Goal: Task Accomplishment & Management: Complete application form

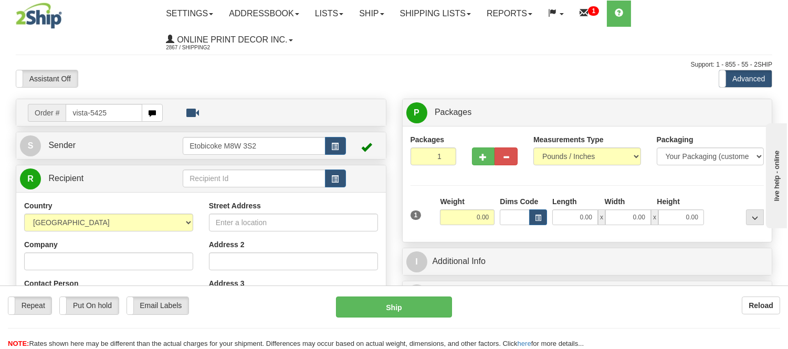
type input "vista-5425"
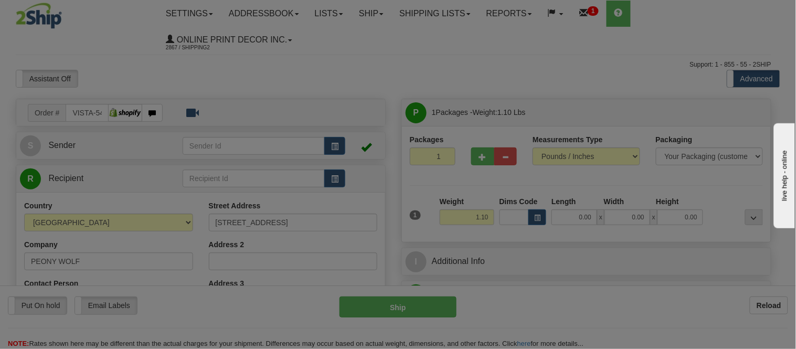
type input "WINNIPEG"
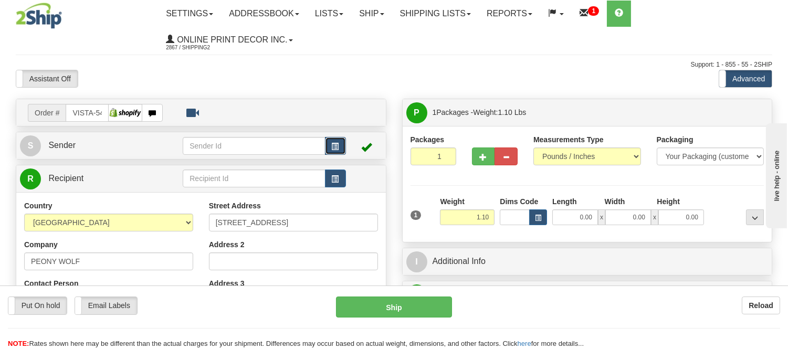
click at [335, 146] on span "button" at bounding box center [335, 146] width 7 height 7
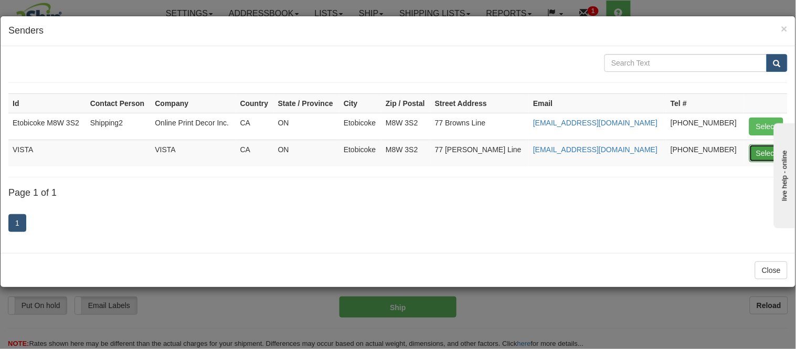
click at [752, 155] on button "Select" at bounding box center [766, 153] width 34 height 18
type input "VISTA"
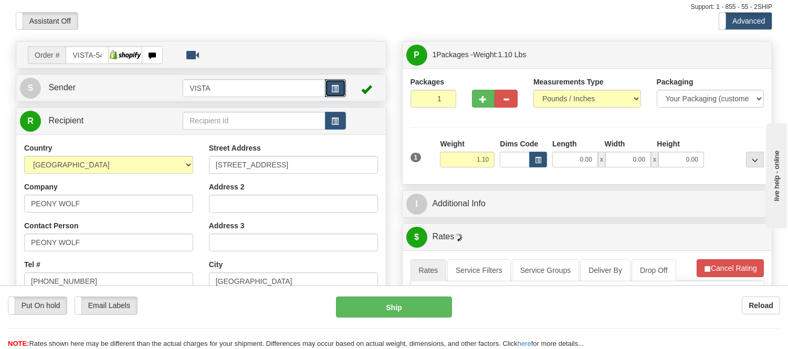
scroll to position [58, 0]
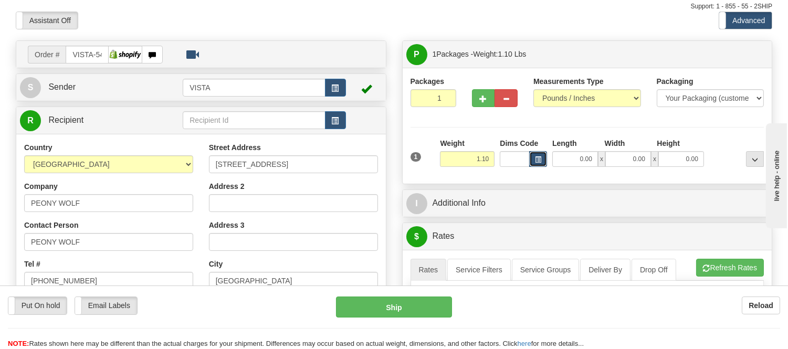
click at [534, 160] on button "button" at bounding box center [538, 159] width 18 height 16
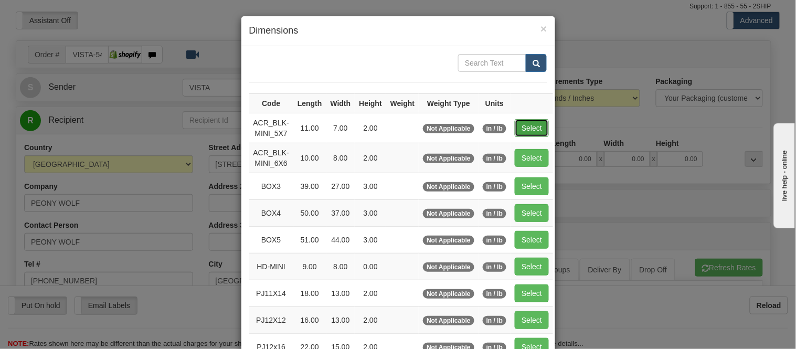
click at [522, 132] on button "Select" at bounding box center [532, 128] width 34 height 18
type input "ACR_BLK-MINI_5X7"
type input "11.00"
type input "7.00"
type input "2.00"
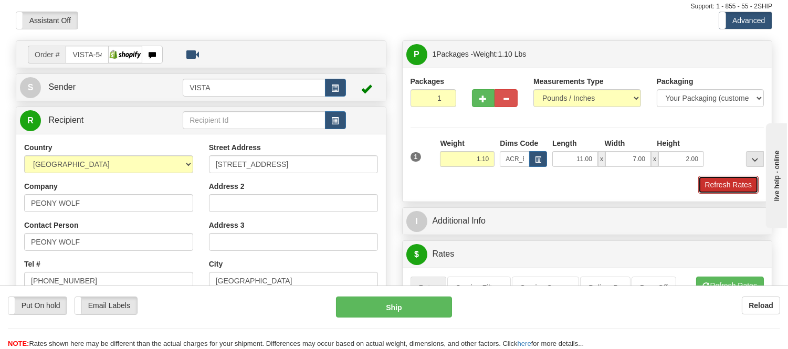
click at [732, 180] on button "Refresh Rates" at bounding box center [728, 185] width 60 height 18
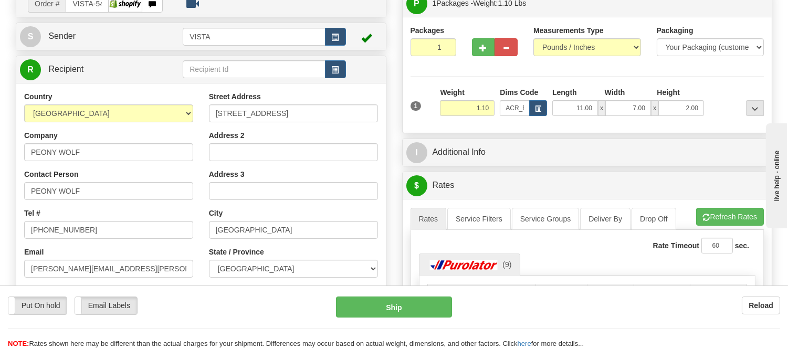
scroll to position [116, 0]
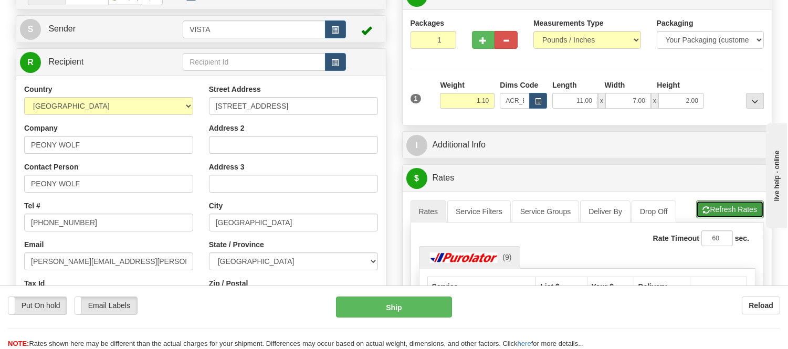
click at [714, 211] on button "Refresh Rates" at bounding box center [730, 209] width 68 height 18
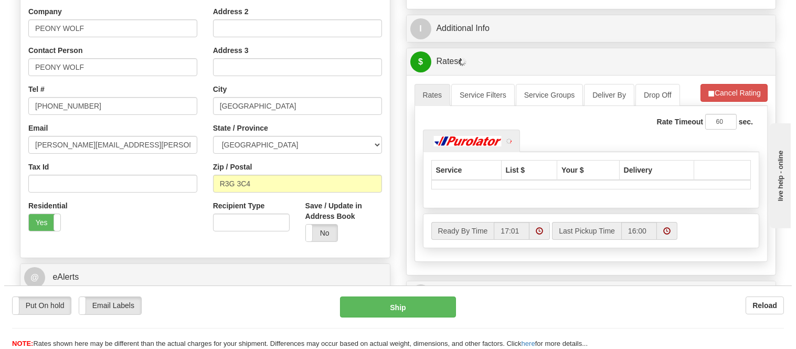
scroll to position [291, 0]
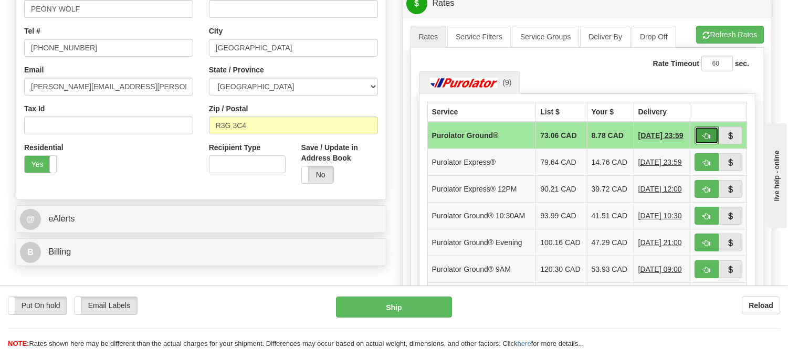
click at [704, 135] on span "button" at bounding box center [706, 136] width 7 height 7
type input "260"
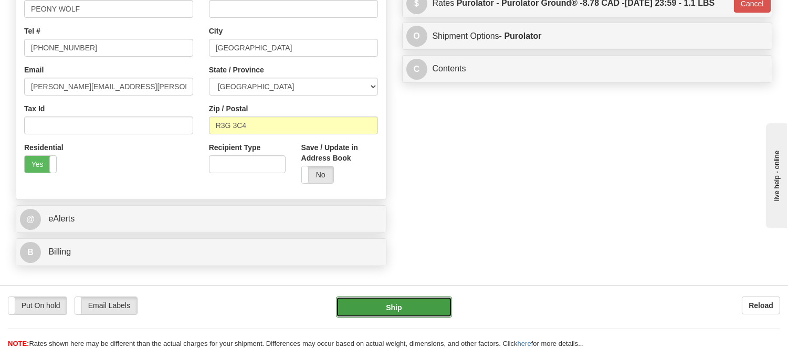
click at [427, 300] on button "Ship" at bounding box center [393, 306] width 115 height 21
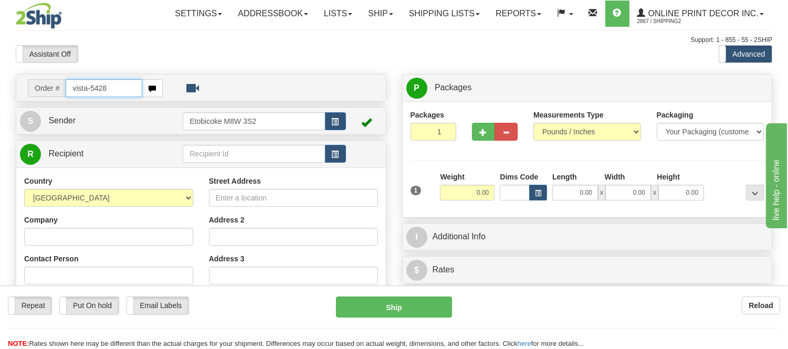
type input "vista-5428"
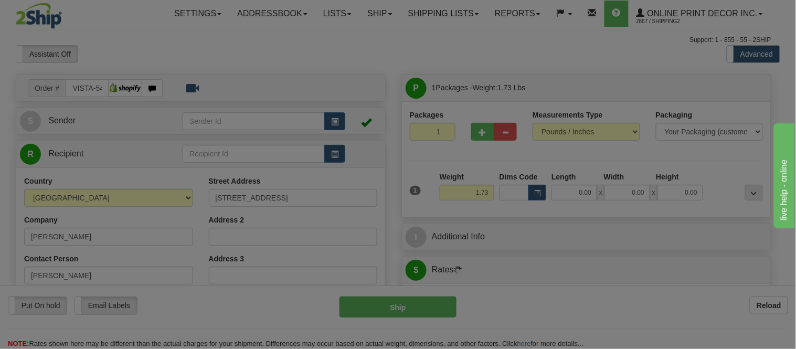
type input "MILK RIVER"
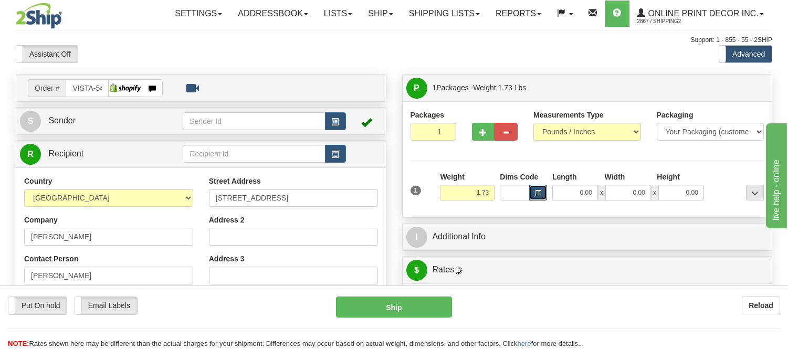
click at [536, 195] on span "button" at bounding box center [538, 193] width 6 height 6
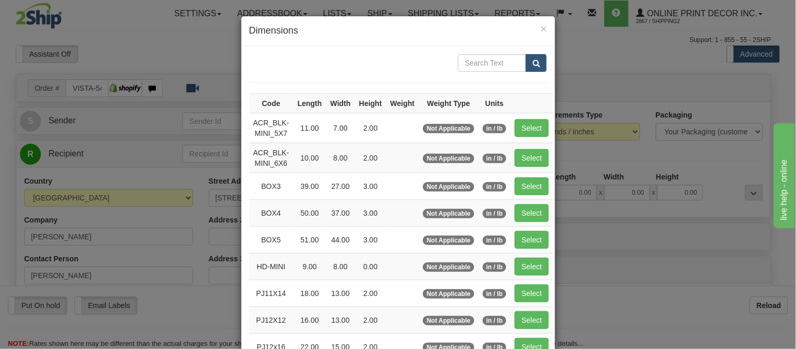
scroll to position [175, 0]
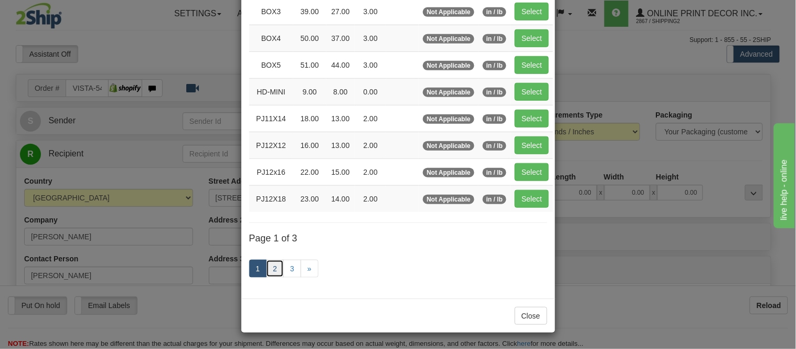
click at [272, 262] on link "2" at bounding box center [275, 269] width 18 height 18
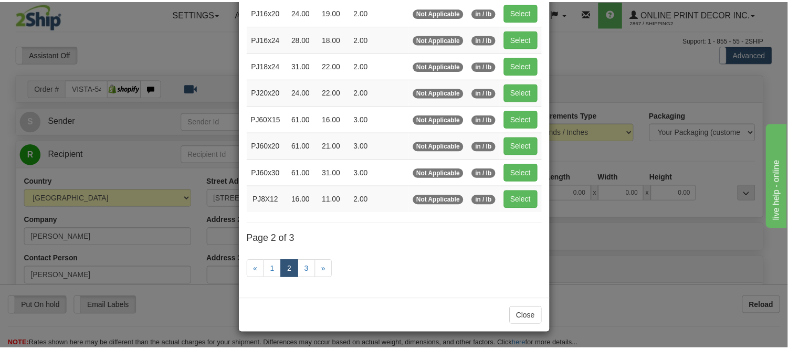
scroll to position [171, 0]
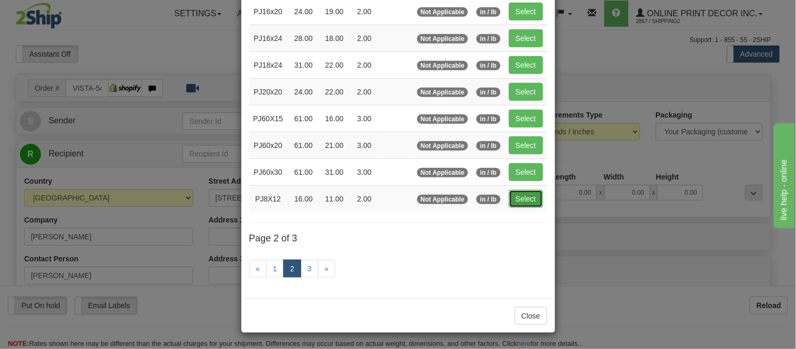
click at [518, 199] on button "Select" at bounding box center [526, 199] width 34 height 18
type input "PJ8X12"
type input "16.00"
type input "11.00"
type input "2.00"
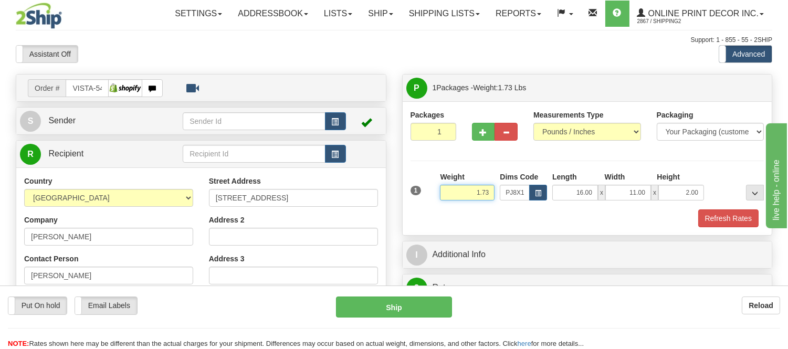
drag, startPoint x: 491, startPoint y: 188, endPoint x: 443, endPoint y: 205, distance: 50.8
click at [443, 205] on div "Weight 1.73" at bounding box center [467, 190] width 60 height 37
type input "3.98"
click at [715, 216] on button "Refresh Rates" at bounding box center [728, 218] width 60 height 18
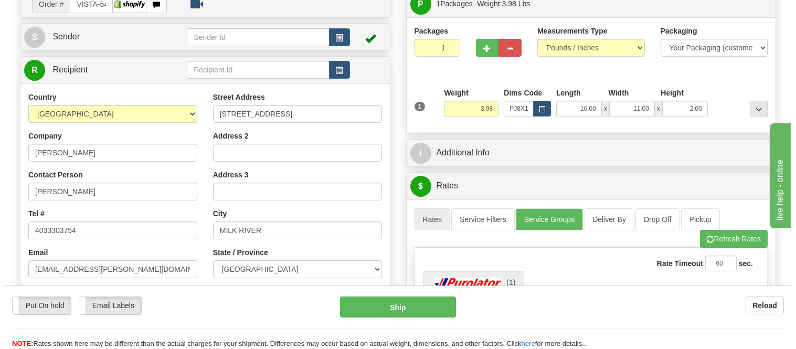
scroll to position [0, 0]
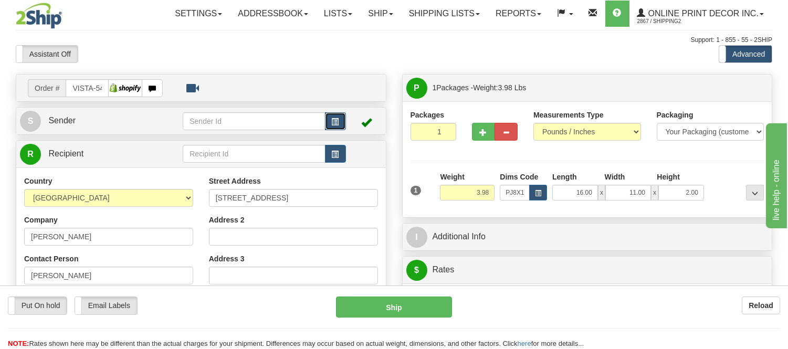
click at [344, 120] on button "button" at bounding box center [335, 121] width 21 height 18
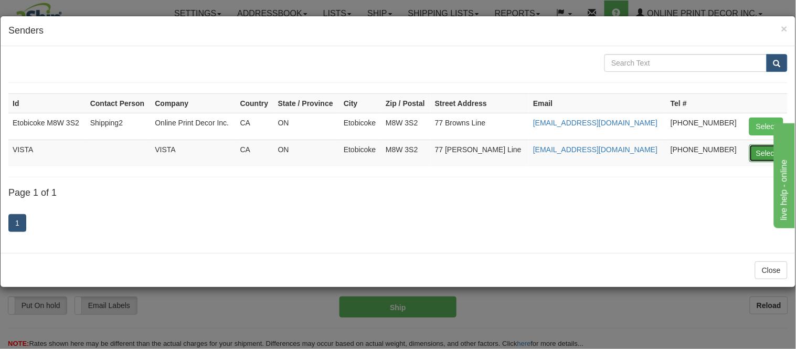
click at [754, 153] on button "Select" at bounding box center [766, 153] width 34 height 18
type input "VISTA"
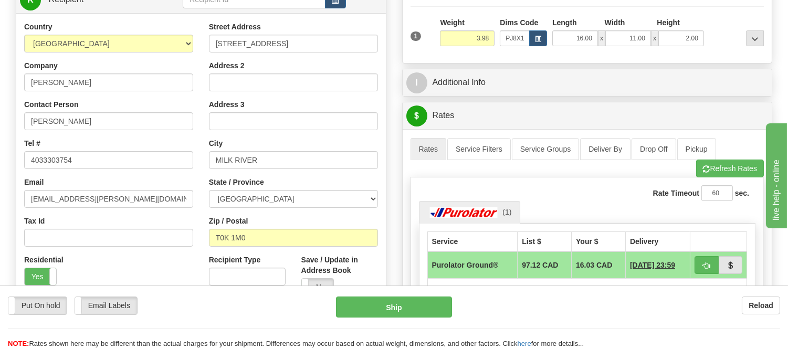
scroll to position [175, 0]
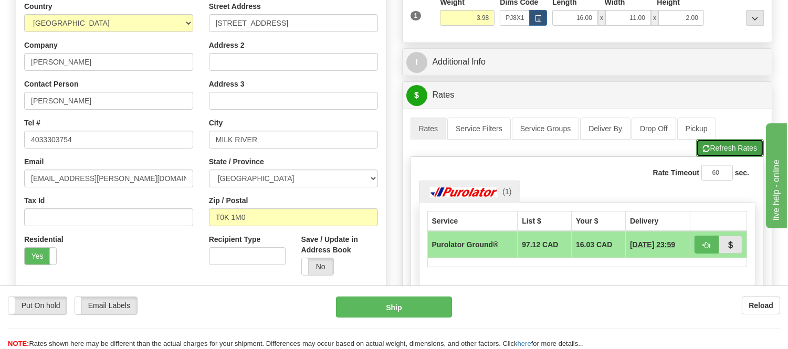
click at [717, 149] on button "Refresh Rates" at bounding box center [730, 148] width 68 height 18
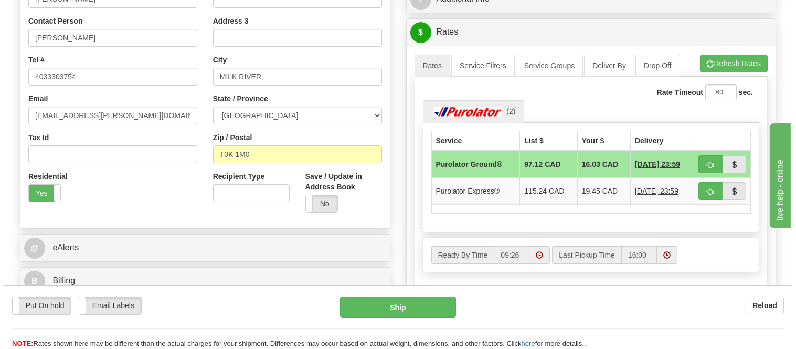
scroll to position [233, 0]
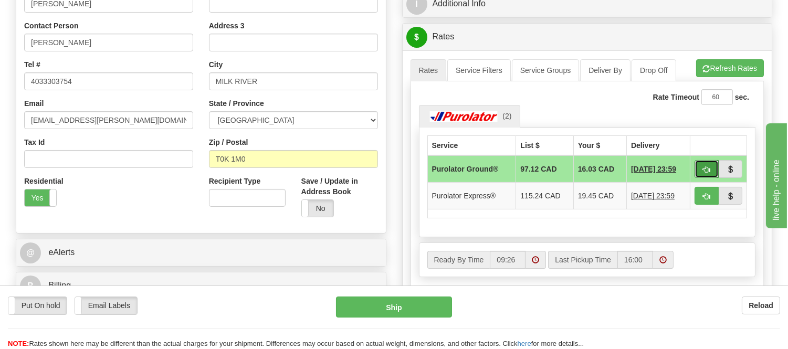
click at [703, 168] on span "button" at bounding box center [706, 169] width 7 height 7
type input "260"
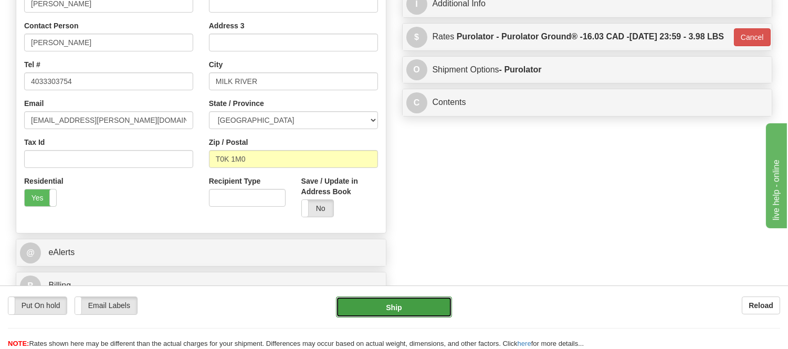
click at [380, 312] on button "Ship" at bounding box center [393, 306] width 115 height 21
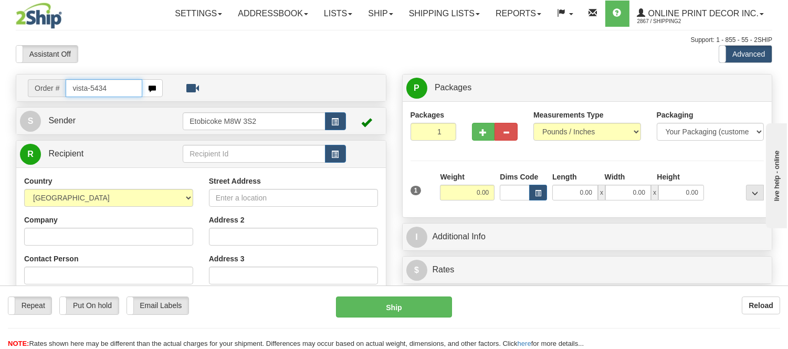
type input "vista-5434"
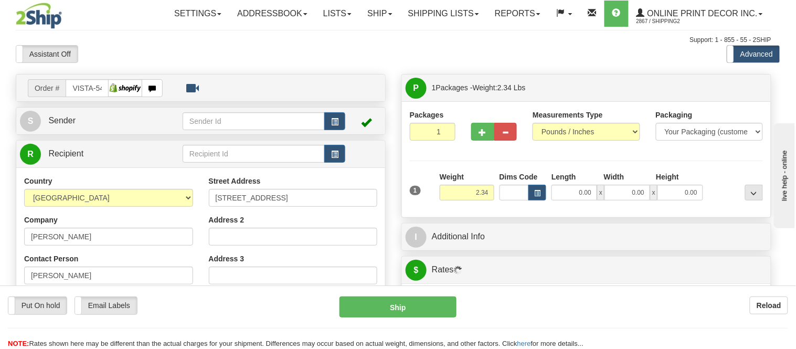
type input "LONDON"
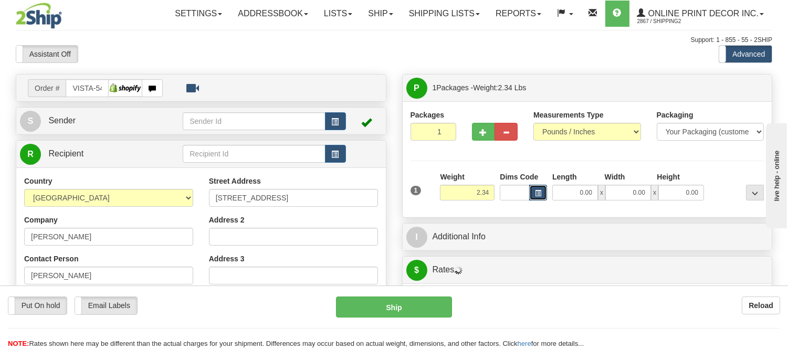
click at [533, 197] on button "button" at bounding box center [538, 193] width 18 height 16
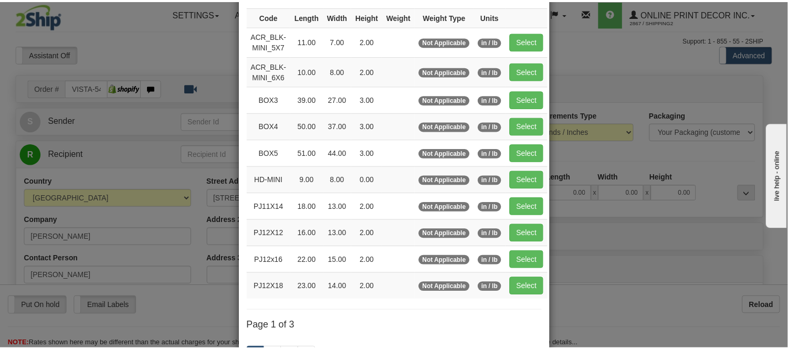
scroll to position [175, 0]
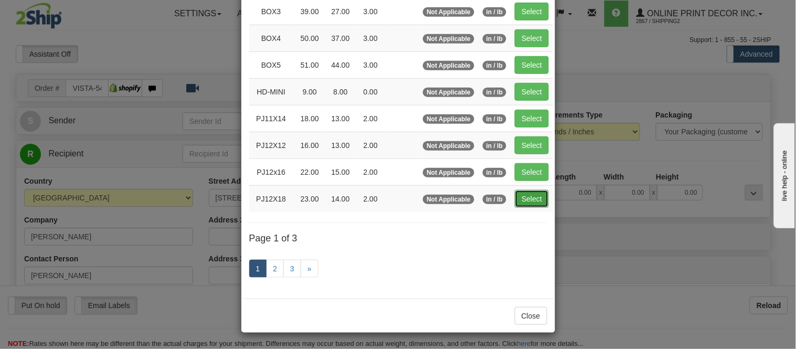
click at [529, 204] on button "Select" at bounding box center [532, 199] width 34 height 18
type input "PJ12X18"
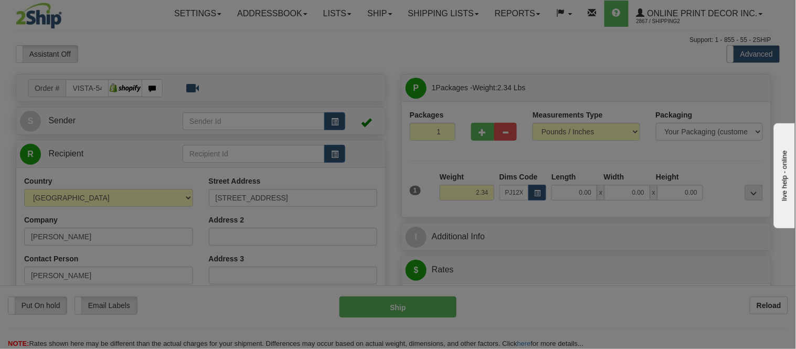
type input "23.00"
type input "14.00"
type input "2.00"
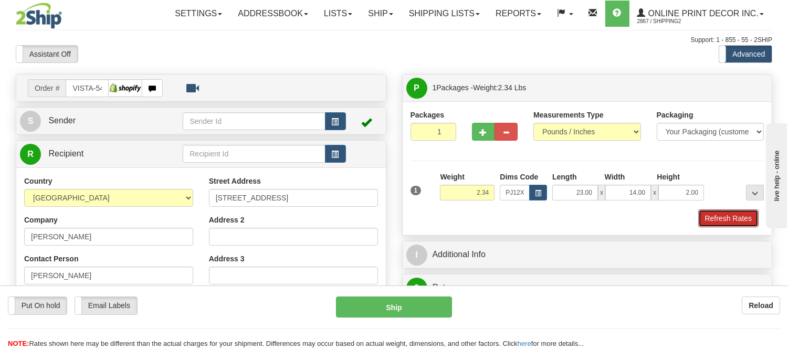
click at [732, 219] on button "Refresh Rates" at bounding box center [728, 218] width 60 height 18
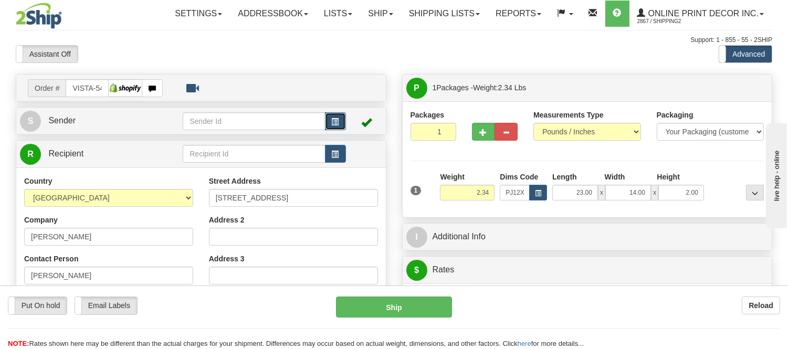
click at [327, 121] on button "button" at bounding box center [335, 121] width 21 height 18
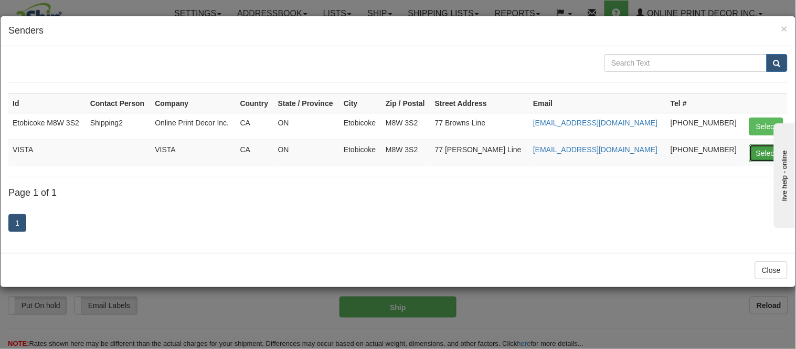
click at [756, 156] on button "Select" at bounding box center [766, 153] width 34 height 18
type input "VISTA"
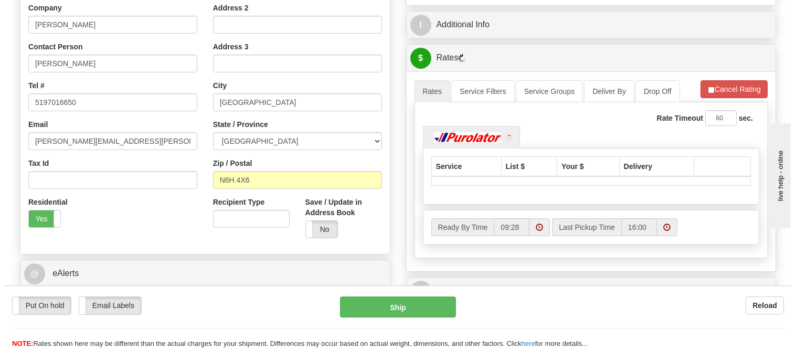
scroll to position [233, 0]
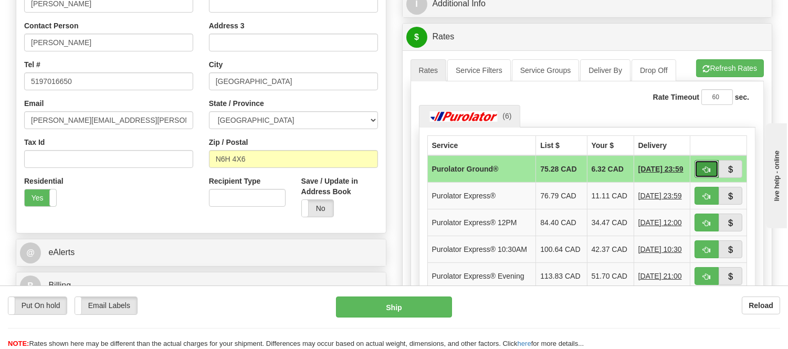
click at [707, 164] on button "button" at bounding box center [706, 169] width 24 height 18
type input "260"
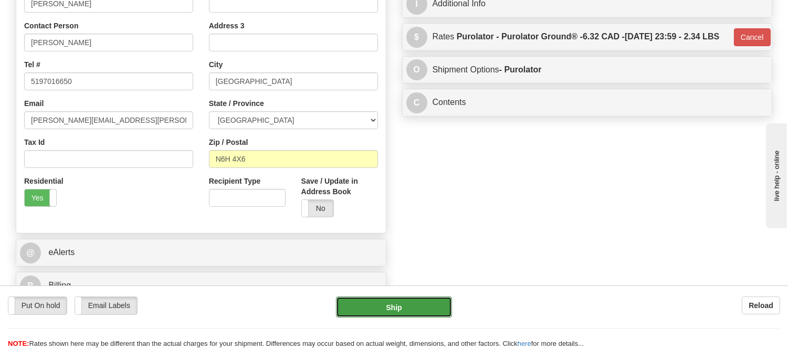
click at [366, 310] on button "Ship" at bounding box center [393, 306] width 115 height 21
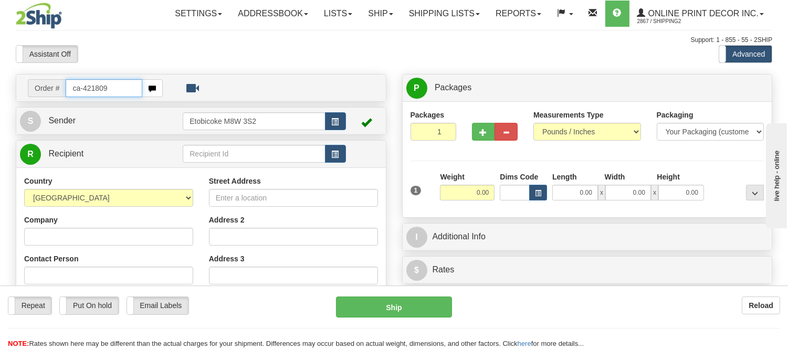
type input "ca-421809"
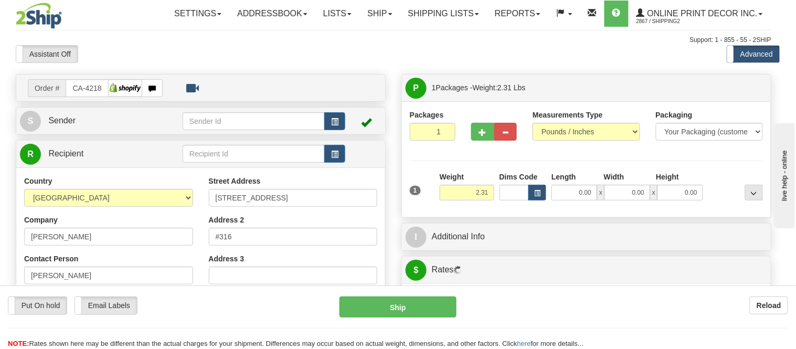
type input "BRACEBRIDGE"
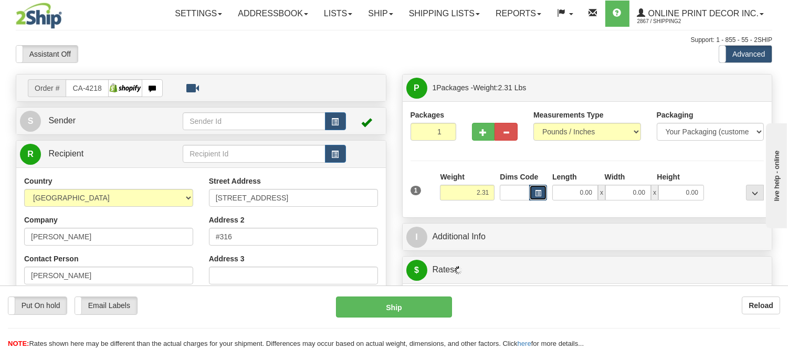
drag, startPoint x: 545, startPoint y: 189, endPoint x: 534, endPoint y: 189, distance: 11.0
click at [534, 189] on button "button" at bounding box center [538, 193] width 18 height 16
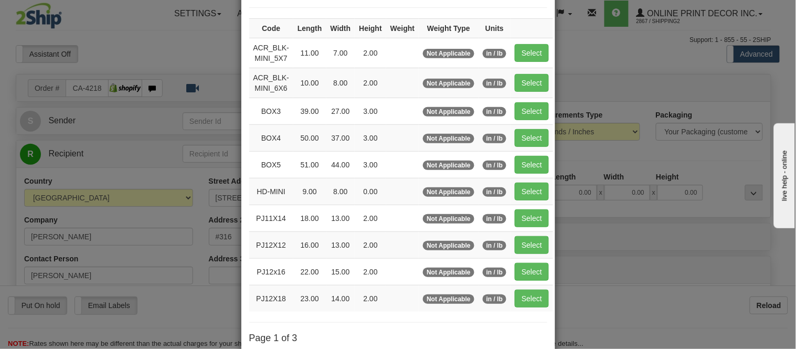
scroll to position [176, 0]
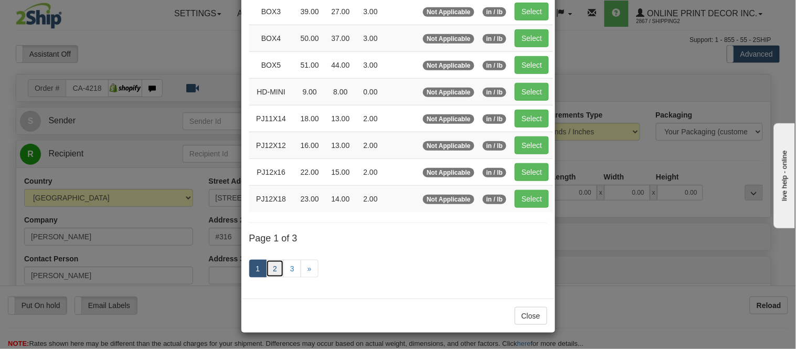
click at [269, 269] on link "2" at bounding box center [275, 269] width 18 height 18
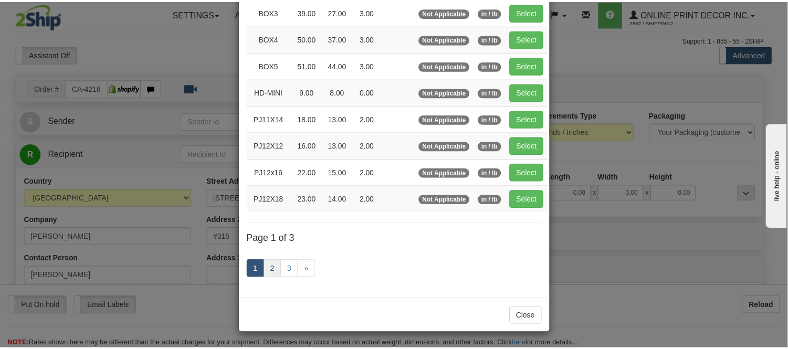
scroll to position [171, 0]
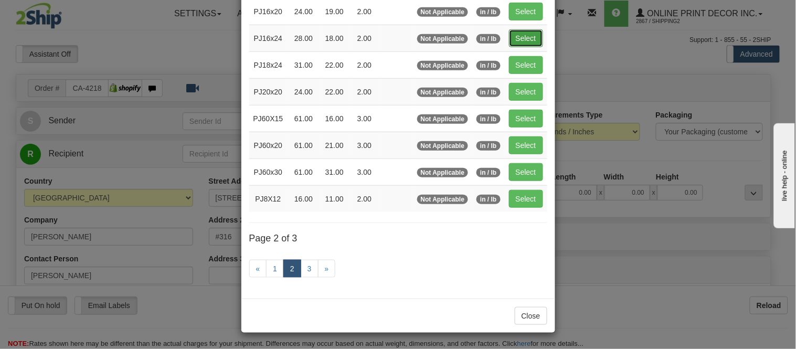
click at [527, 33] on button "Select" at bounding box center [526, 38] width 34 height 18
type input "PJ16x24"
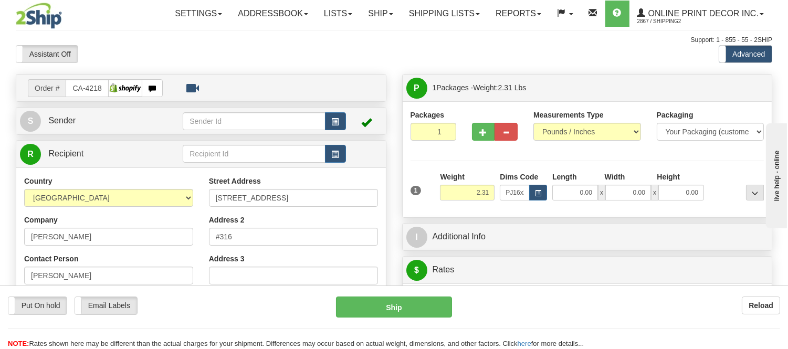
type input "28.00"
type input "18.00"
type input "2.00"
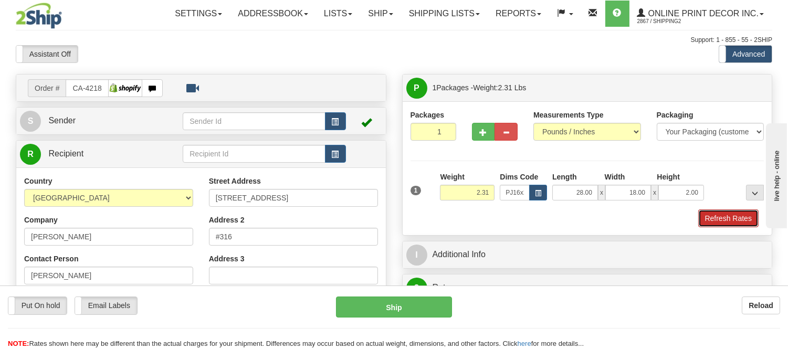
click at [720, 212] on button "Refresh Rates" at bounding box center [728, 218] width 60 height 18
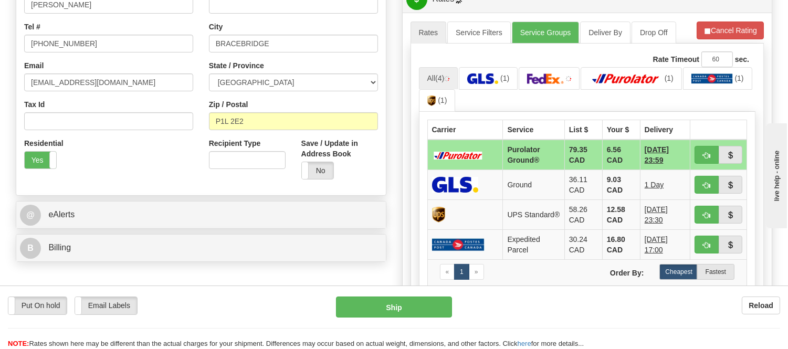
scroll to position [291, 0]
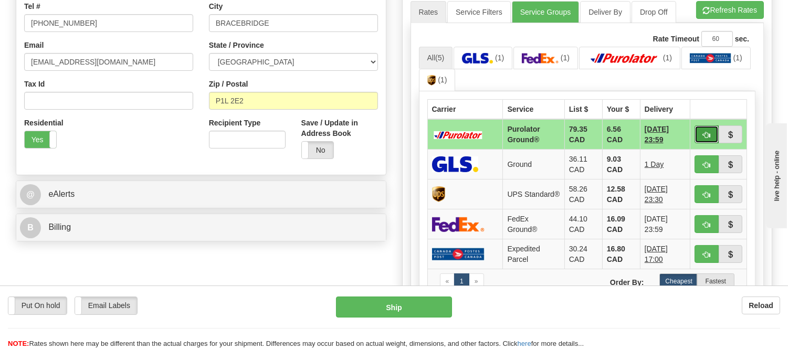
click at [698, 130] on button "button" at bounding box center [706, 134] width 24 height 18
type input "260"
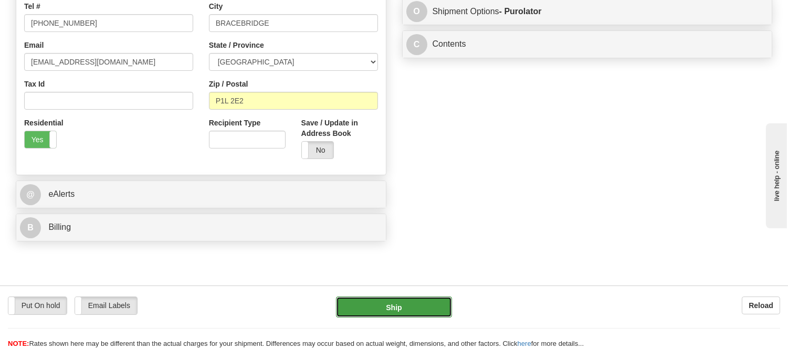
click at [378, 301] on button "Ship" at bounding box center [393, 306] width 115 height 21
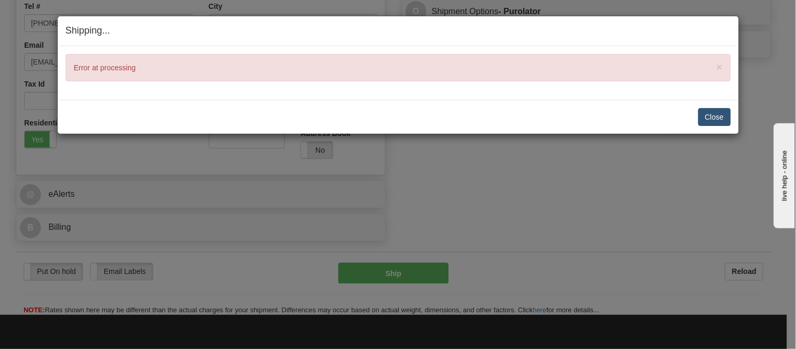
drag, startPoint x: 734, startPoint y: 119, endPoint x: 725, endPoint y: 121, distance: 8.7
click at [726, 120] on div "Close Cancel Cancel Shipment and Quit Pickup Quit Pickup ONLY" at bounding box center [398, 117] width 681 height 34
click at [717, 121] on button "Close" at bounding box center [714, 117] width 33 height 18
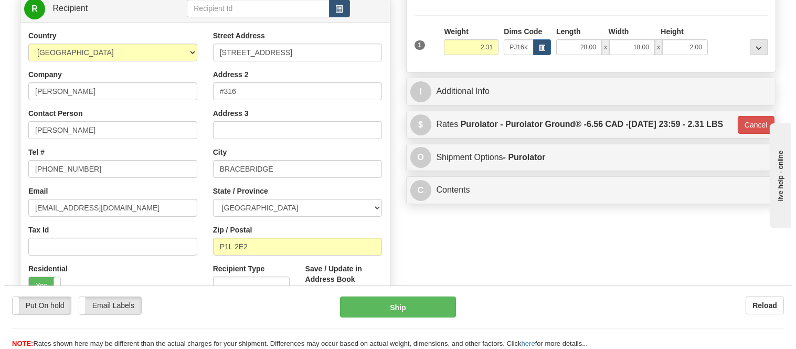
scroll to position [116, 0]
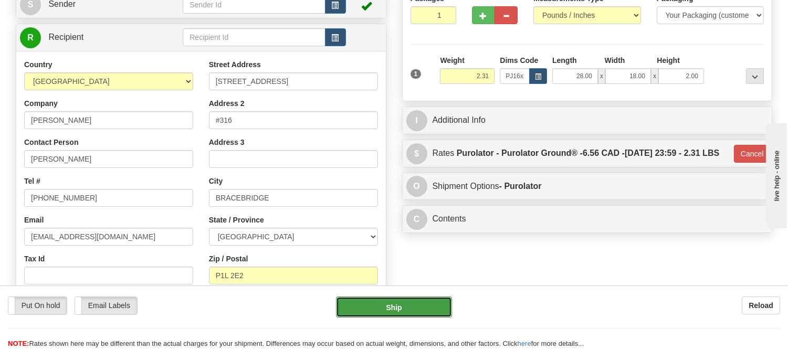
click at [357, 310] on button "Ship" at bounding box center [393, 306] width 115 height 21
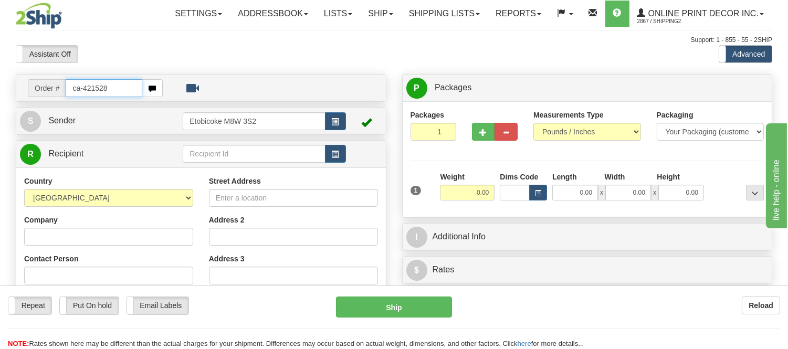
type input "ca-421528"
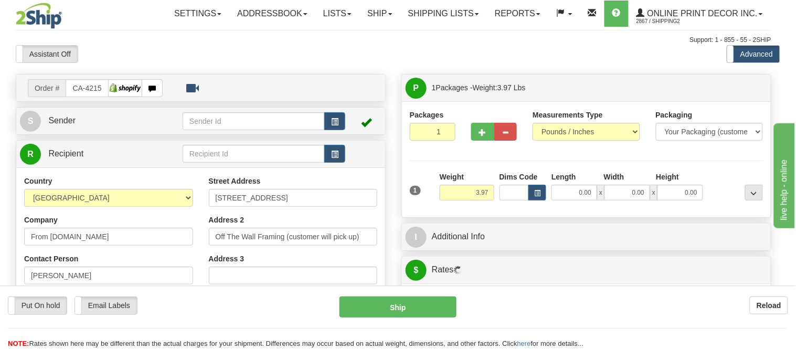
type input "[GEOGRAPHIC_DATA]"
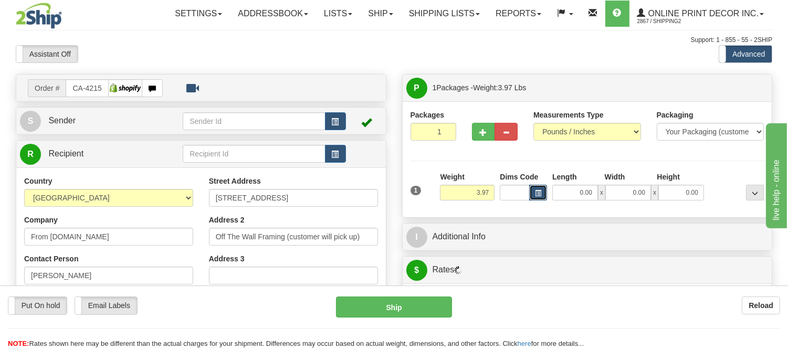
click at [542, 194] on button "button" at bounding box center [538, 193] width 18 height 16
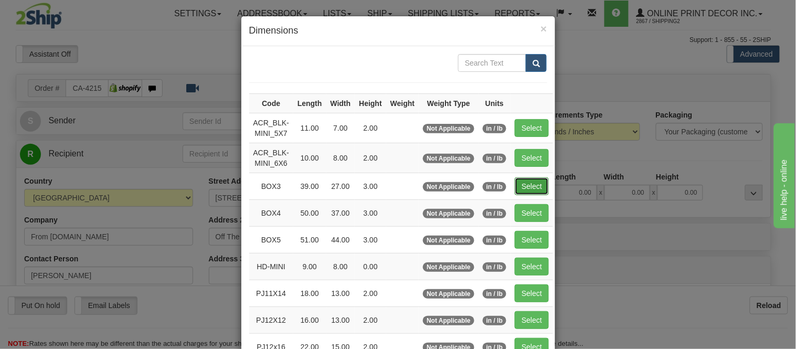
click at [520, 185] on button "Select" at bounding box center [532, 186] width 34 height 18
type input "BOX3"
type input "39.00"
type input "27.00"
type input "3.00"
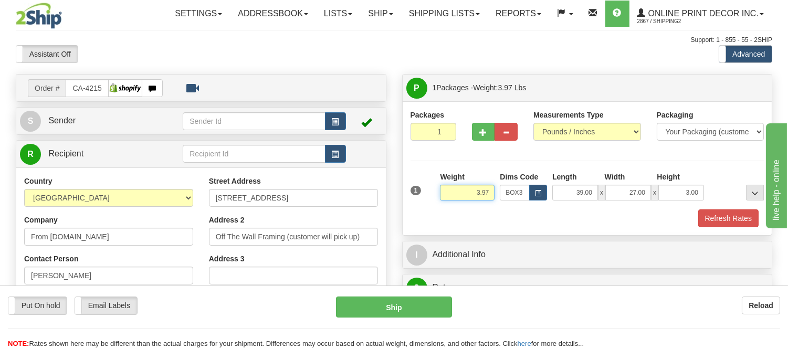
drag, startPoint x: 488, startPoint y: 192, endPoint x: 451, endPoint y: 190, distance: 37.3
click at [451, 190] on input "3.97" at bounding box center [467, 193] width 55 height 16
type input "8.98"
click at [730, 218] on button "Refresh Rates" at bounding box center [728, 218] width 60 height 18
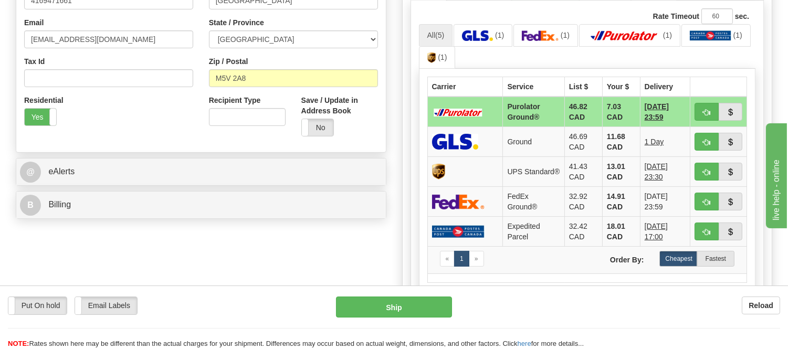
scroll to position [320, 0]
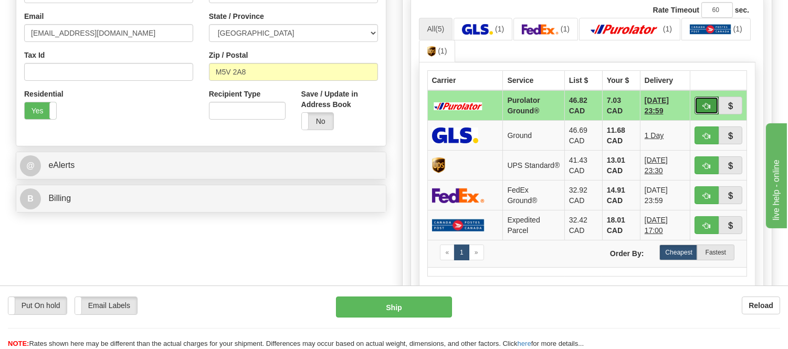
click at [701, 105] on button "button" at bounding box center [706, 106] width 24 height 18
type input "260"
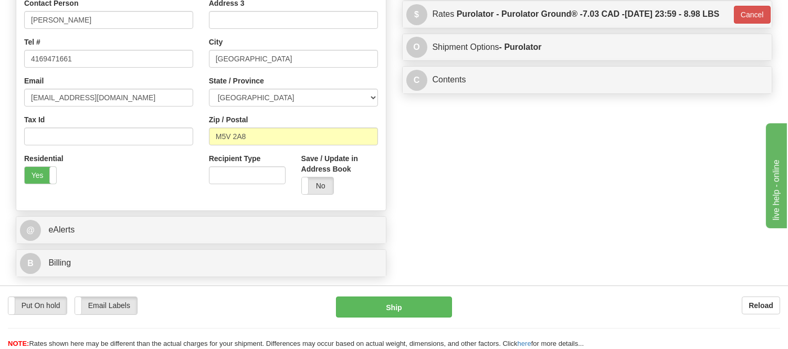
scroll to position [145, 0]
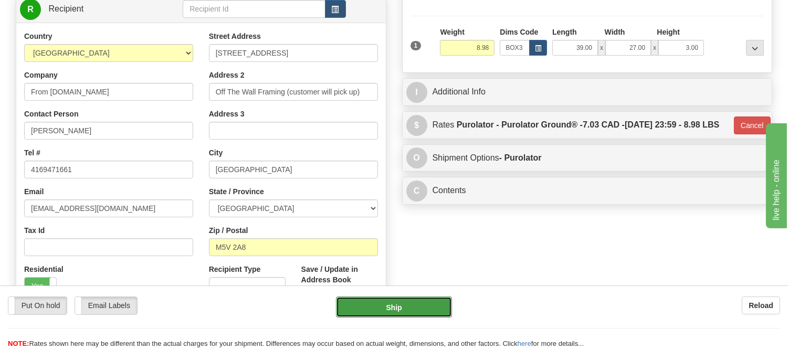
click at [385, 302] on button "Ship" at bounding box center [393, 306] width 115 height 21
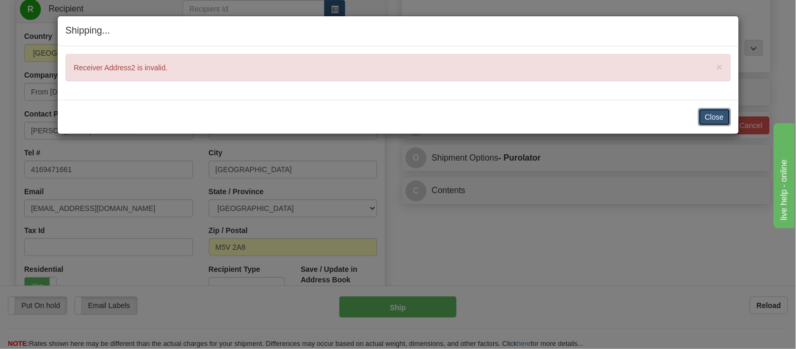
click at [713, 114] on button "Close" at bounding box center [714, 117] width 33 height 18
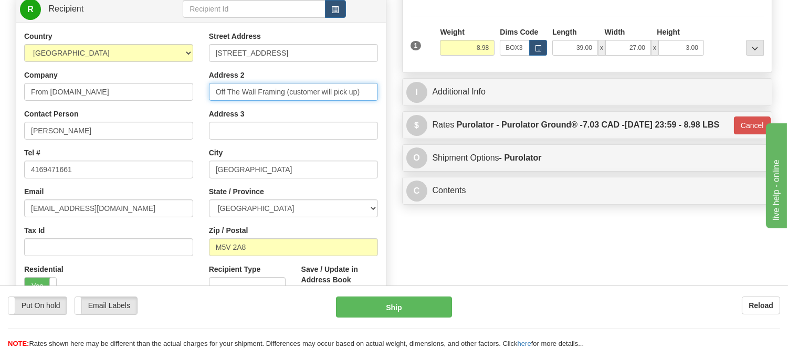
drag, startPoint x: 283, startPoint y: 90, endPoint x: 378, endPoint y: 117, distance: 98.7
click at [378, 118] on div "Street Address 450 Queen St W Address 2 Off The Wall Framing (customer will pic…" at bounding box center [293, 172] width 185 height 282
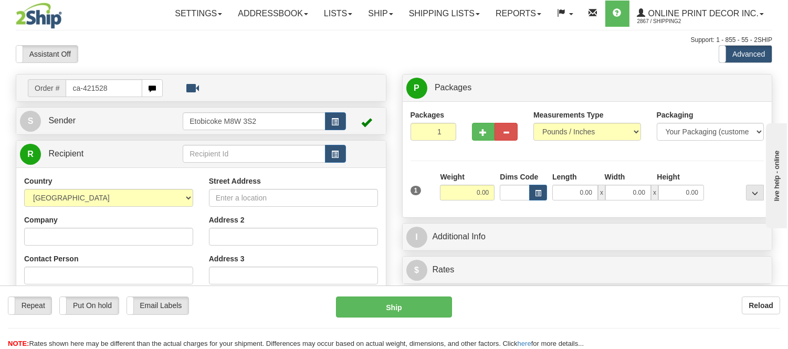
type input "ca-421528"
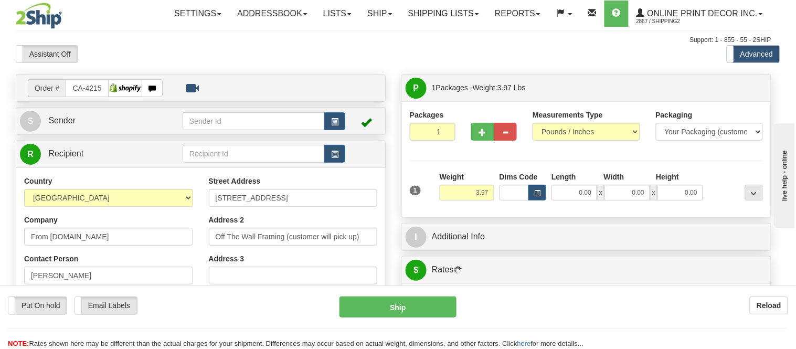
type input "[GEOGRAPHIC_DATA]"
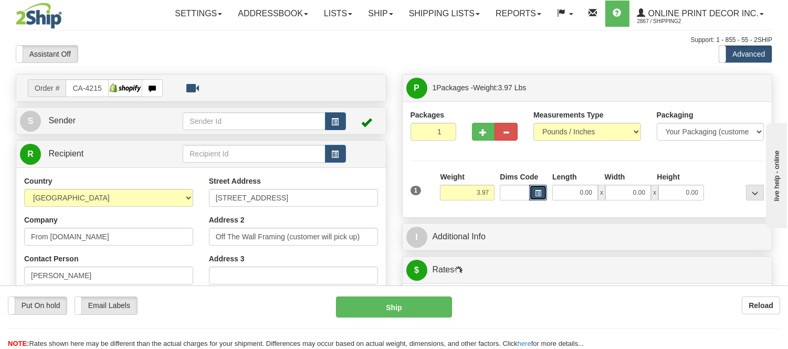
click at [533, 195] on button "button" at bounding box center [538, 193] width 18 height 16
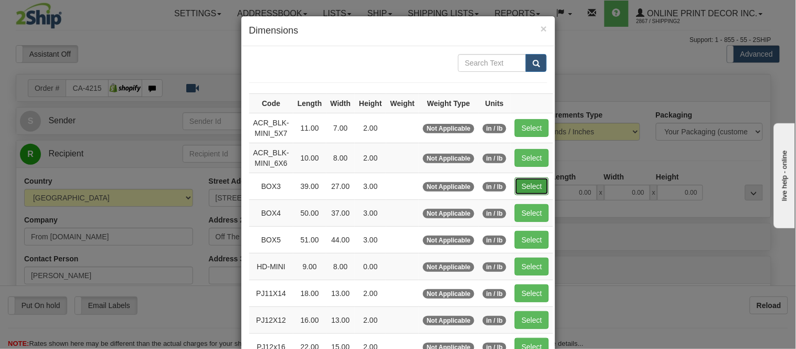
click at [533, 180] on button "Select" at bounding box center [532, 186] width 34 height 18
type input "BOX3"
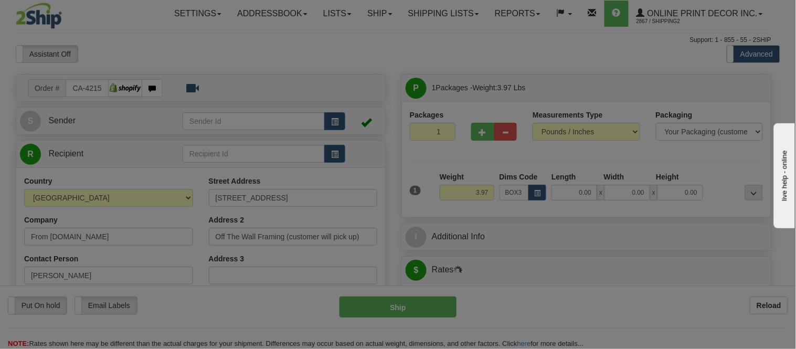
type input "39.00"
type input "27.00"
type input "3.00"
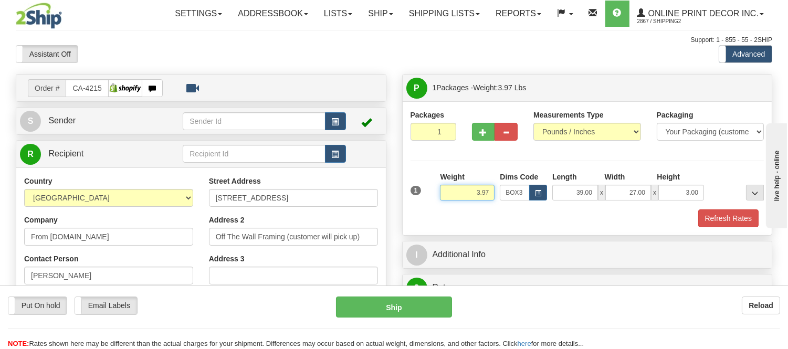
drag, startPoint x: 489, startPoint y: 194, endPoint x: 429, endPoint y: 203, distance: 60.9
click at [429, 203] on div "1 Weight 3.97 Dims Code BOX3" at bounding box center [587, 190] width 359 height 37
type input "8.98"
click at [719, 223] on button "Refresh Rates" at bounding box center [728, 218] width 60 height 18
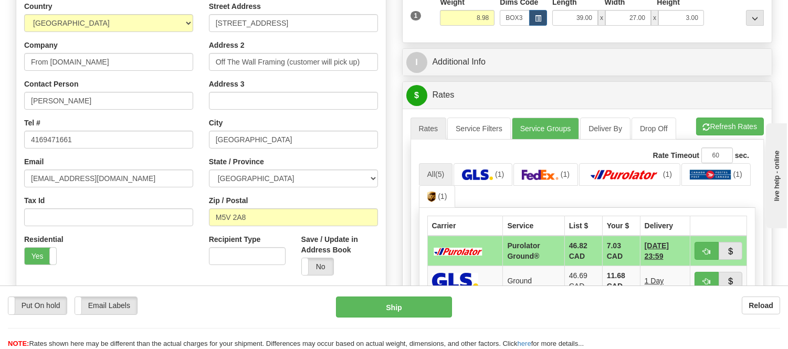
scroll to position [233, 0]
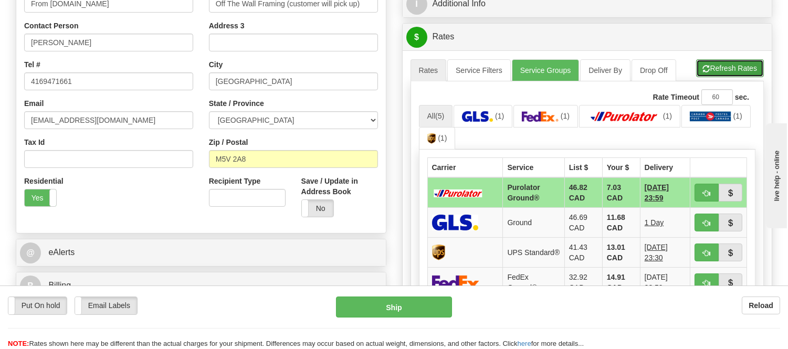
click at [714, 70] on button "Refresh Rates" at bounding box center [730, 68] width 68 height 18
click at [700, 184] on button "button" at bounding box center [706, 193] width 24 height 18
type input "260"
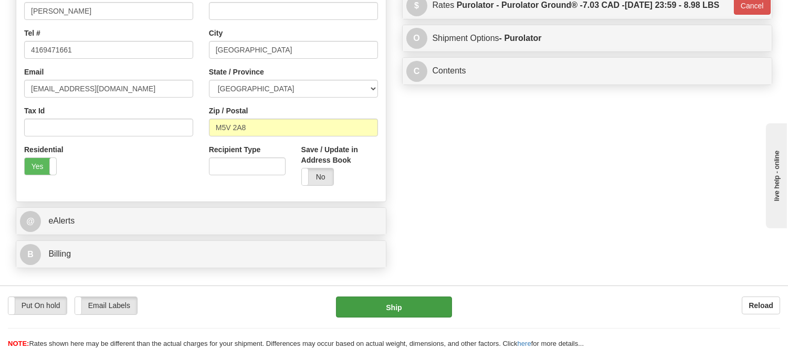
scroll to position [291, 0]
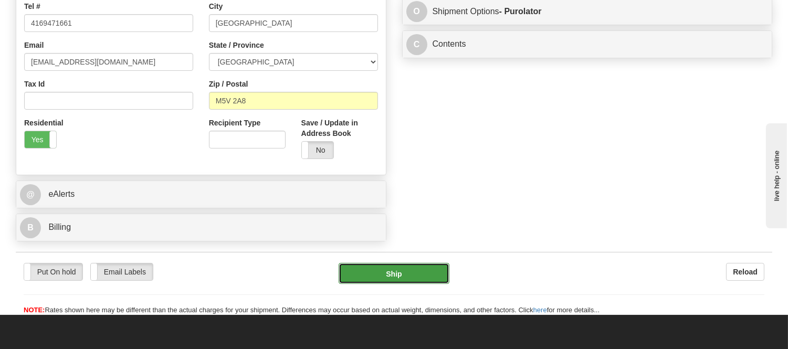
click at [424, 269] on button "Ship" at bounding box center [393, 273] width 110 height 21
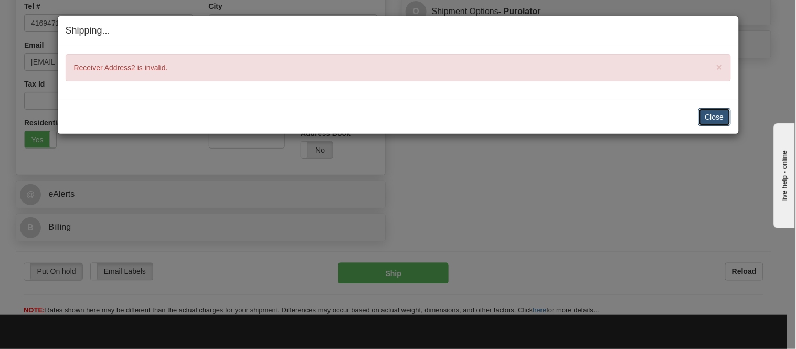
click at [704, 122] on button "Close" at bounding box center [714, 117] width 33 height 18
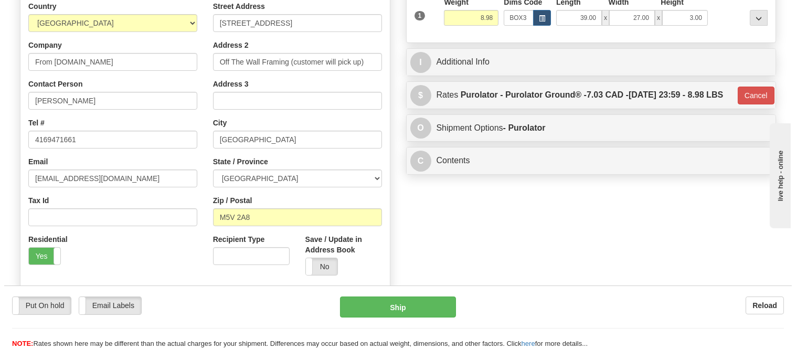
scroll to position [116, 0]
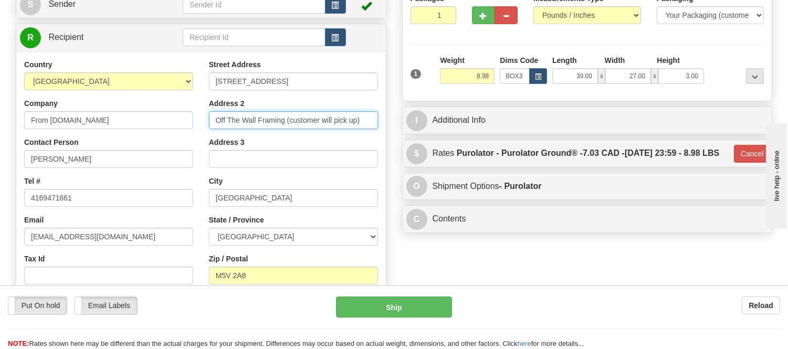
drag, startPoint x: 287, startPoint y: 118, endPoint x: 384, endPoint y: 123, distance: 97.2
click at [384, 123] on div "Street Address 450 Queen St W Address 2 Off The Wall Framing (customer will pic…" at bounding box center [293, 200] width 185 height 282
type input "Off The Wall Framing"
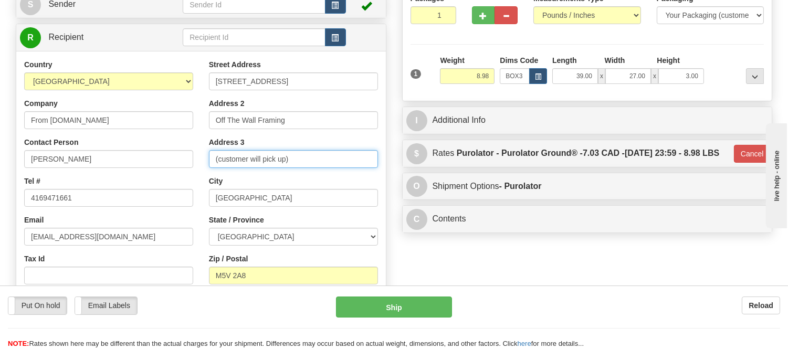
type input "(customer will pick up)"
click at [333, 140] on div "Address 3 (customer will pick up)" at bounding box center [293, 152] width 169 height 31
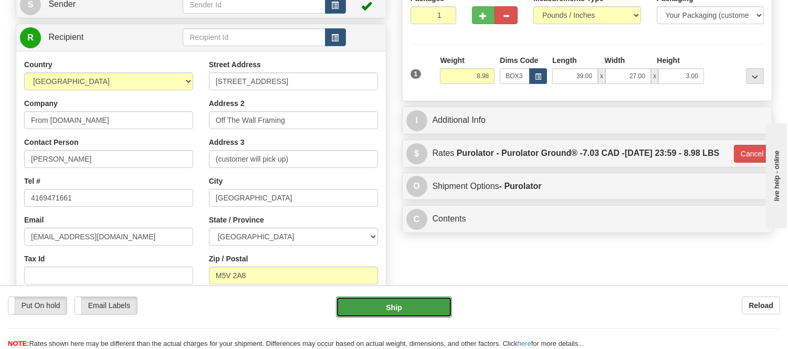
click at [363, 306] on button "Ship" at bounding box center [393, 306] width 115 height 21
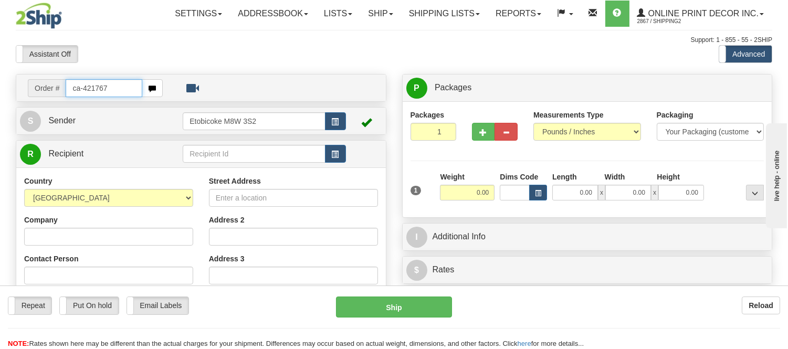
type input "ca-421767"
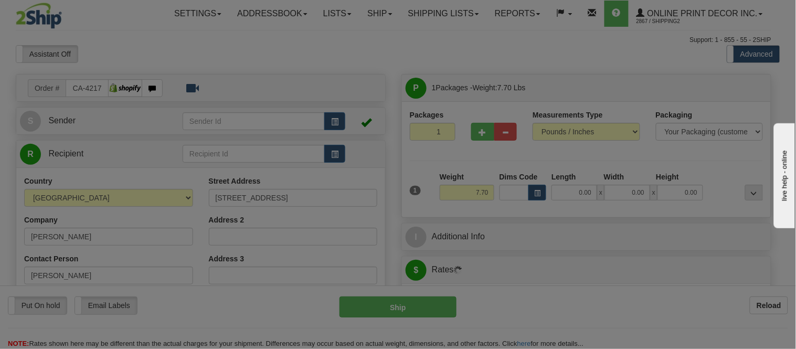
type input "COLD LAKE"
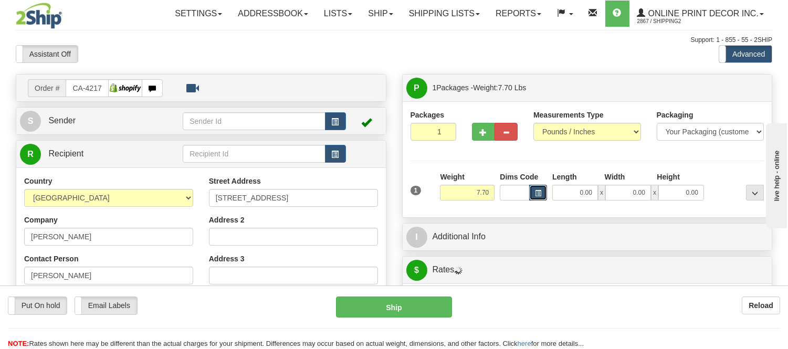
click at [544, 195] on button "button" at bounding box center [538, 193] width 18 height 16
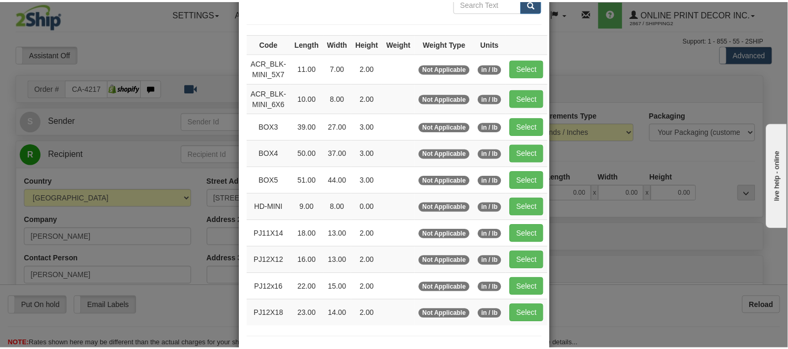
scroll to position [116, 0]
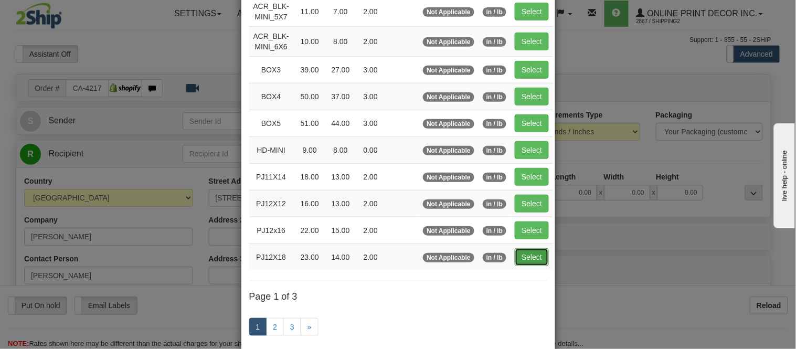
click at [533, 260] on button "Select" at bounding box center [532, 257] width 34 height 18
type input "PJ12X18"
type input "23.00"
type input "14.00"
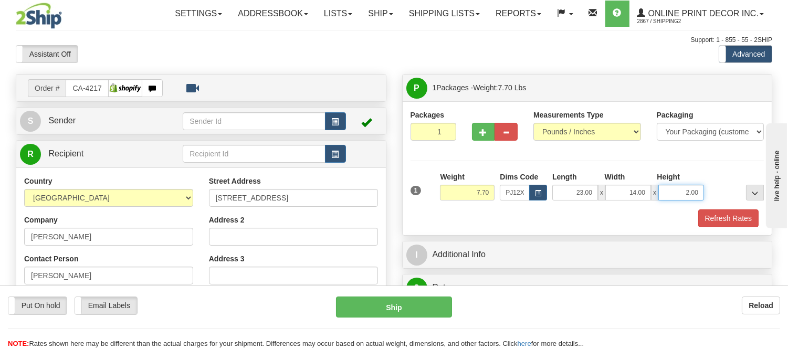
drag, startPoint x: 698, startPoint y: 196, endPoint x: 651, endPoint y: 204, distance: 47.9
click at [651, 204] on div "1 Weight 7.70 Dims Code x x" at bounding box center [587, 190] width 359 height 37
click button "Delete" at bounding box center [0, 0] width 0 height 0
type input "6.00"
click at [726, 219] on button "Refresh Rates" at bounding box center [728, 218] width 60 height 18
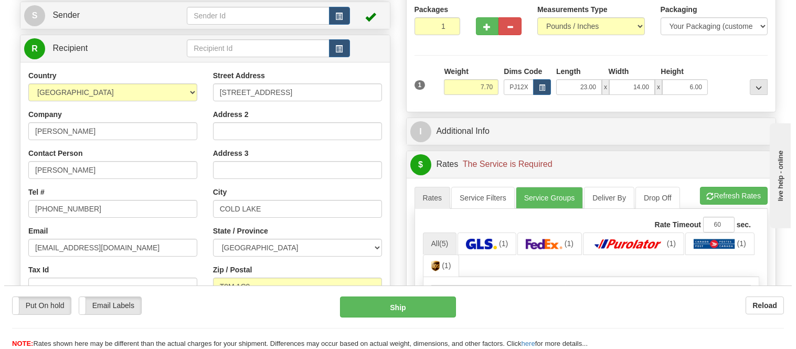
scroll to position [233, 0]
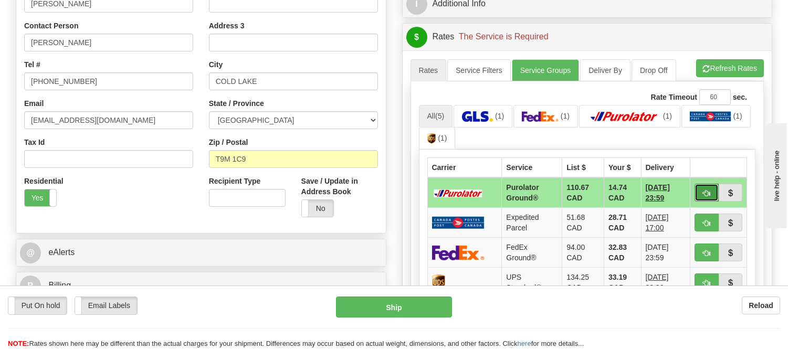
click at [703, 190] on span "button" at bounding box center [706, 193] width 7 height 7
type input "260"
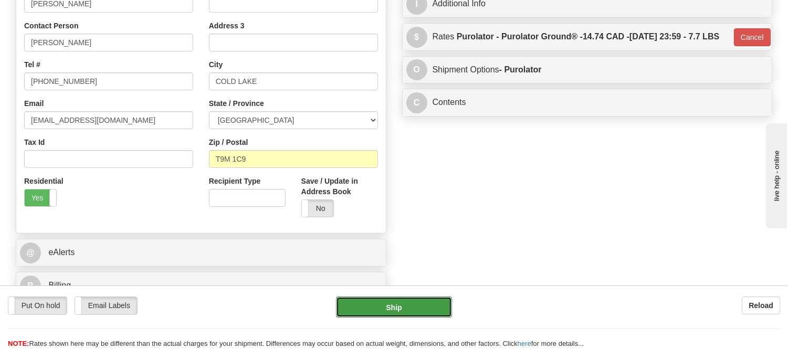
click at [436, 302] on button "Ship" at bounding box center [393, 306] width 115 height 21
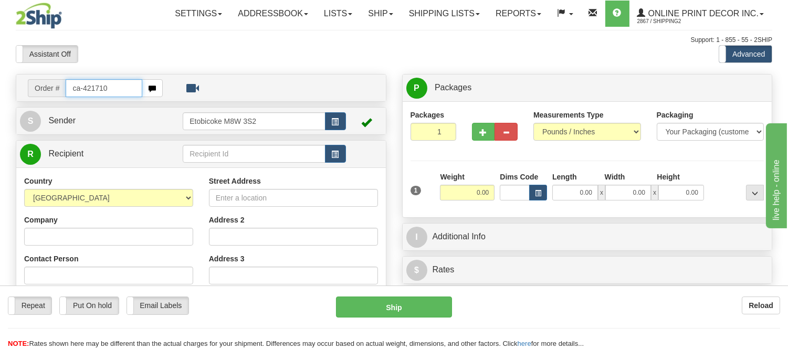
type input "ca-421710"
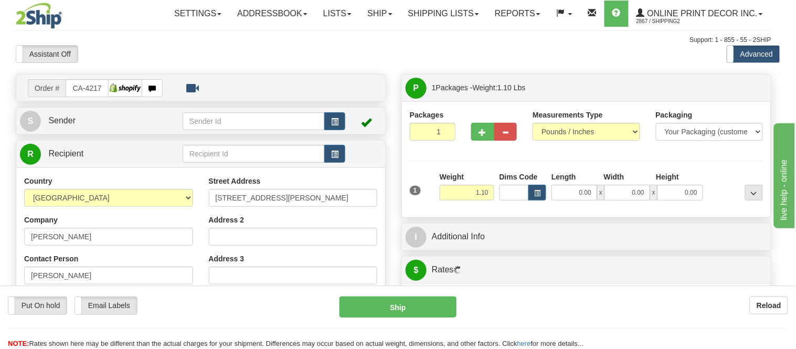
type input "[GEOGRAPHIC_DATA]"
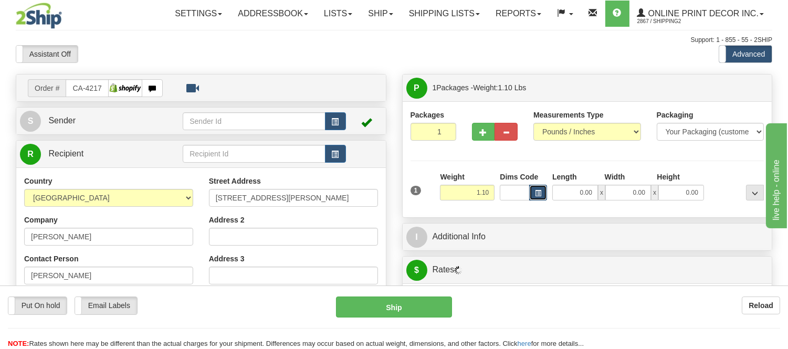
click at [542, 193] on button "button" at bounding box center [538, 193] width 18 height 16
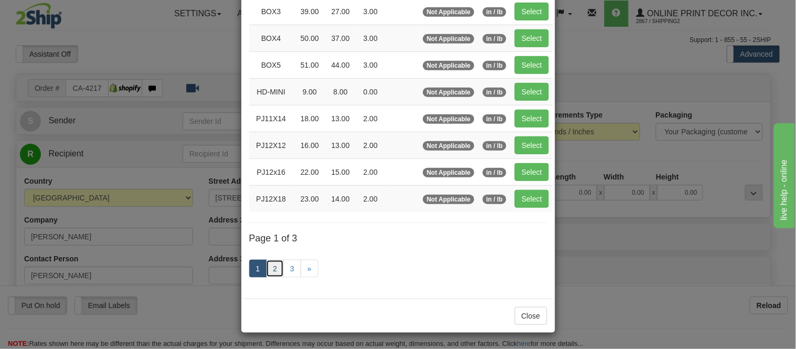
click at [269, 265] on link "2" at bounding box center [275, 269] width 18 height 18
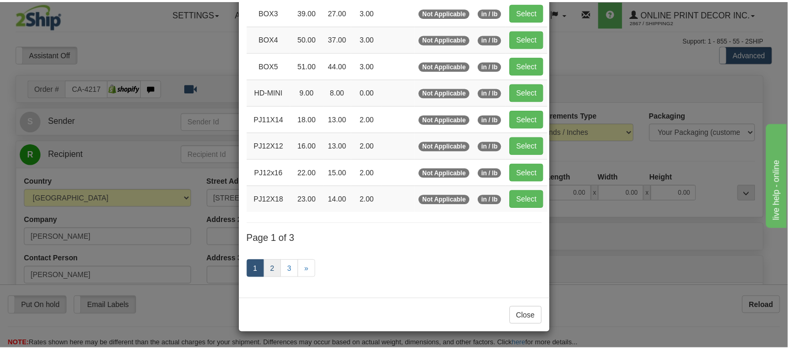
scroll to position [171, 0]
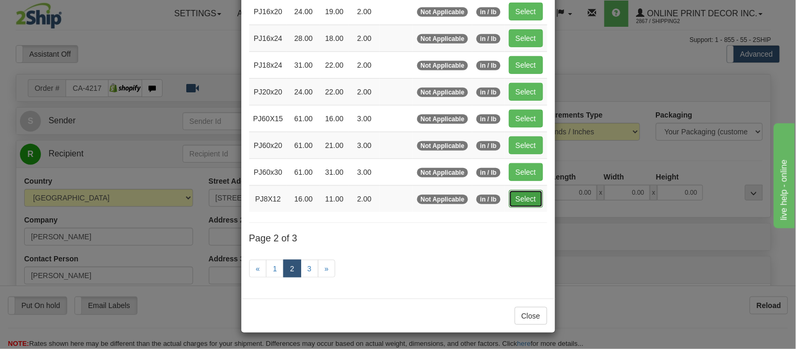
click at [537, 191] on button "Select" at bounding box center [526, 199] width 34 height 18
type input "PJ8X12"
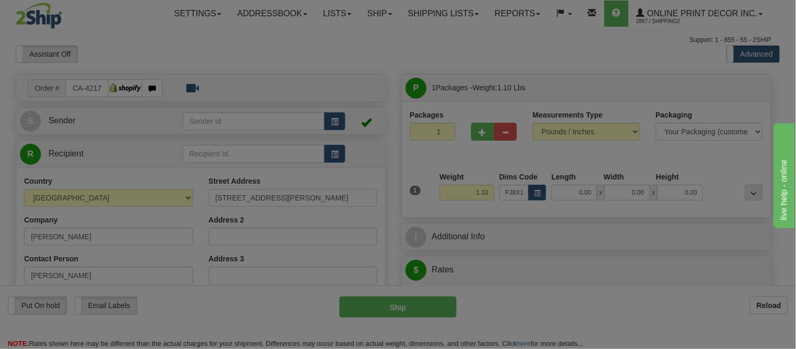
type input "16.00"
type input "11.00"
type input "2.00"
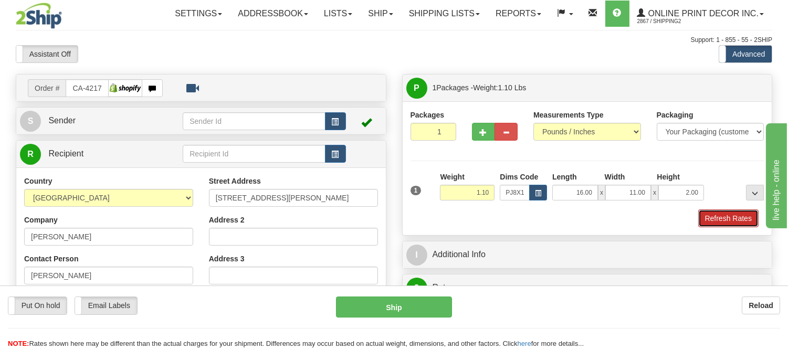
click at [748, 216] on button "Refresh Rates" at bounding box center [728, 218] width 60 height 18
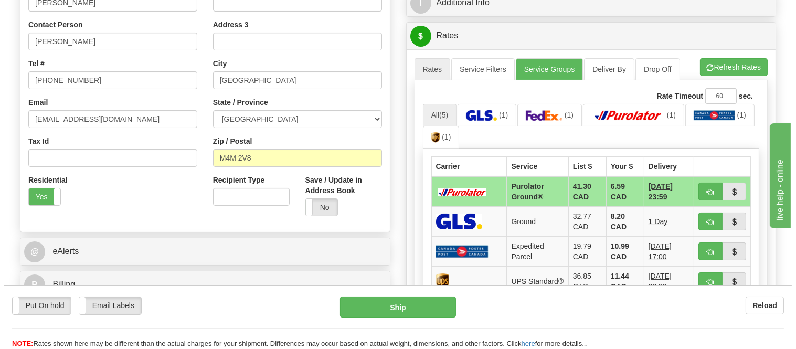
scroll to position [291, 0]
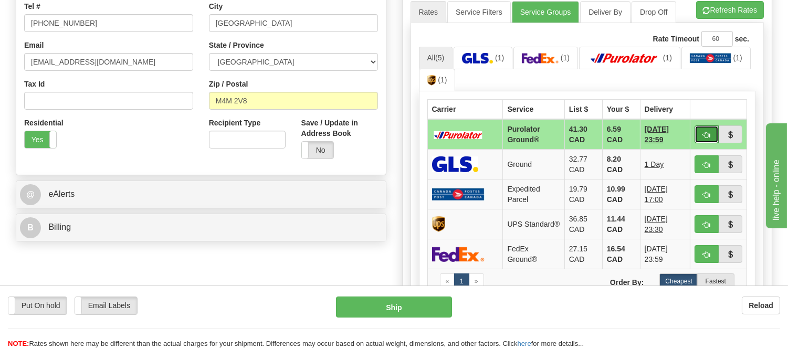
click at [697, 128] on button "button" at bounding box center [706, 134] width 24 height 18
type input "260"
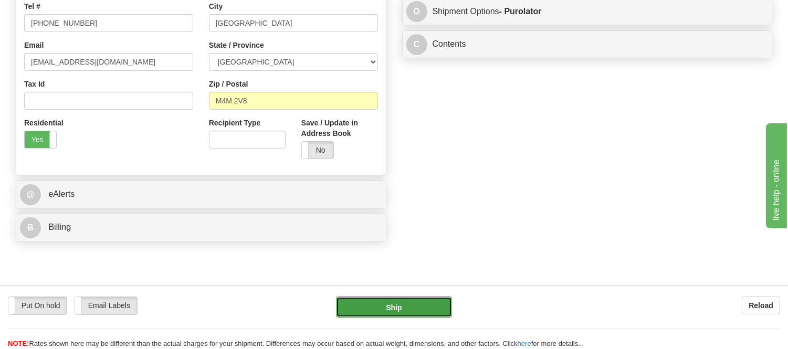
click at [375, 306] on button "Ship" at bounding box center [393, 306] width 115 height 21
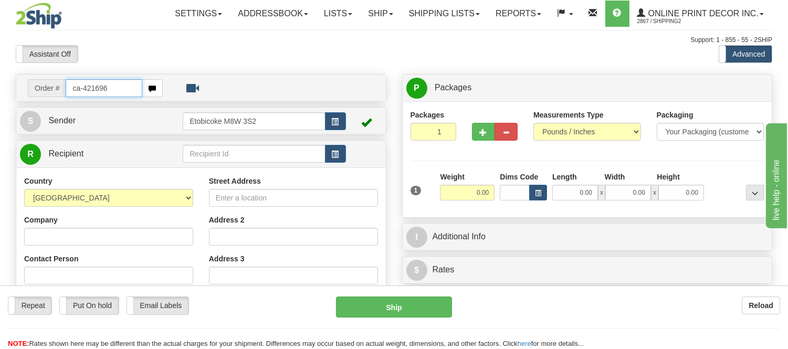
type input "ca-421696"
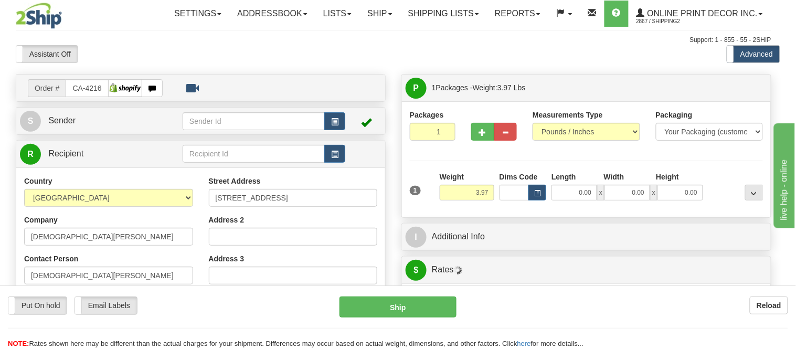
type input "CALGARY"
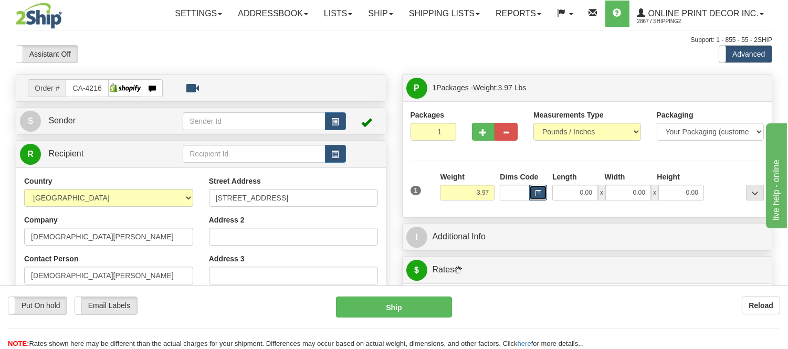
click at [538, 195] on span "button" at bounding box center [538, 193] width 6 height 6
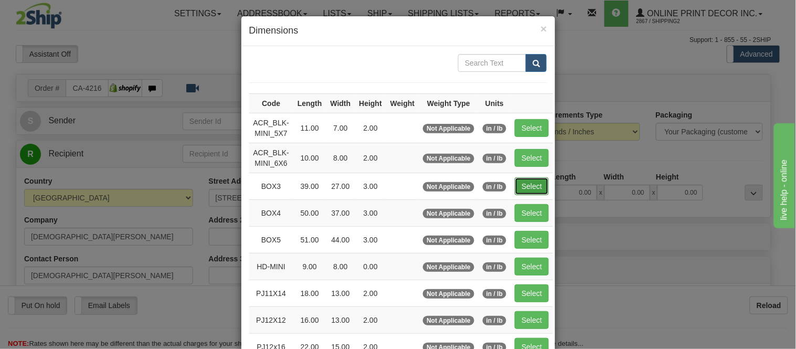
click at [536, 187] on button "Select" at bounding box center [532, 186] width 34 height 18
type input "BOX3"
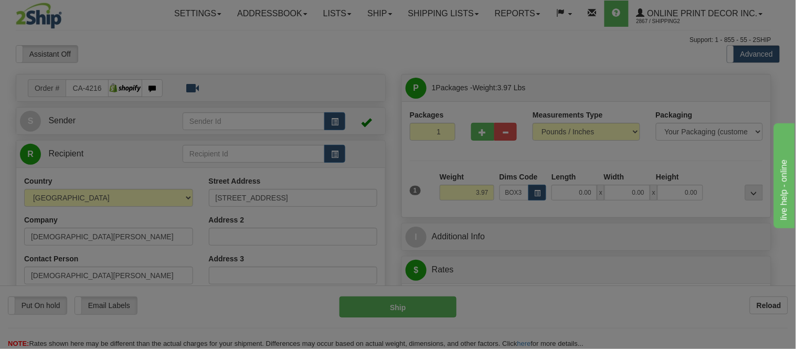
type input "39.00"
type input "27.00"
type input "3.00"
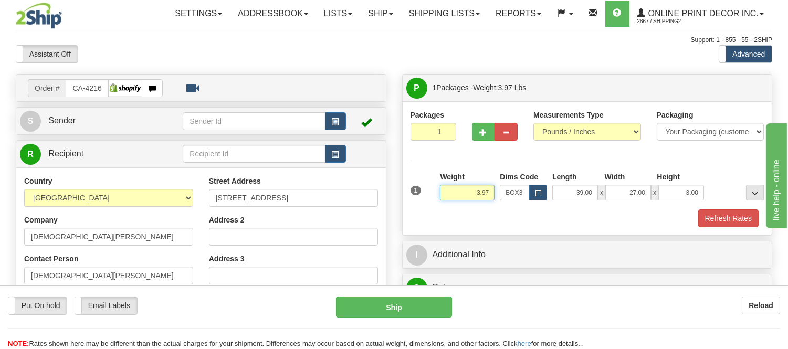
drag, startPoint x: 492, startPoint y: 190, endPoint x: 421, endPoint y: 198, distance: 70.7
click at [421, 198] on div "1 Weight 3.97 Dims Code BOX3" at bounding box center [587, 190] width 359 height 37
type input "8.98"
click at [727, 221] on button "Refresh Rates" at bounding box center [728, 218] width 60 height 18
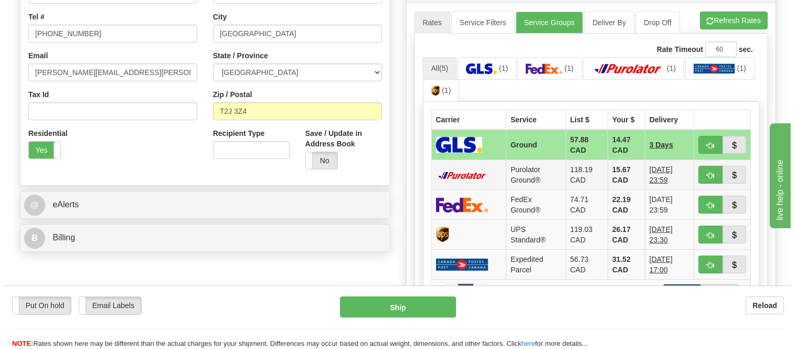
scroll to position [291, 0]
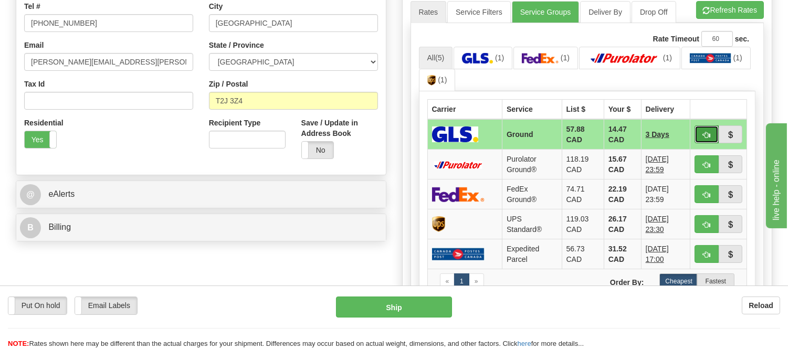
click at [710, 134] on button "button" at bounding box center [706, 134] width 24 height 18
type input "1"
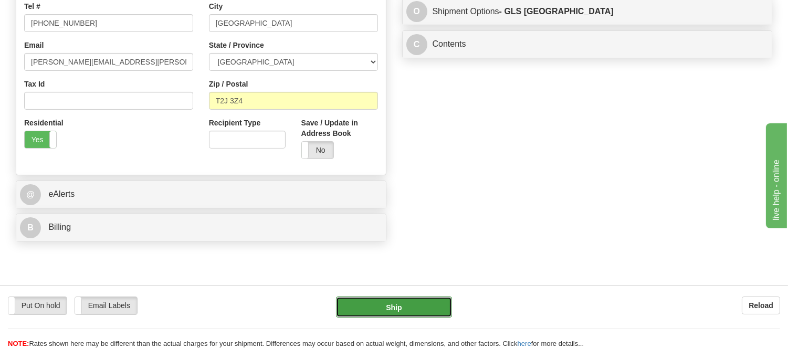
click at [430, 306] on button "Ship" at bounding box center [393, 306] width 115 height 21
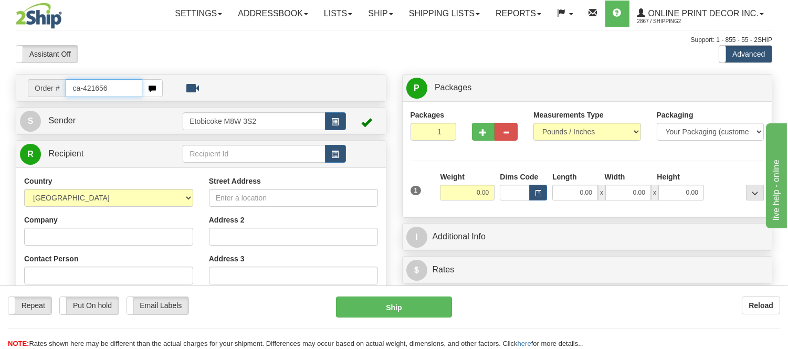
type input "ca-421656"
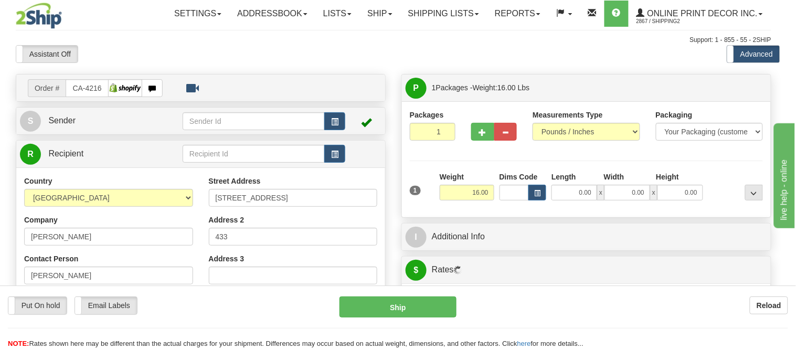
type input "WATERLOO"
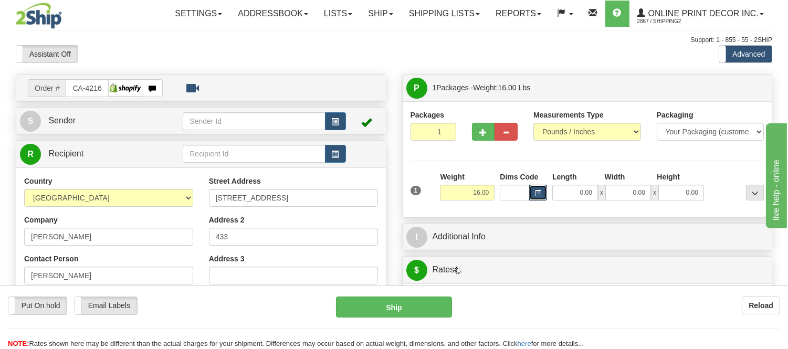
click at [535, 193] on span "button" at bounding box center [538, 193] width 6 height 6
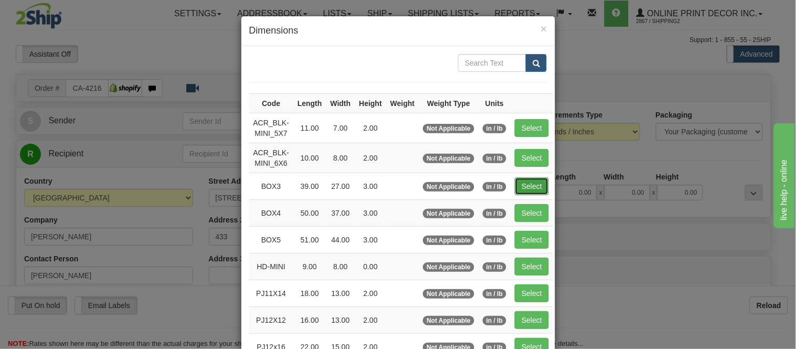
click at [522, 186] on button "Select" at bounding box center [532, 186] width 34 height 18
type input "BOX3"
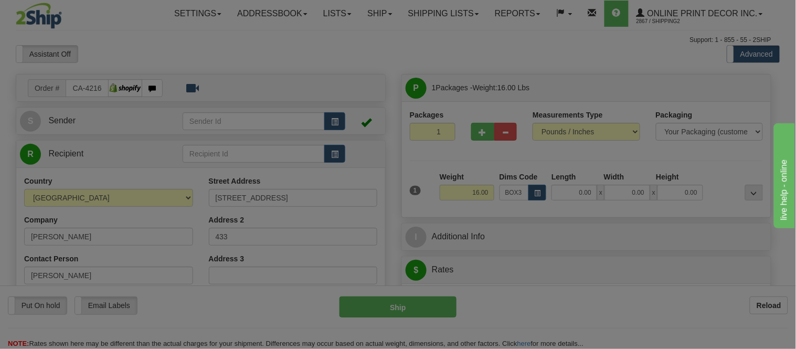
type input "39.00"
type input "27.00"
type input "3.00"
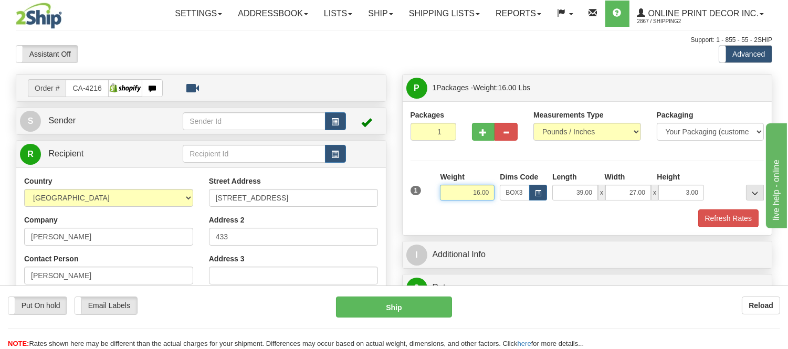
drag, startPoint x: 490, startPoint y: 194, endPoint x: 437, endPoint y: 198, distance: 53.2
click at [437, 198] on div "Weight 16.00" at bounding box center [467, 190] width 60 height 37
type input "8.98"
click at [485, 137] on button "button" at bounding box center [483, 132] width 23 height 18
radio input "true"
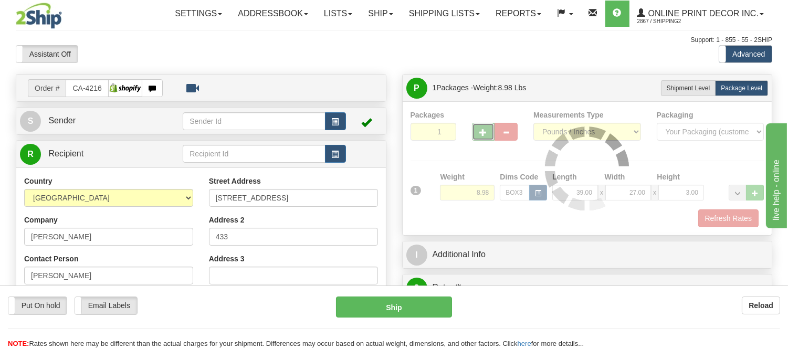
type input "2"
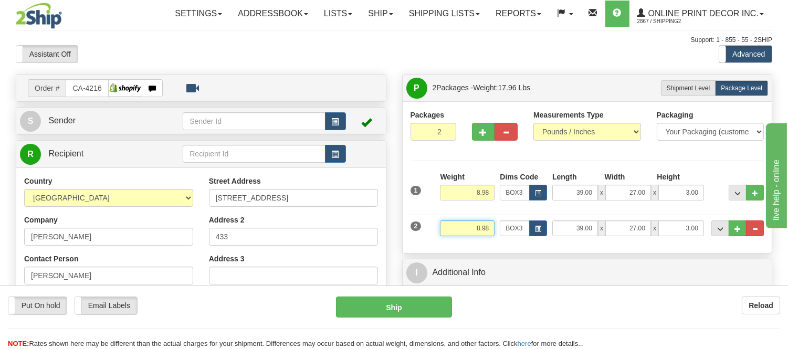
drag, startPoint x: 488, startPoint y: 230, endPoint x: 438, endPoint y: 232, distance: 50.9
click at [438, 232] on div "Weight 8.98" at bounding box center [467, 232] width 60 height 24
type input "3"
click button "Delete" at bounding box center [0, 0] width 0 height 0
type input "0.00"
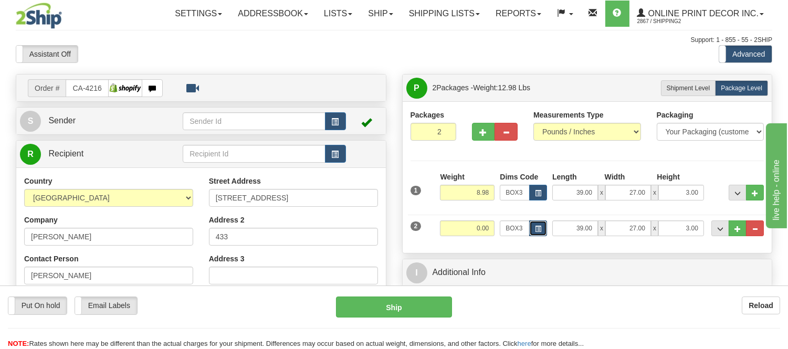
click at [539, 231] on span "button" at bounding box center [538, 229] width 6 height 6
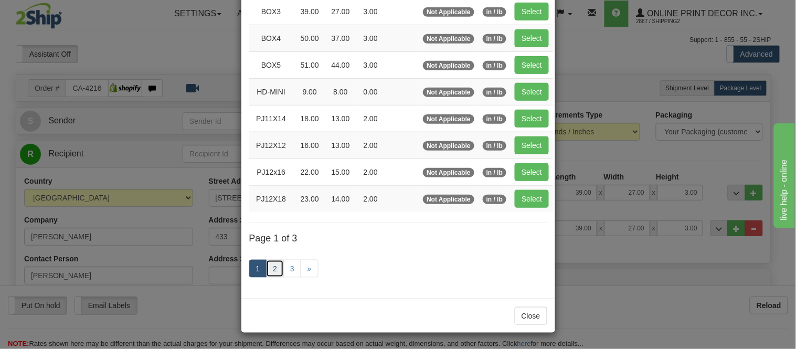
click at [269, 265] on link "2" at bounding box center [275, 269] width 18 height 18
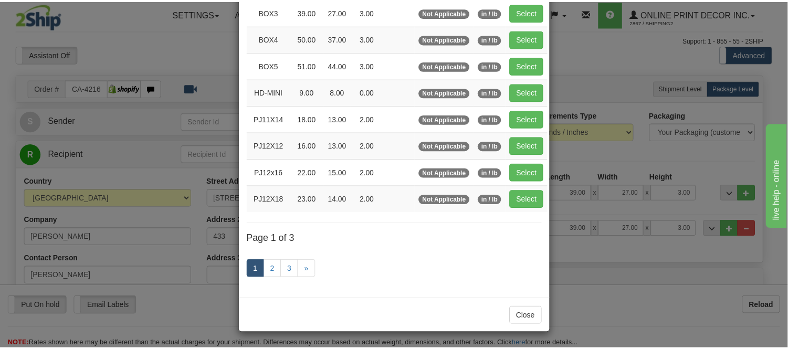
scroll to position [171, 0]
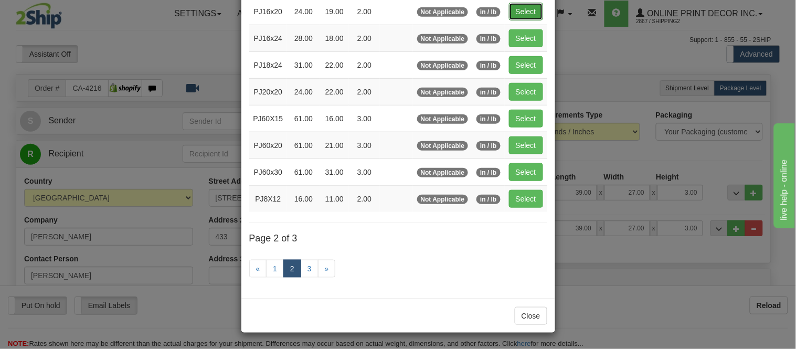
click at [525, 15] on button "Select" at bounding box center [526, 12] width 34 height 18
type input "PJ16x20"
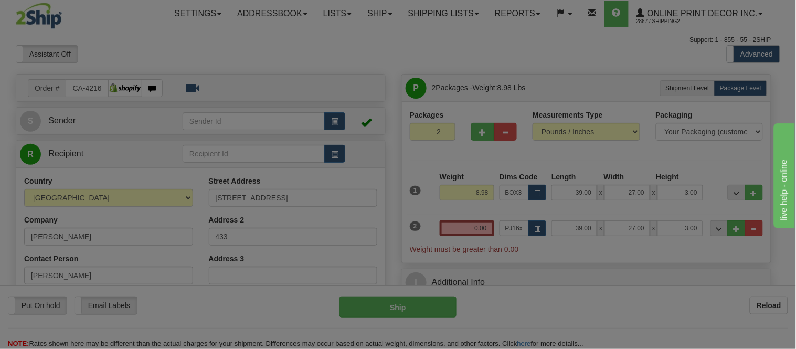
type input "24.00"
type input "19.00"
type input "2.00"
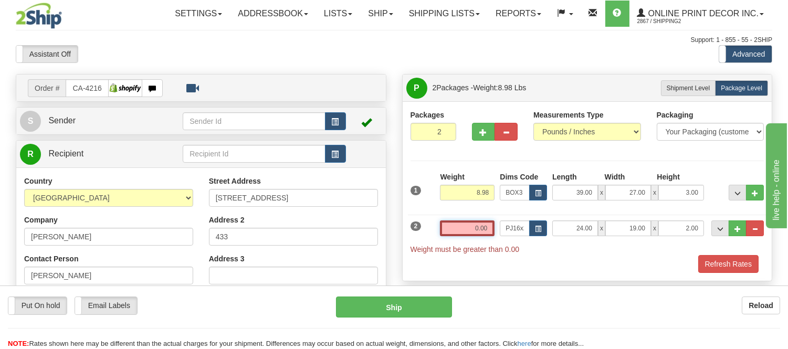
drag, startPoint x: 485, startPoint y: 226, endPoint x: 459, endPoint y: 235, distance: 27.9
click at [459, 235] on input "0.00" at bounding box center [467, 228] width 55 height 16
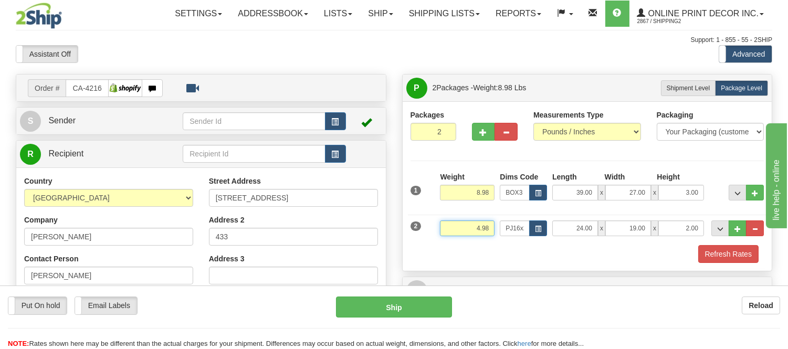
type input "4.98"
drag, startPoint x: 700, startPoint y: 224, endPoint x: 659, endPoint y: 242, distance: 45.1
click at [659, 242] on div "2 Weight 4.98 Dims Code PJ16x20 Length Width" at bounding box center [587, 226] width 359 height 35
click button "Delete" at bounding box center [0, 0] width 0 height 0
type input "4.00"
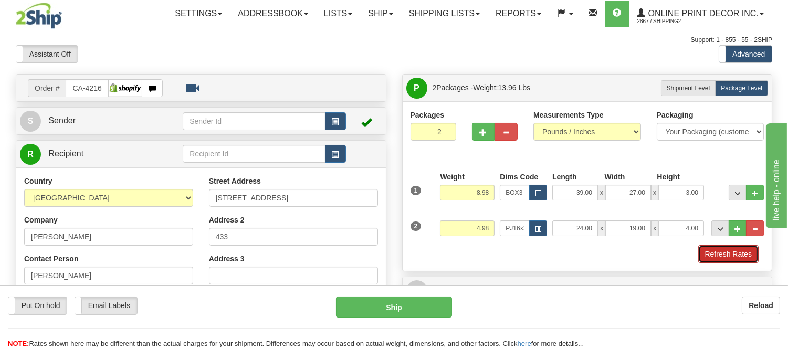
click at [740, 249] on button "Refresh Rates" at bounding box center [728, 254] width 60 height 18
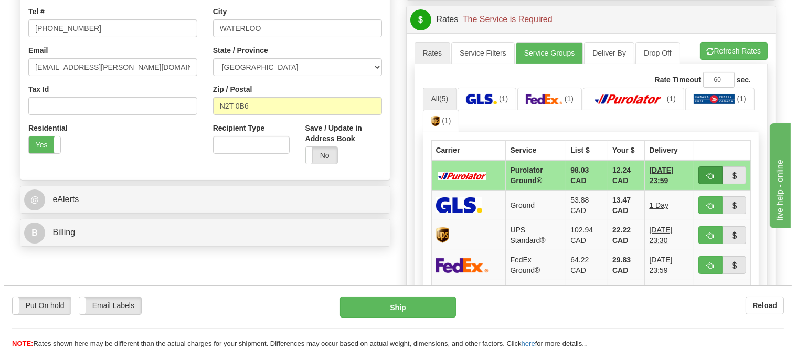
scroll to position [291, 0]
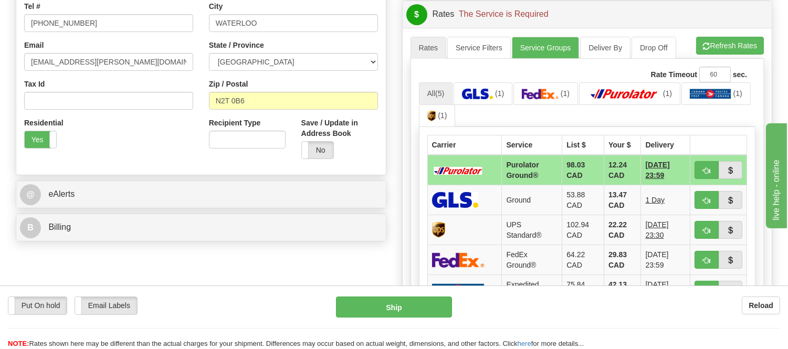
click at [685, 168] on td "[DATE] 23:59" at bounding box center [665, 170] width 49 height 30
click at [698, 169] on button "button" at bounding box center [706, 170] width 24 height 18
type input "260"
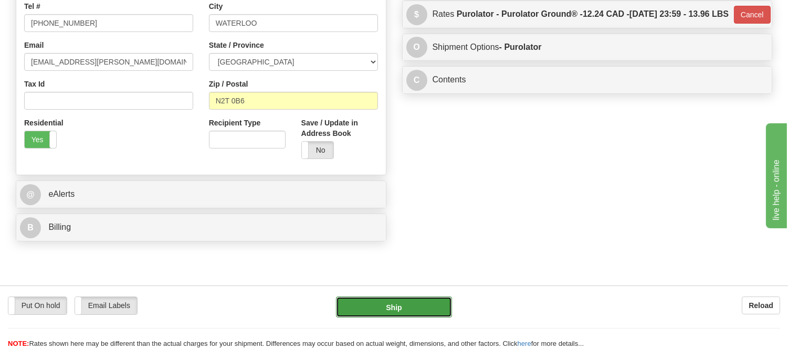
click at [401, 313] on button "Ship" at bounding box center [393, 306] width 115 height 21
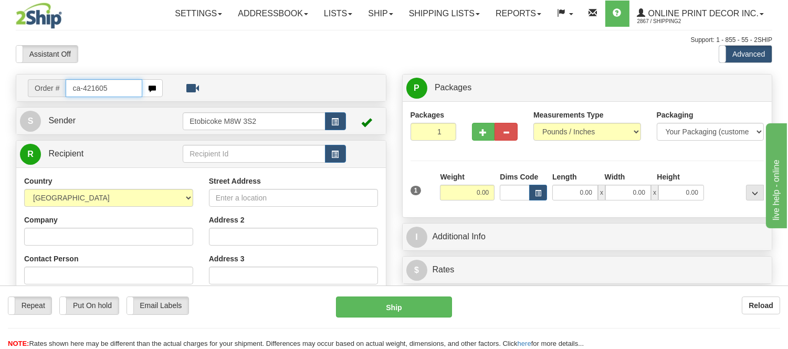
type input "ca-421605"
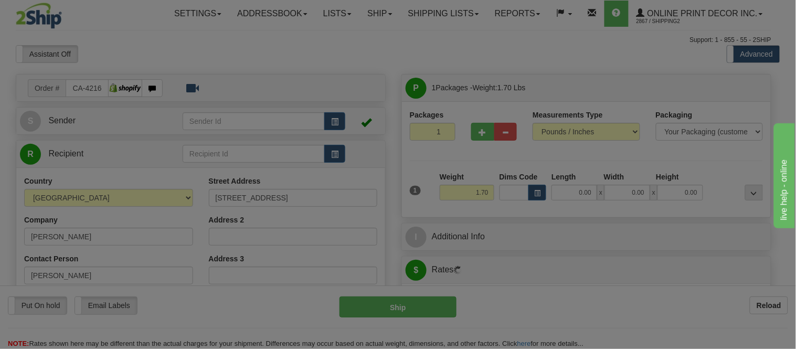
type input "MONCTON"
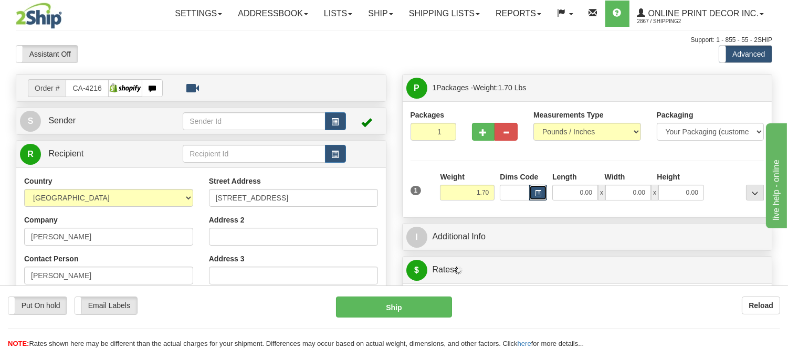
click at [537, 191] on span "button" at bounding box center [538, 193] width 6 height 6
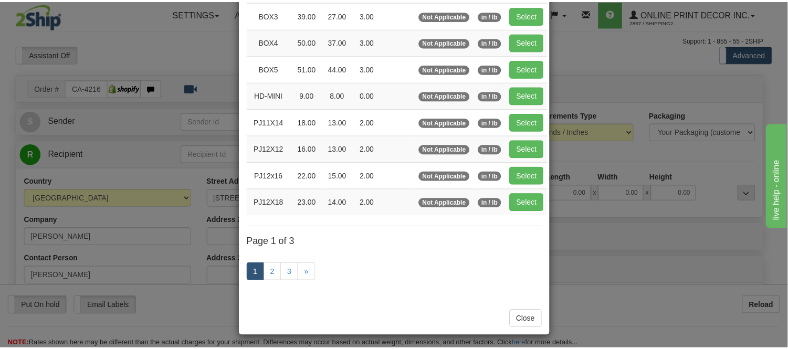
scroll to position [175, 0]
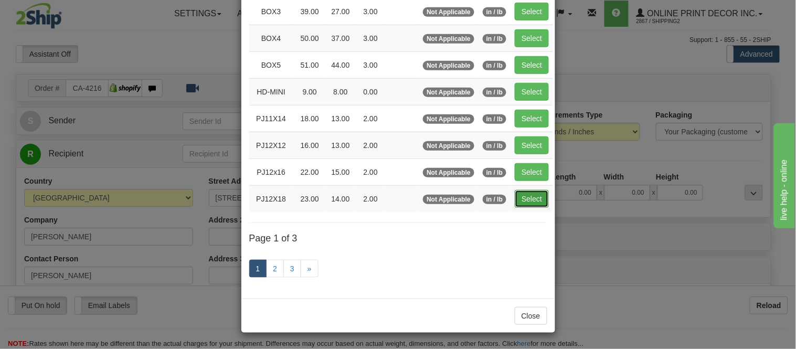
click at [520, 203] on button "Select" at bounding box center [532, 199] width 34 height 18
type input "PJ12X18"
type input "23.00"
type input "14.00"
type input "2.00"
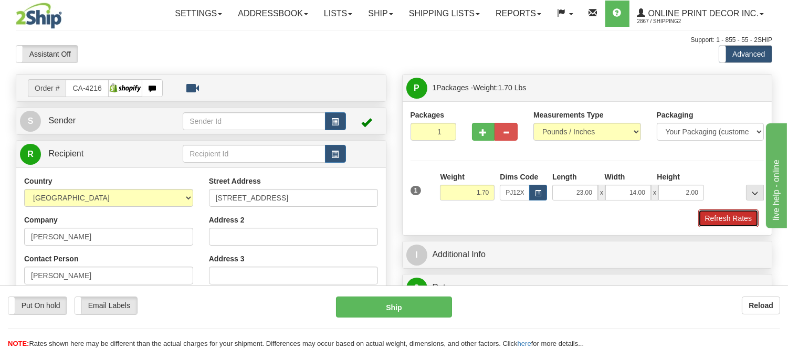
click at [723, 217] on button "Refresh Rates" at bounding box center [728, 218] width 60 height 18
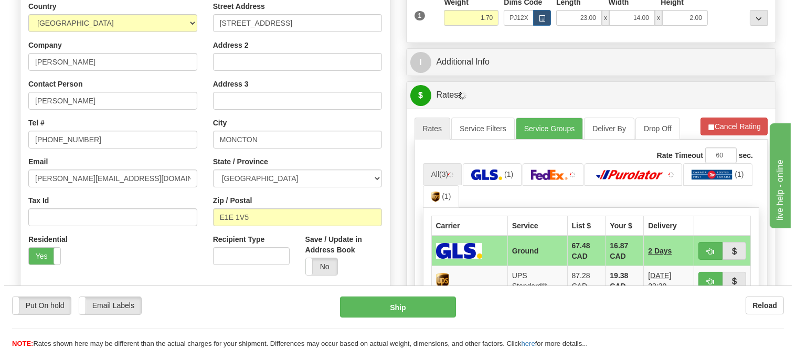
scroll to position [291, 0]
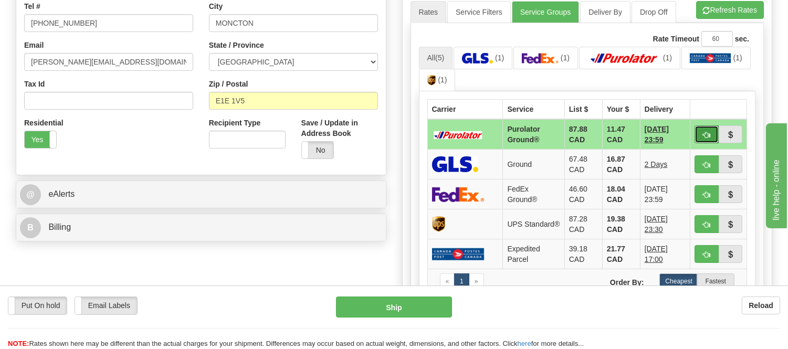
click at [707, 135] on span "button" at bounding box center [706, 135] width 7 height 7
type input "260"
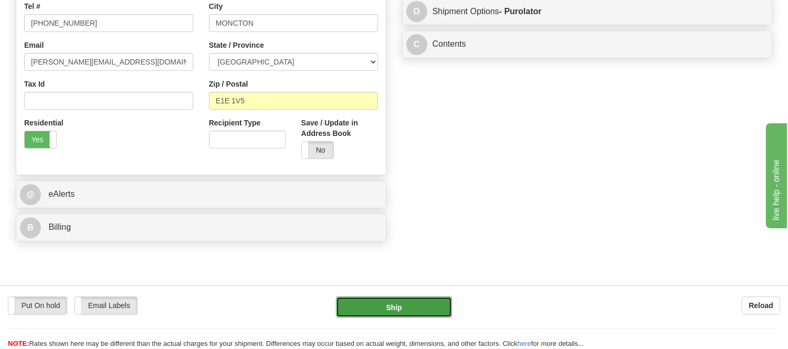
click at [407, 313] on button "Ship" at bounding box center [393, 306] width 115 height 21
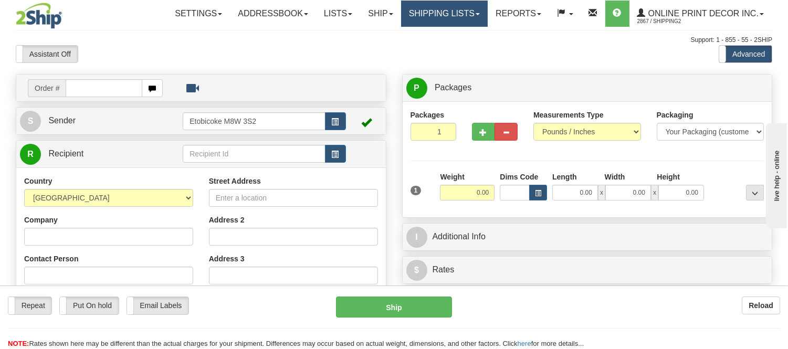
click at [410, 8] on link "Shipping lists" at bounding box center [444, 14] width 87 height 26
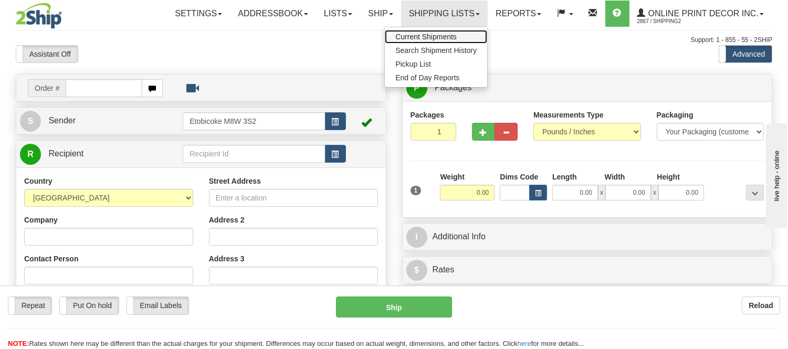
click at [422, 34] on span "Current Shipments" at bounding box center [425, 37] width 61 height 8
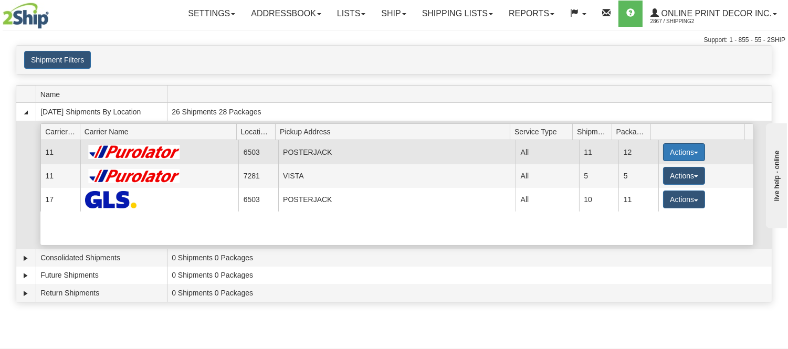
click at [668, 148] on button "Actions" at bounding box center [684, 152] width 42 height 18
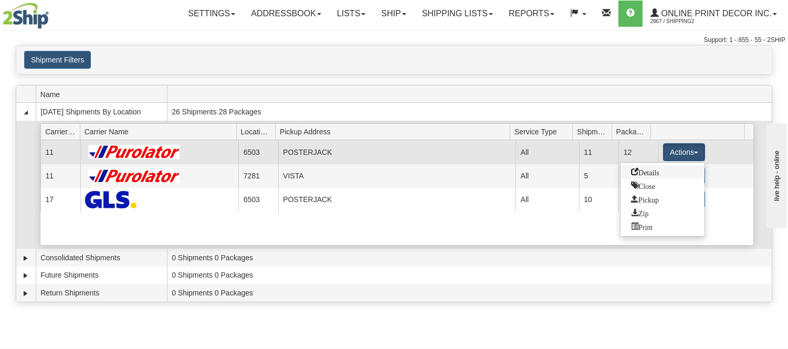
click at [658, 172] on span "Details" at bounding box center [645, 171] width 28 height 7
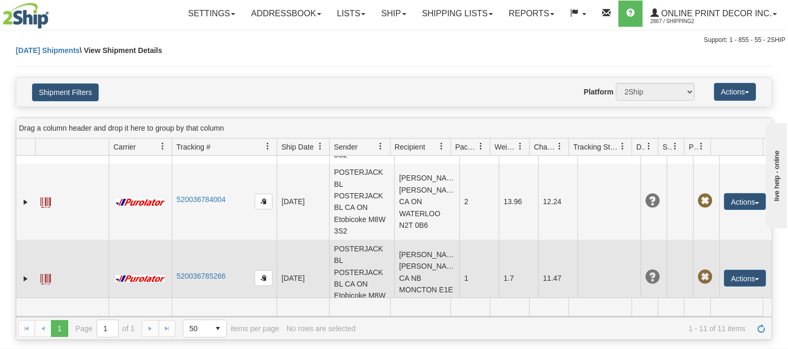
scroll to position [663, 0]
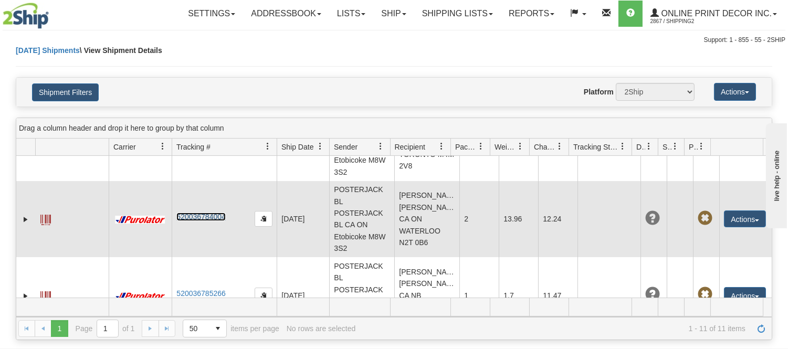
click at [198, 221] on link "520036784004" at bounding box center [200, 217] width 49 height 8
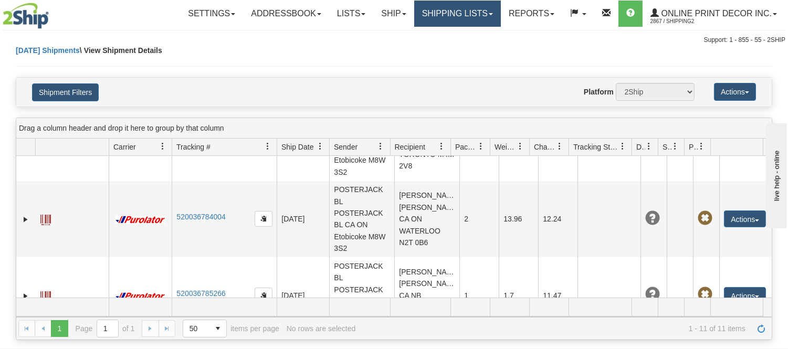
click at [417, 19] on link "Shipping lists" at bounding box center [457, 14] width 87 height 26
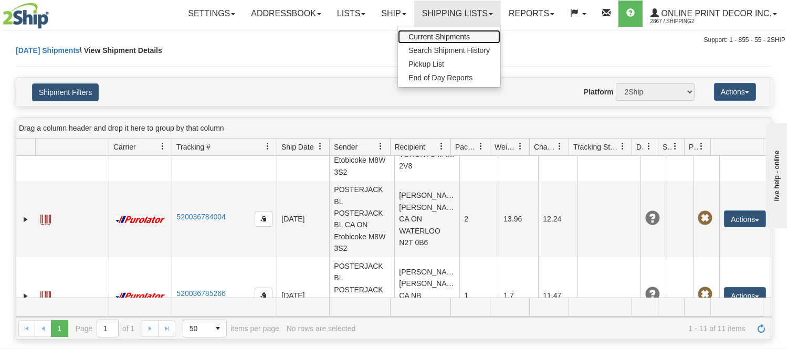
click at [412, 38] on span "Current Shipments" at bounding box center [438, 37] width 61 height 8
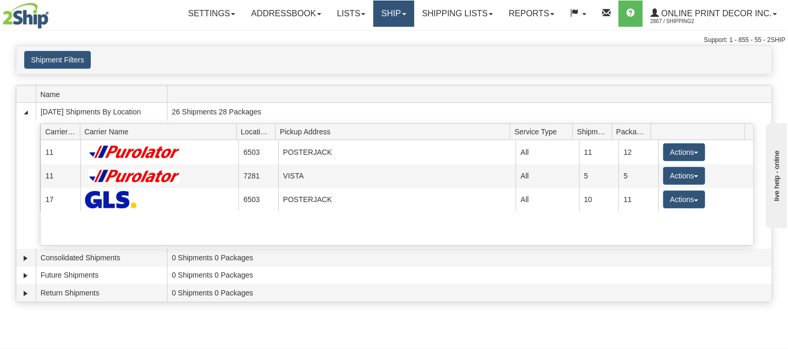
click at [383, 13] on link "Ship" at bounding box center [393, 14] width 40 height 26
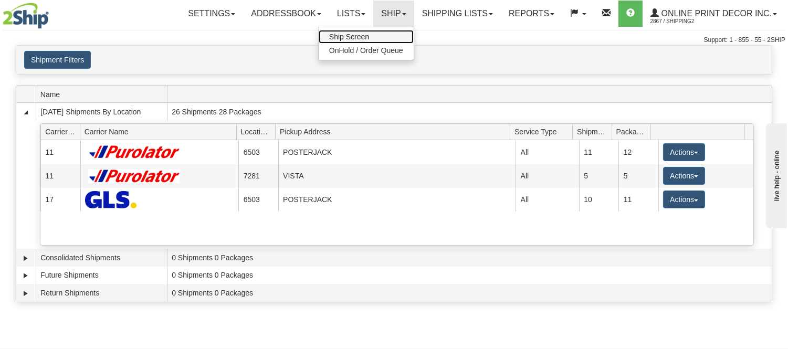
click at [379, 34] on link "Ship Screen" at bounding box center [365, 37] width 95 height 14
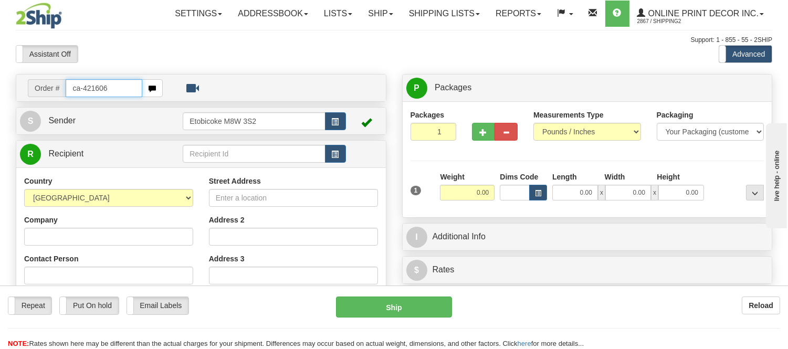
type input "ca-421606"
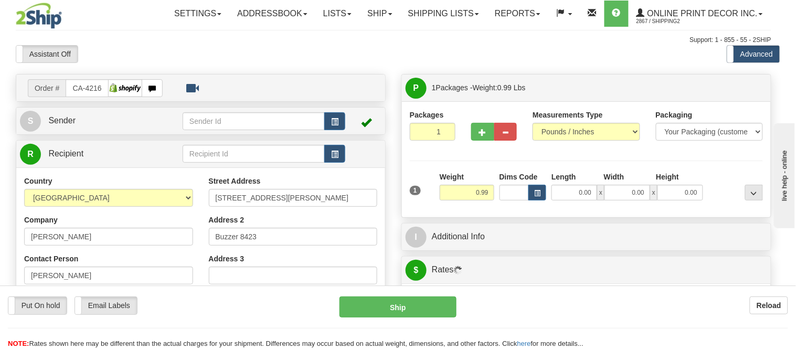
type input "TORONTO"
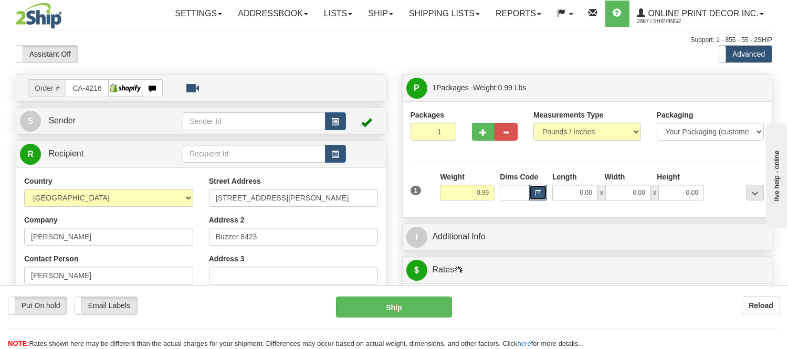
click at [533, 195] on button "button" at bounding box center [538, 193] width 18 height 16
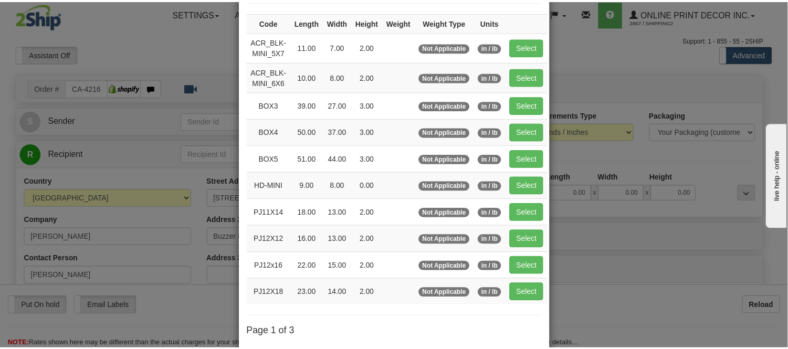
scroll to position [116, 0]
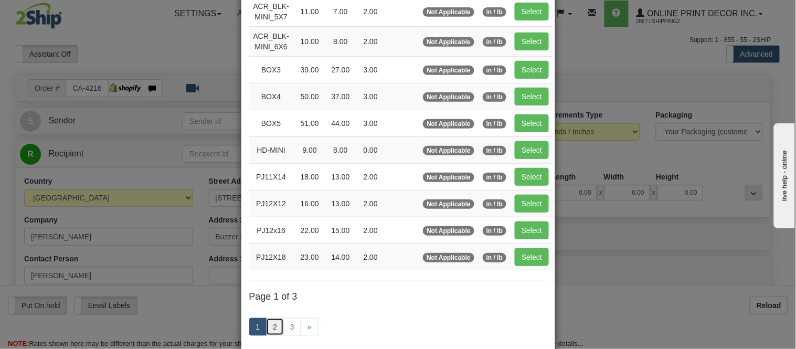
click at [272, 326] on link "2" at bounding box center [275, 327] width 18 height 18
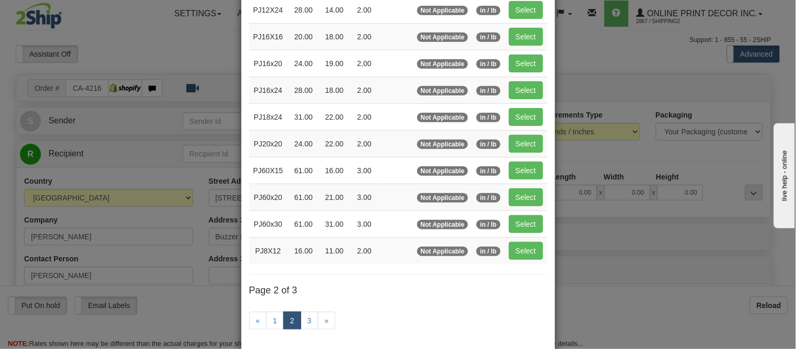
click at [505, 252] on td "Select" at bounding box center [526, 250] width 43 height 27
click at [509, 254] on button "Select" at bounding box center [526, 251] width 34 height 18
type input "PJ8X12"
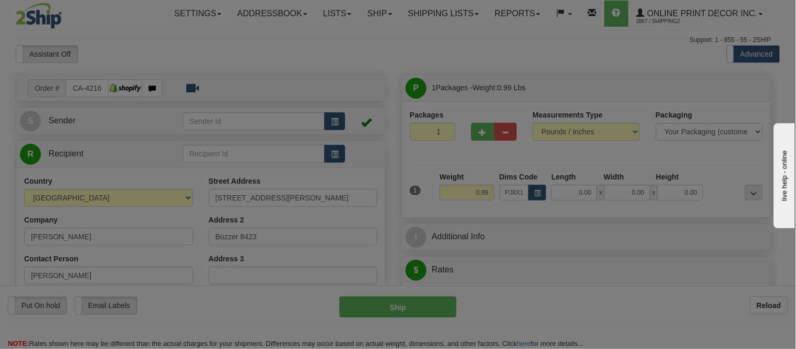
type input "16.00"
type input "11.00"
type input "2.00"
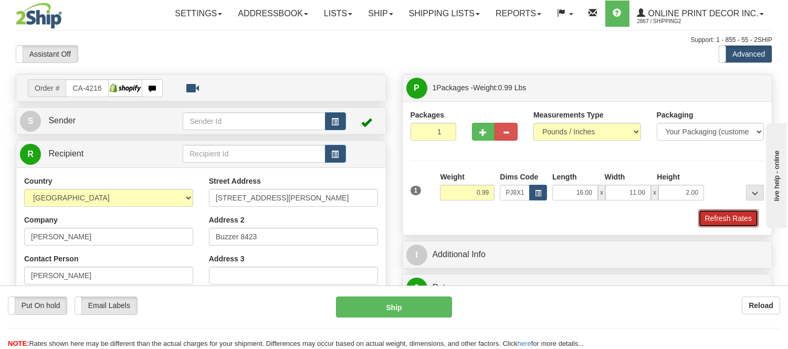
click at [730, 224] on button "Refresh Rates" at bounding box center [728, 218] width 60 height 18
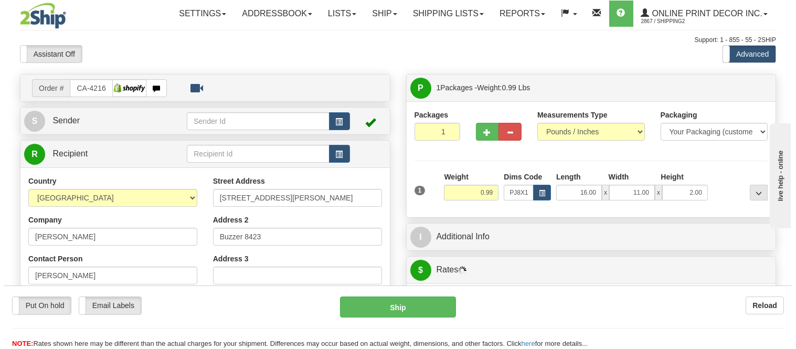
scroll to position [203, 0]
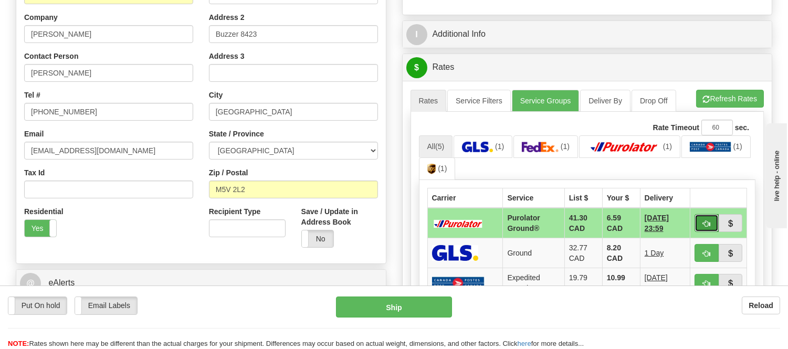
click at [707, 220] on span "button" at bounding box center [706, 223] width 7 height 7
type input "260"
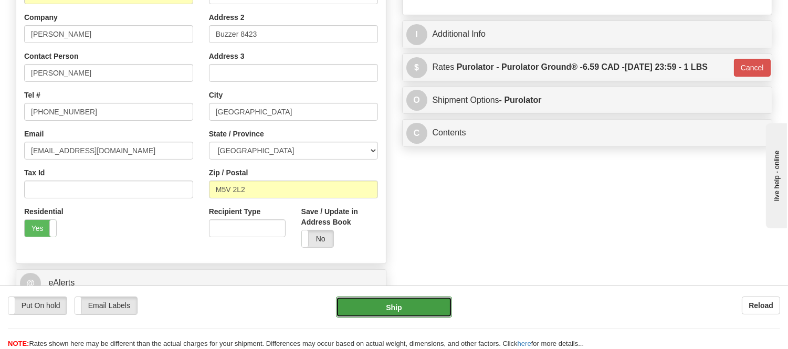
click at [419, 301] on button "Ship" at bounding box center [393, 306] width 115 height 21
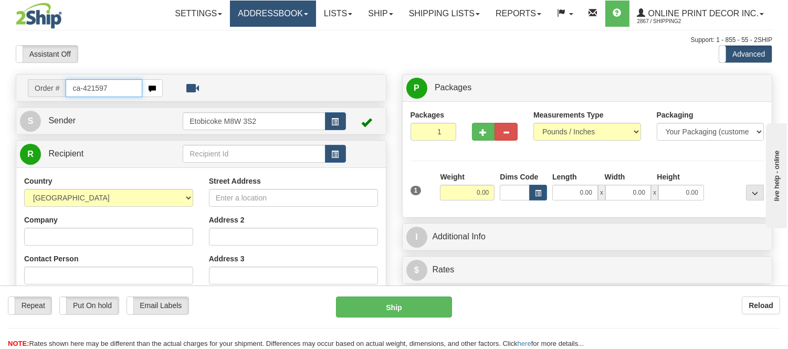
type input "ca-421597"
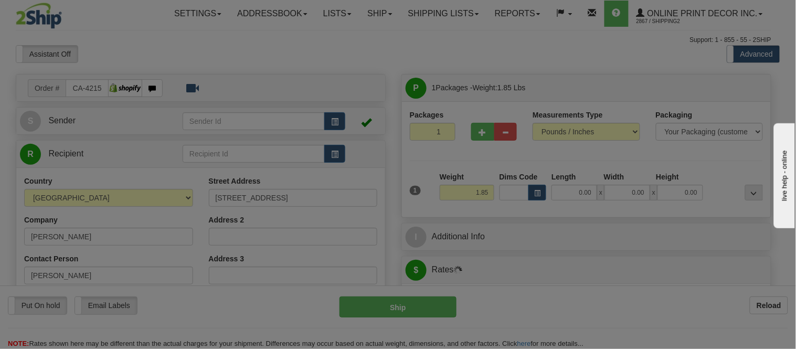
type input "KINGSTON"
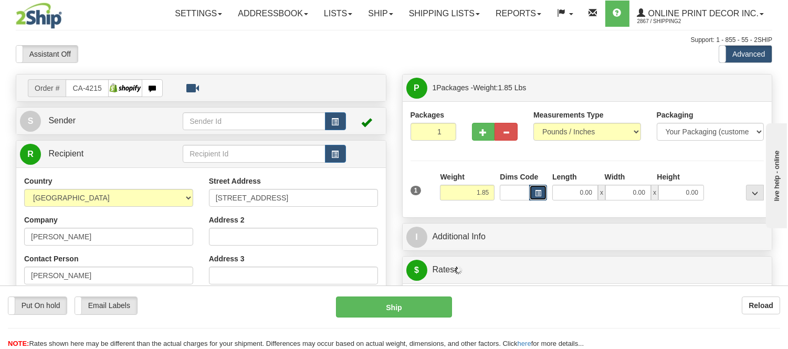
click at [539, 188] on button "button" at bounding box center [538, 193] width 18 height 16
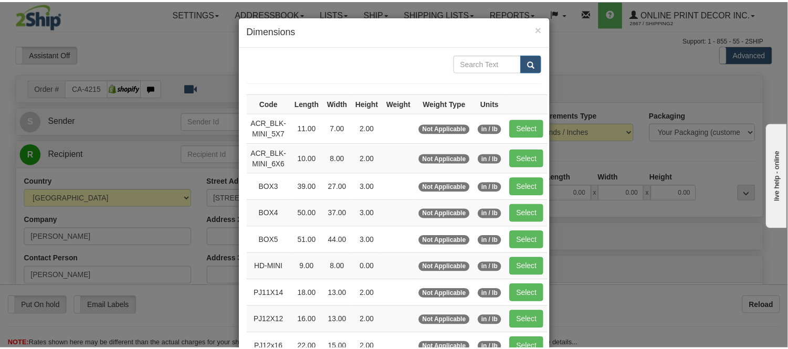
scroll to position [116, 0]
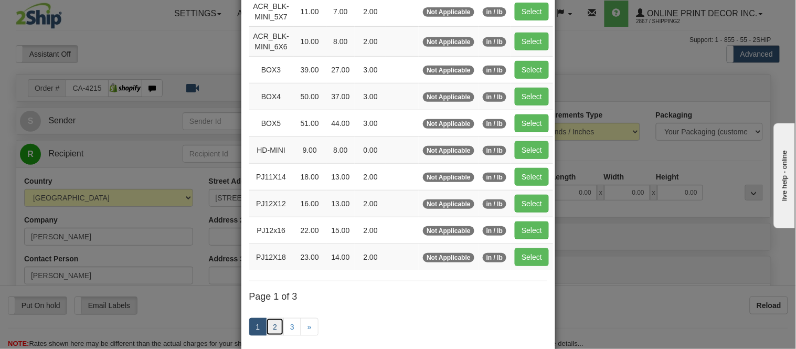
click at [271, 326] on link "2" at bounding box center [275, 327] width 18 height 18
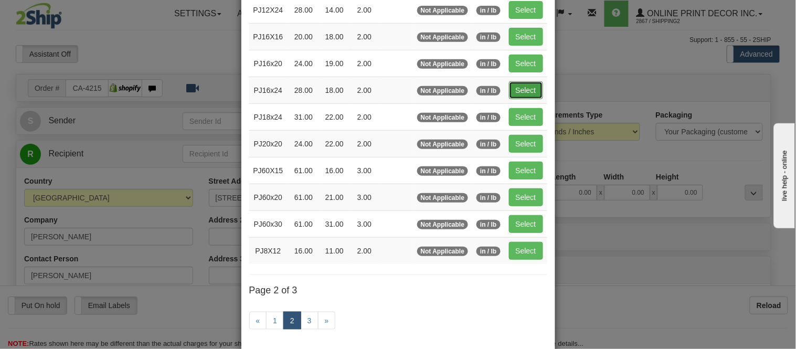
click at [517, 91] on button "Select" at bounding box center [526, 90] width 34 height 18
type input "PJ16x24"
type input "28.00"
type input "18.00"
type input "2.00"
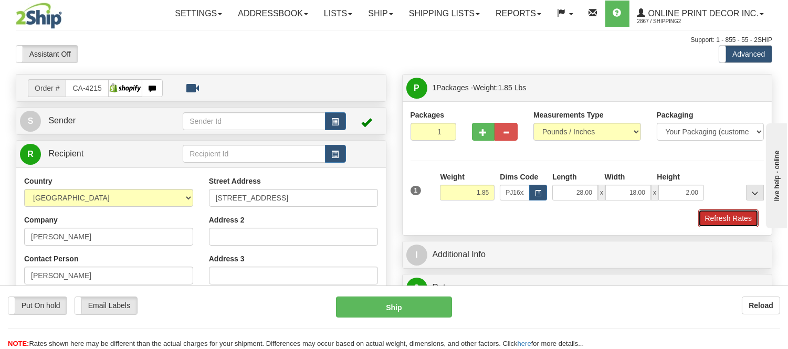
click at [720, 217] on button "Refresh Rates" at bounding box center [728, 218] width 60 height 18
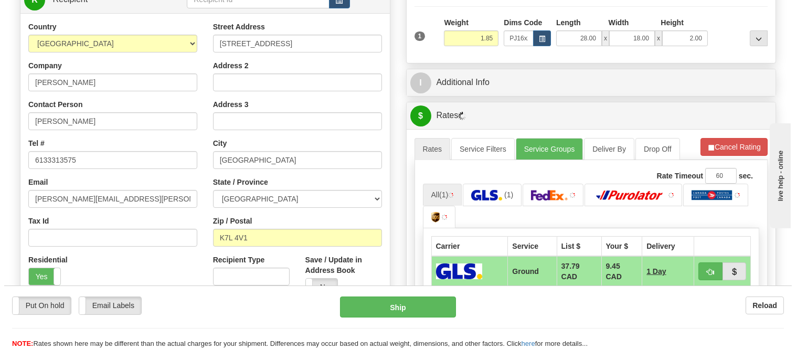
scroll to position [175, 0]
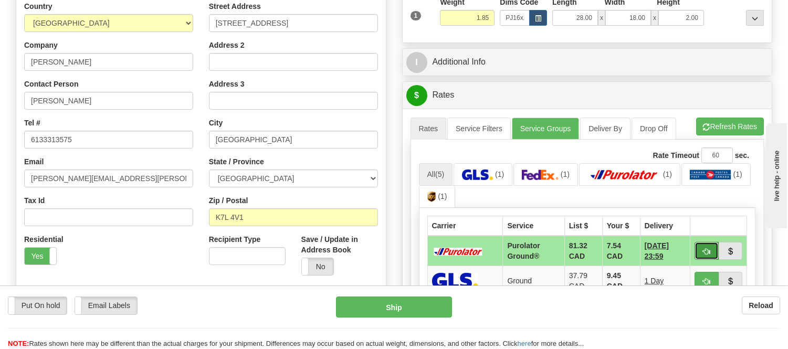
click at [704, 248] on span "button" at bounding box center [706, 251] width 7 height 7
type input "260"
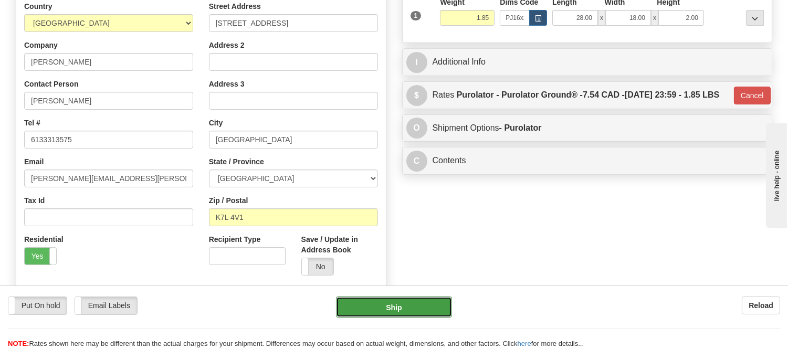
click at [432, 301] on button "Ship" at bounding box center [393, 306] width 115 height 21
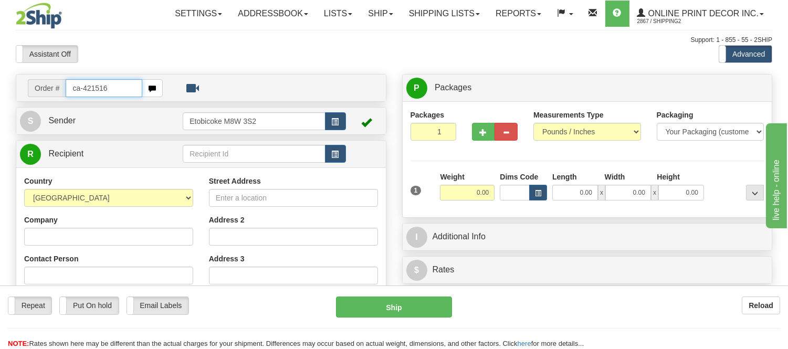
type input "ca-421516"
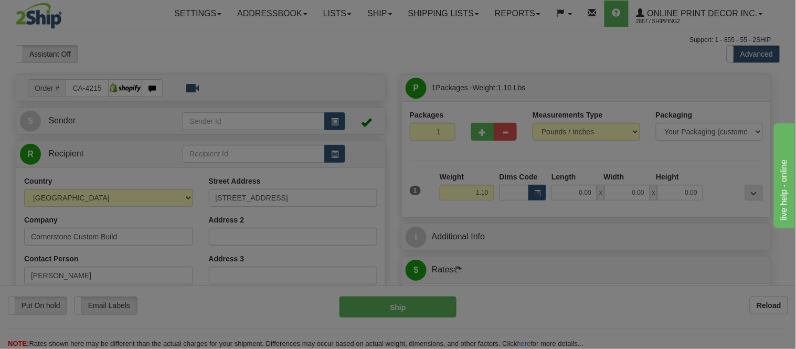
type input "[GEOGRAPHIC_DATA]"
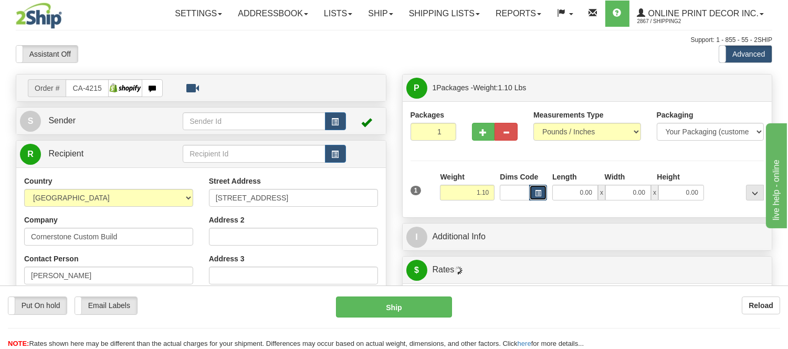
click at [539, 190] on span "button" at bounding box center [538, 193] width 6 height 6
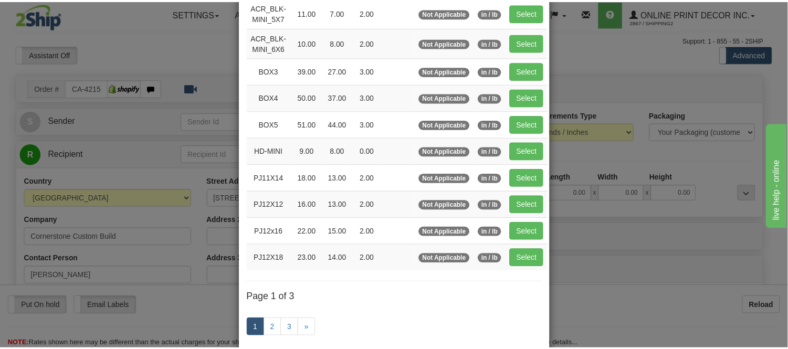
scroll to position [116, 0]
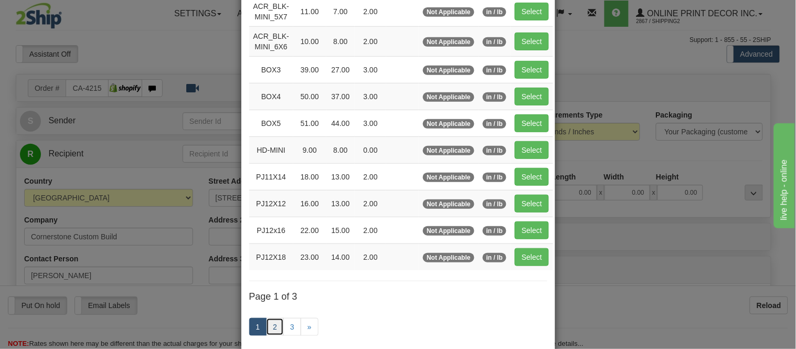
click at [277, 319] on link "2" at bounding box center [275, 327] width 18 height 18
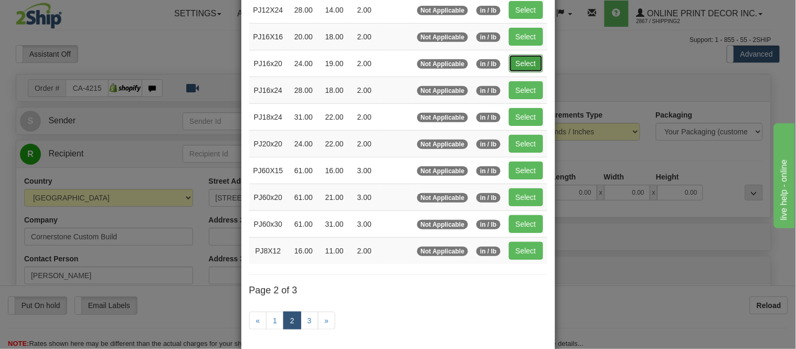
click at [520, 60] on button "Select" at bounding box center [526, 64] width 34 height 18
type input "PJ16x20"
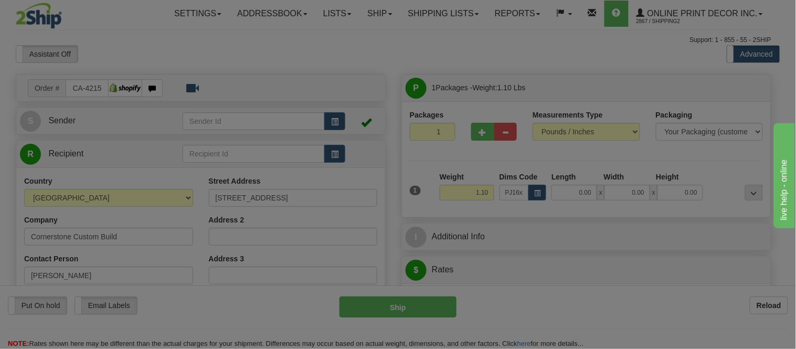
type input "24.00"
type input "19.00"
type input "2.00"
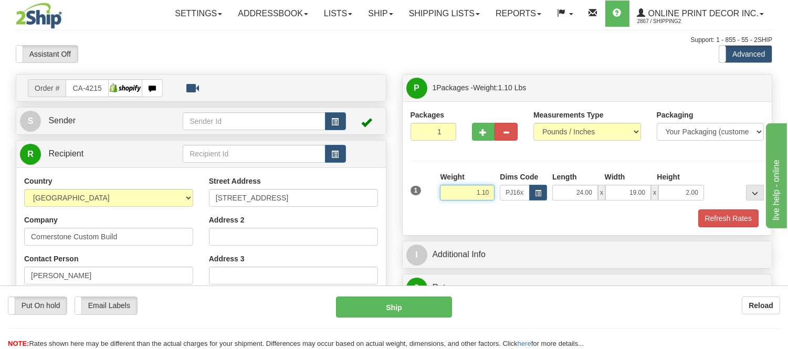
drag, startPoint x: 492, startPoint y: 192, endPoint x: 424, endPoint y: 199, distance: 68.1
click at [424, 199] on div "1 Weight 1.10 Dims Code x x" at bounding box center [587, 190] width 359 height 37
type input "2.20"
click at [728, 225] on button "Refresh Rates" at bounding box center [728, 218] width 60 height 18
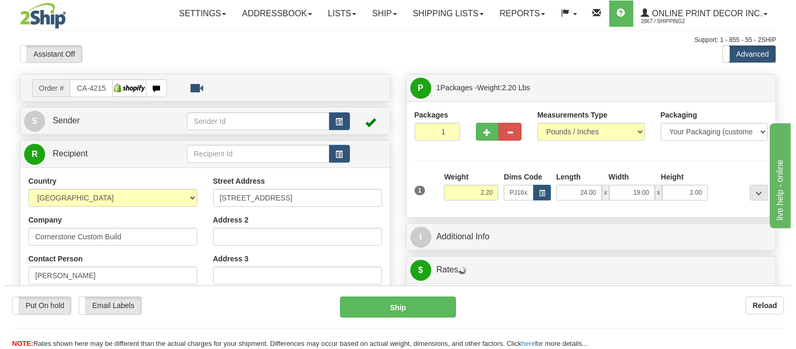
scroll to position [175, 0]
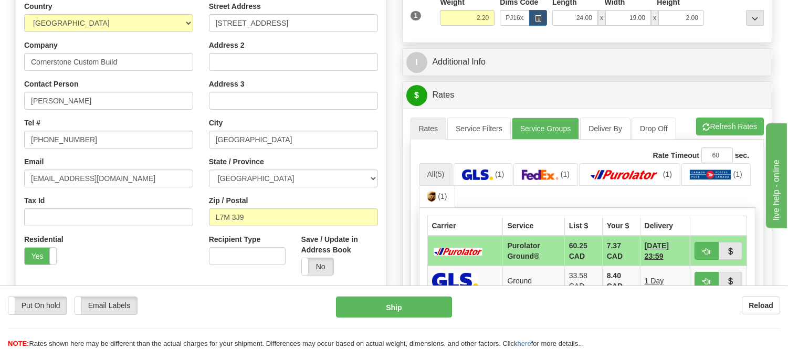
click at [705, 250] on span "button" at bounding box center [706, 251] width 7 height 7
type input "260"
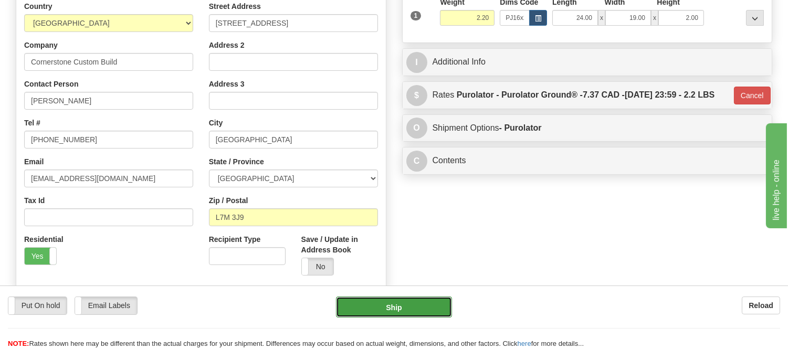
click at [394, 307] on button "Ship" at bounding box center [393, 306] width 115 height 21
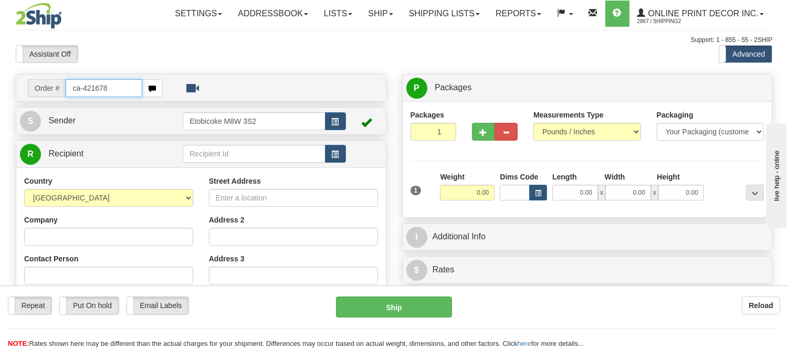
type input "ca-421678"
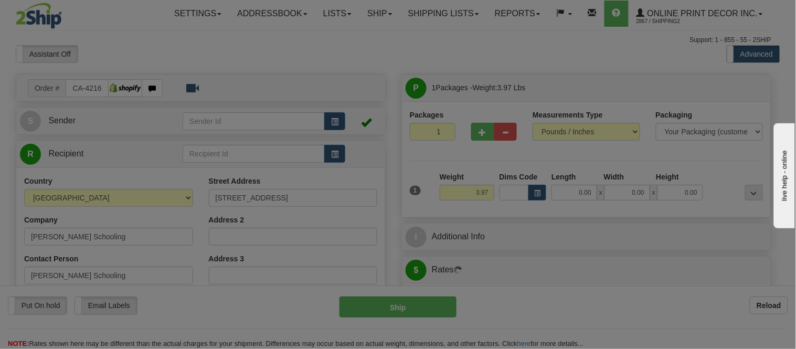
type input "KAMLOOPS"
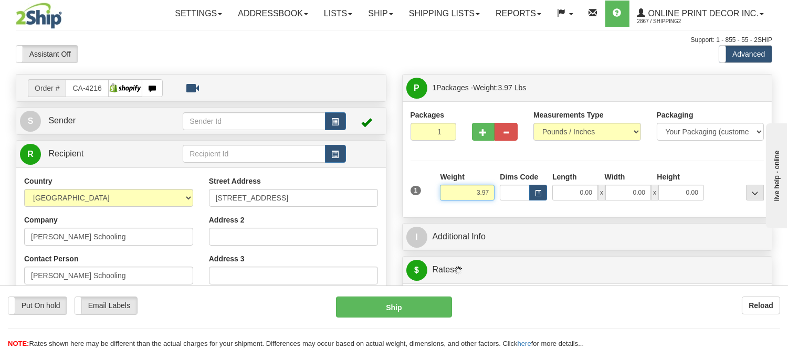
drag, startPoint x: 488, startPoint y: 193, endPoint x: 422, endPoint y: 217, distance: 70.9
click at [422, 217] on div "Packages 1 1 Measurements Type" at bounding box center [586, 159] width 369 height 116
type input "8.98"
click at [536, 189] on button "button" at bounding box center [538, 193] width 18 height 16
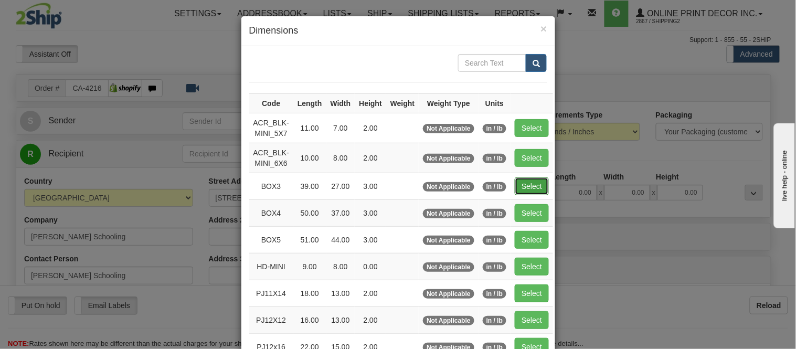
click at [528, 187] on button "Select" at bounding box center [532, 186] width 34 height 18
type input "BOX3"
type input "39.00"
type input "27.00"
type input "3.00"
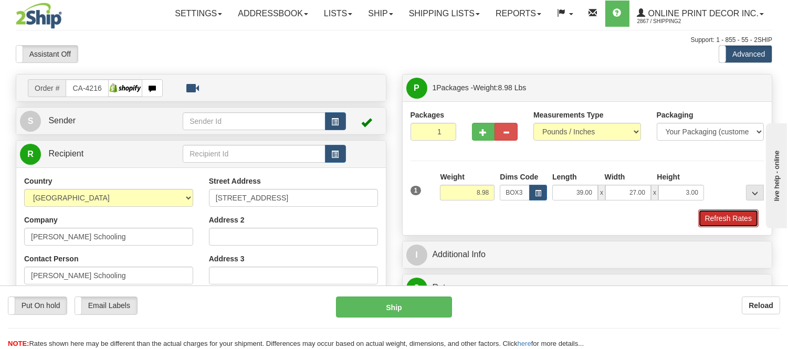
click at [742, 218] on button "Refresh Rates" at bounding box center [728, 218] width 60 height 18
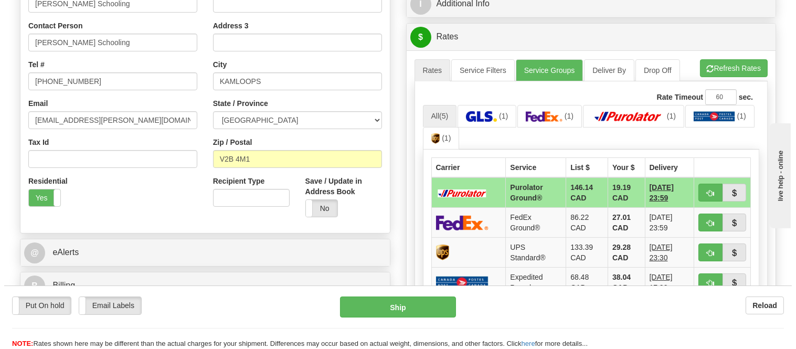
scroll to position [291, 0]
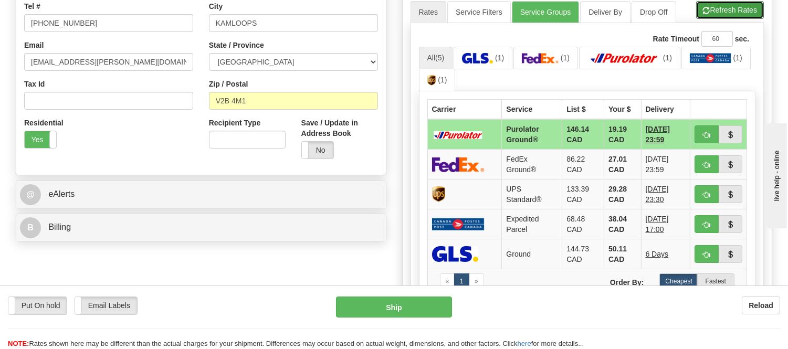
click at [704, 14] on span "button" at bounding box center [706, 10] width 7 height 7
click at [706, 138] on span "button" at bounding box center [706, 135] width 7 height 7
type input "260"
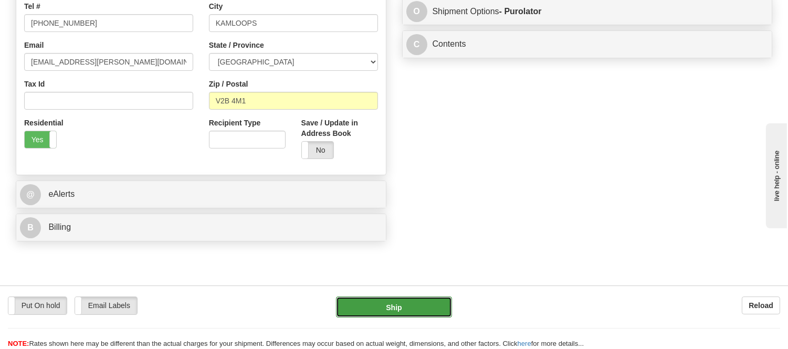
click at [408, 298] on button "Ship" at bounding box center [393, 306] width 115 height 21
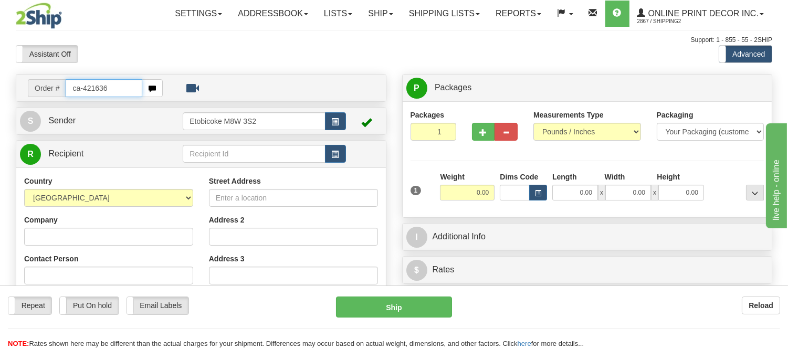
type input "ca-421636"
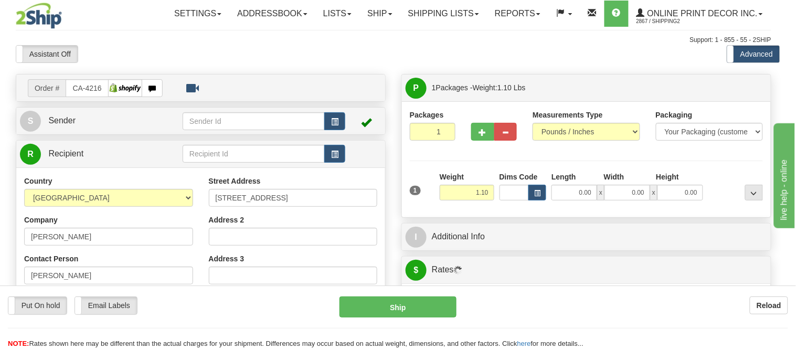
type input "SCARBOROUGH"
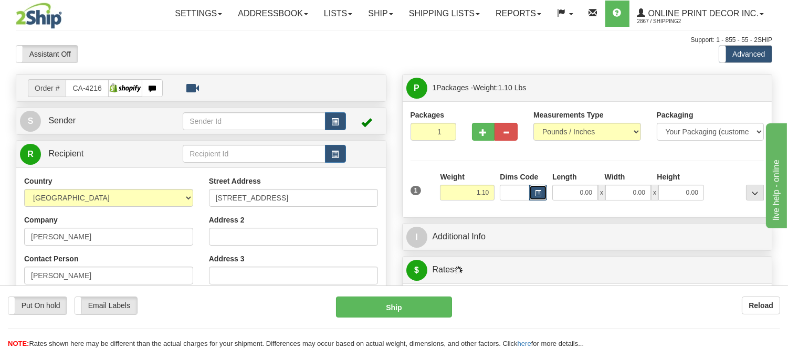
click at [538, 188] on button "button" at bounding box center [538, 193] width 18 height 16
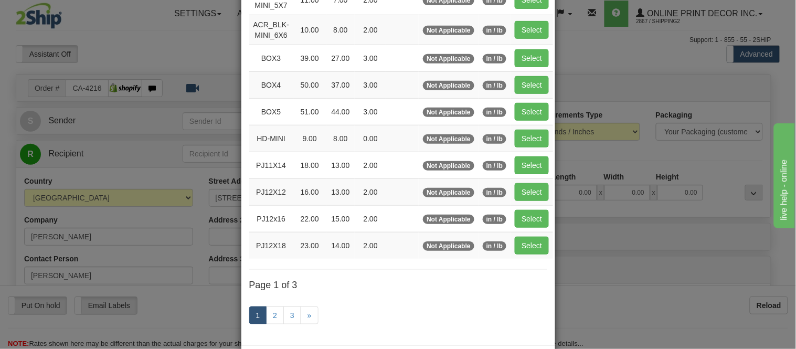
scroll to position [175, 0]
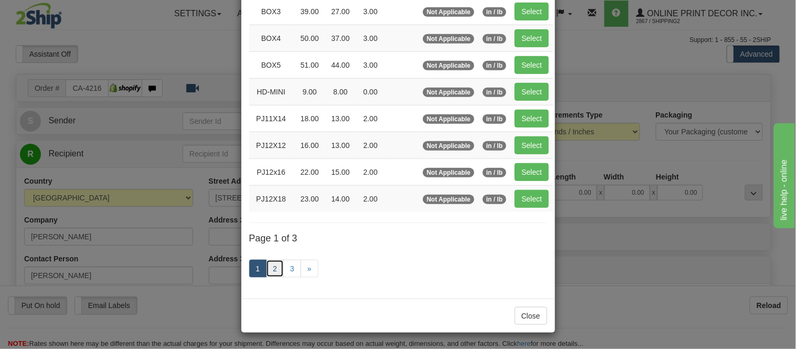
click at [268, 271] on link "2" at bounding box center [275, 269] width 18 height 18
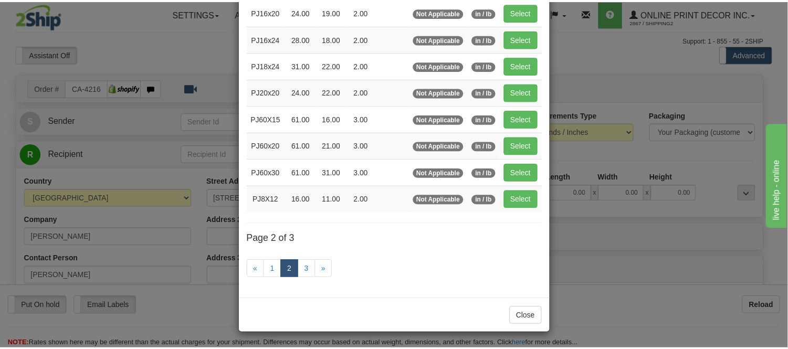
scroll to position [171, 0]
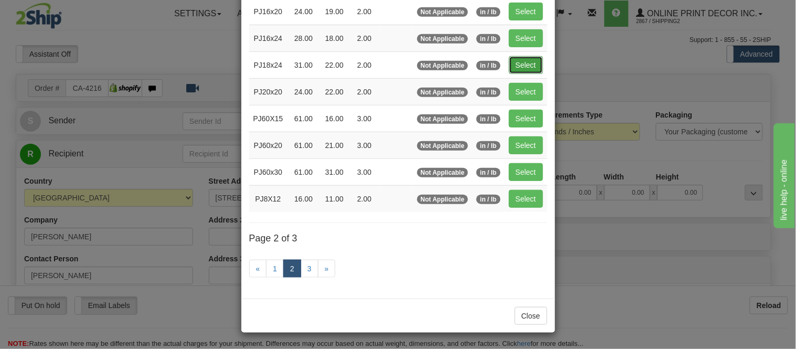
click at [513, 63] on button "Select" at bounding box center [526, 65] width 34 height 18
type input "PJ18x24"
type input "31.00"
type input "22.00"
type input "2.00"
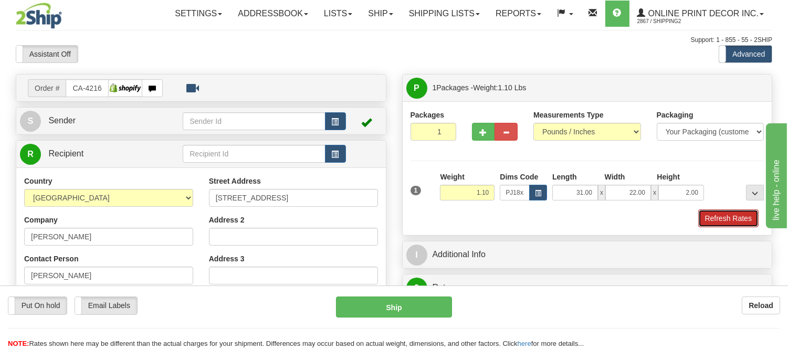
click at [714, 219] on button "Refresh Rates" at bounding box center [728, 218] width 60 height 18
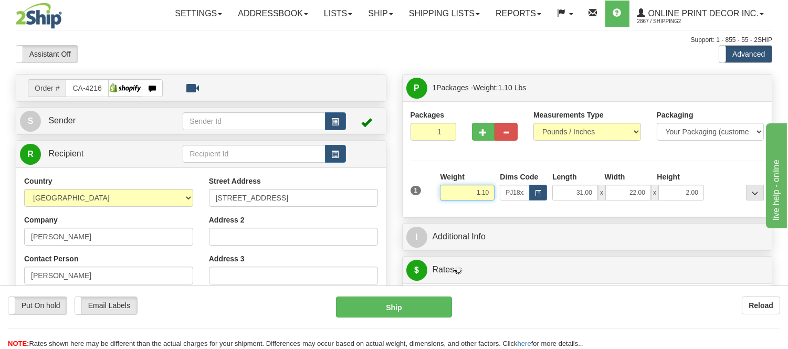
drag, startPoint x: 492, startPoint y: 190, endPoint x: 427, endPoint y: 203, distance: 66.2
click at [427, 203] on div "1 Weight 1.10 Dims Code x x" at bounding box center [587, 190] width 359 height 37
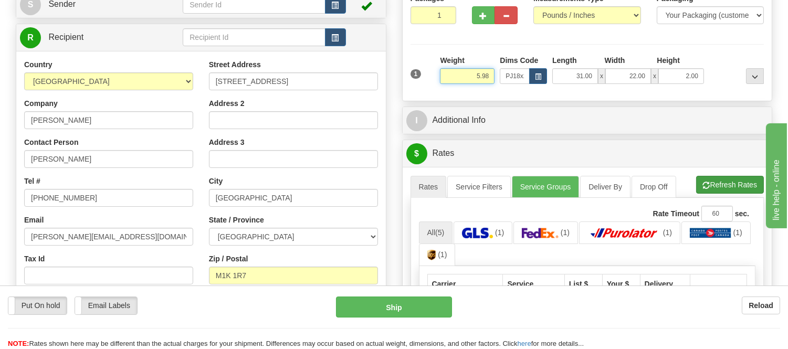
type input "5.98"
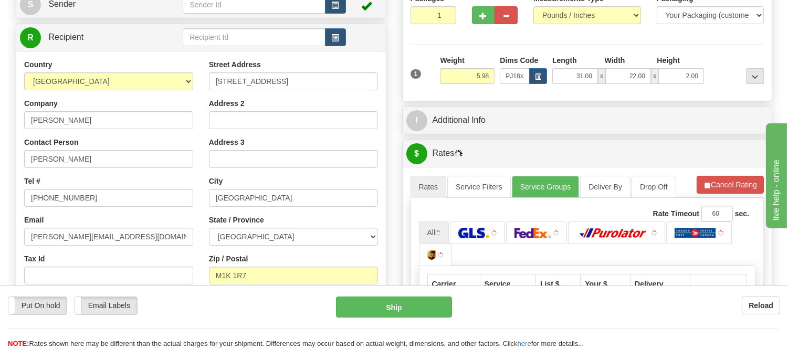
click at [733, 179] on li "Refresh Rates Cancel Rating" at bounding box center [729, 185] width 67 height 18
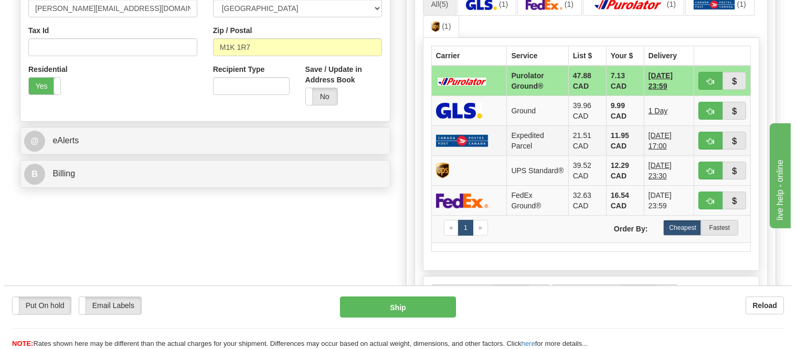
scroll to position [349, 0]
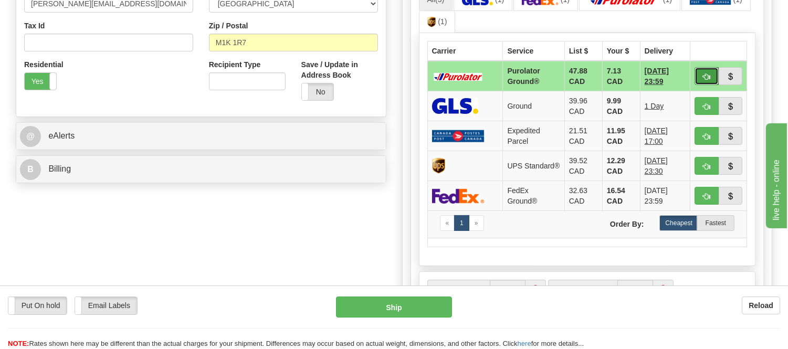
click at [703, 75] on span "button" at bounding box center [706, 76] width 7 height 7
type input "260"
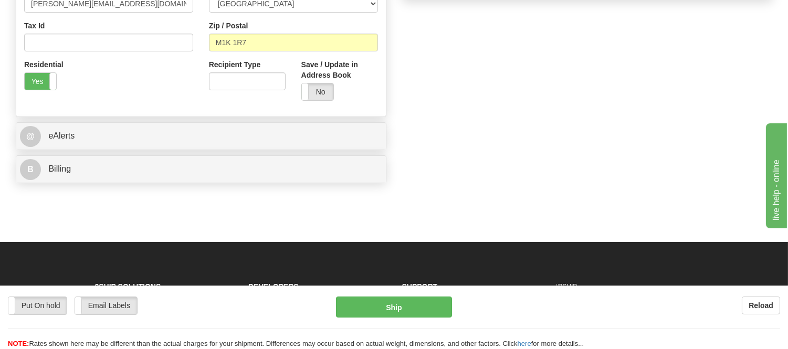
click at [374, 320] on div "Put On hold Put On hold Email Labels Email Labels Edit Reload Ship" at bounding box center [394, 322] width 788 height 52
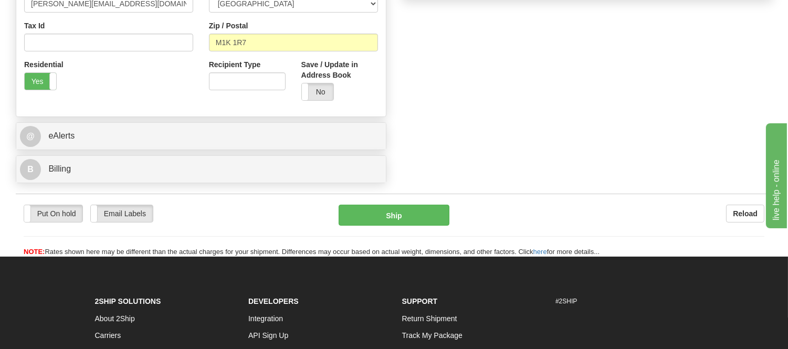
click at [375, 312] on li "Integration" at bounding box center [317, 318] width 138 height 17
click at [391, 227] on div "Put On hold Put On hold Email Labels Email Labels Edit Reload Ship" at bounding box center [394, 231] width 756 height 52
click at [394, 219] on button "Ship" at bounding box center [393, 215] width 110 height 21
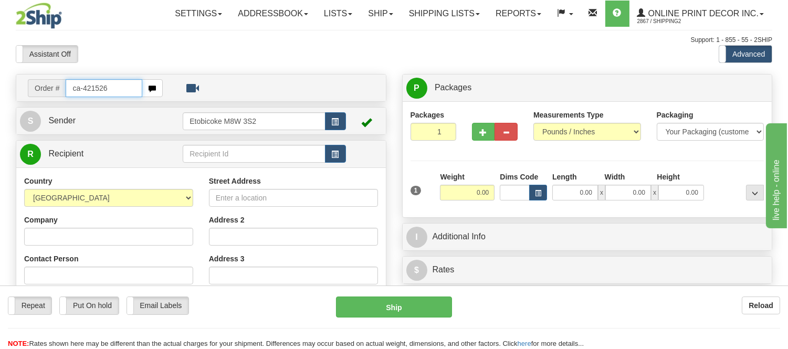
type input "ca-421526"
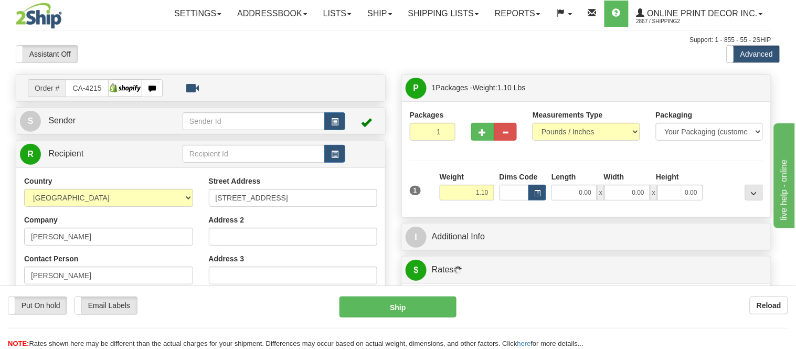
type input "[GEOGRAPHIC_DATA]"
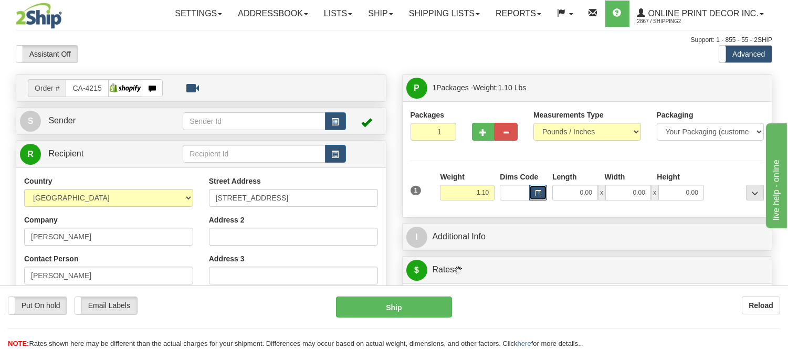
click at [535, 190] on span "button" at bounding box center [538, 193] width 6 height 6
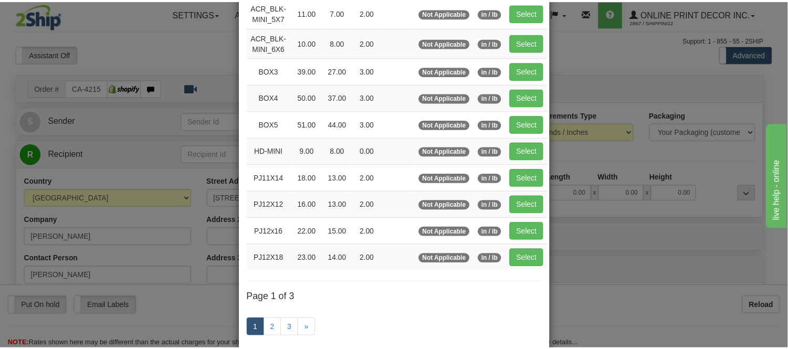
scroll to position [116, 0]
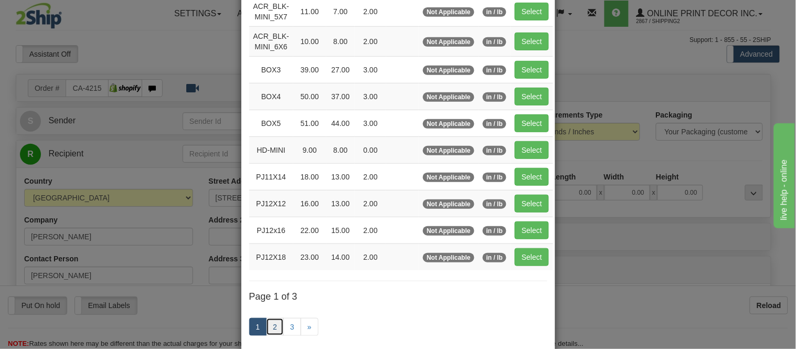
click at [269, 326] on link "2" at bounding box center [275, 327] width 18 height 18
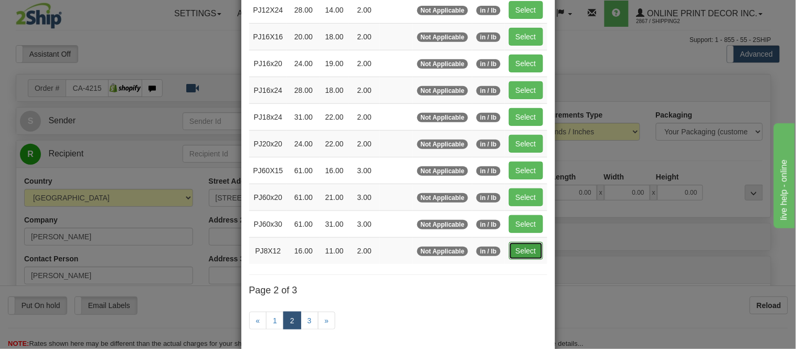
click at [520, 250] on button "Select" at bounding box center [526, 251] width 34 height 18
type input "PJ8X12"
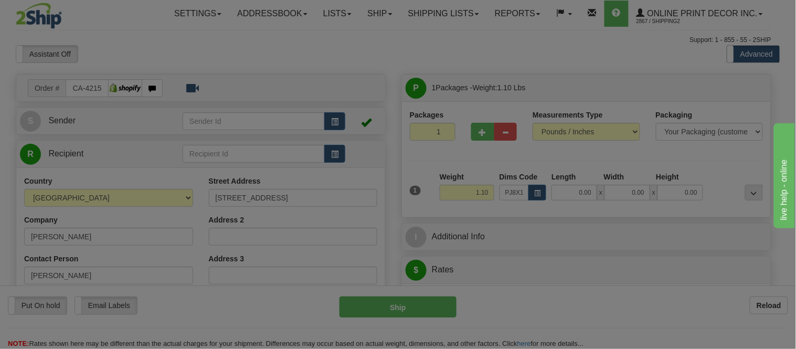
type input "16.00"
type input "11.00"
type input "2.00"
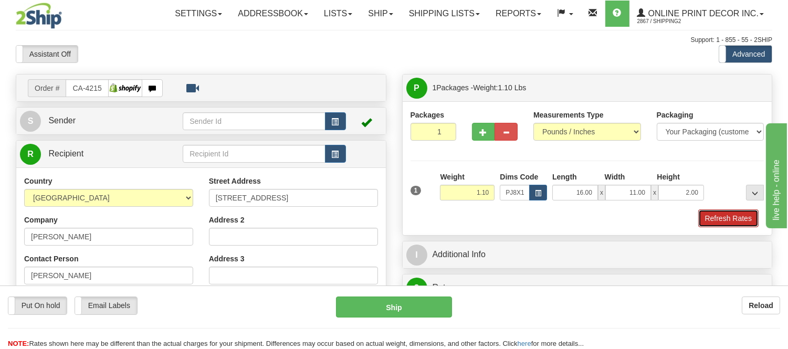
click at [707, 218] on button "Refresh Rates" at bounding box center [728, 218] width 60 height 18
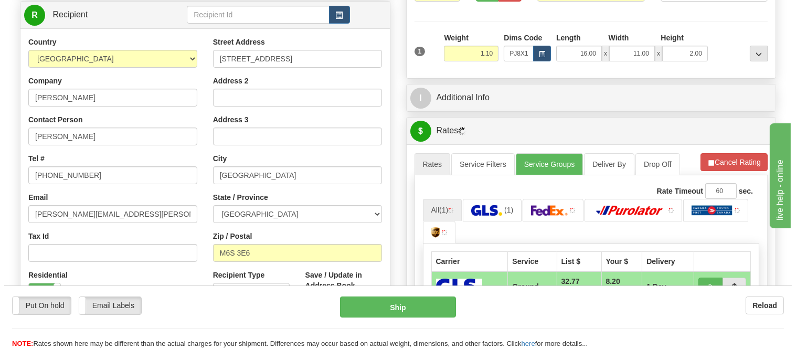
scroll to position [181, 0]
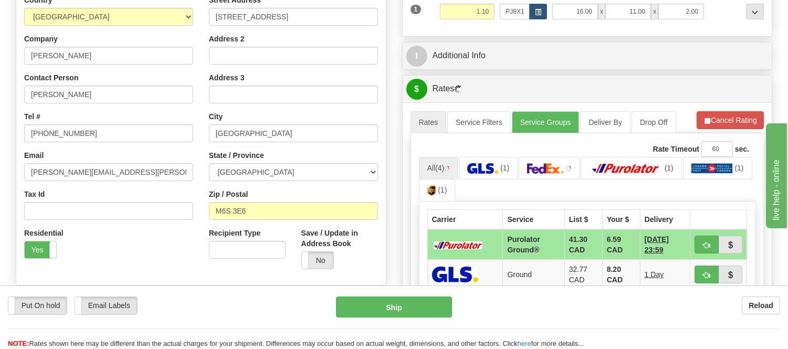
drag, startPoint x: 786, startPoint y: 146, endPoint x: 788, endPoint y: 187, distance: 41.0
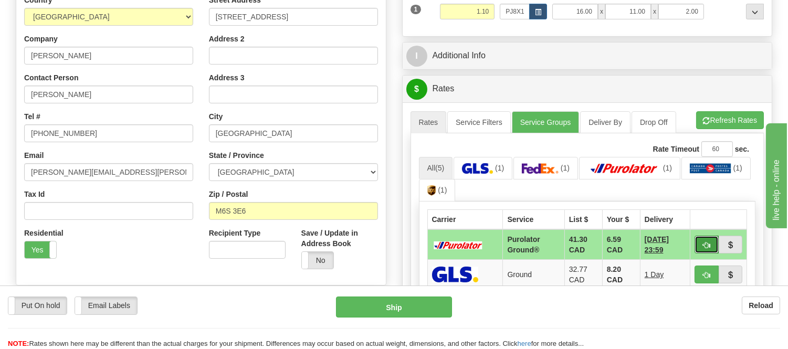
click at [699, 243] on button "button" at bounding box center [706, 245] width 24 height 18
type input "260"
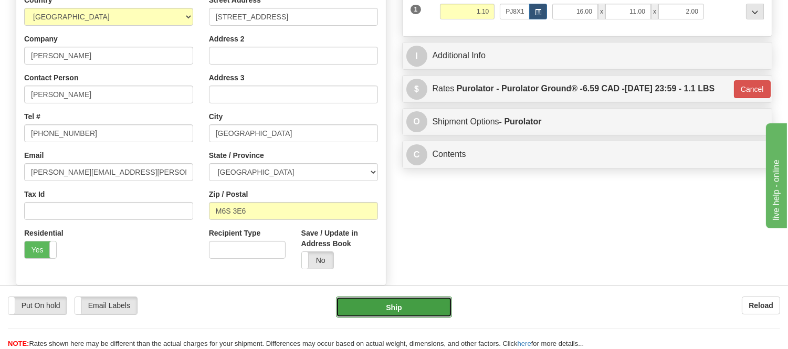
click at [364, 304] on button "Ship" at bounding box center [393, 306] width 115 height 21
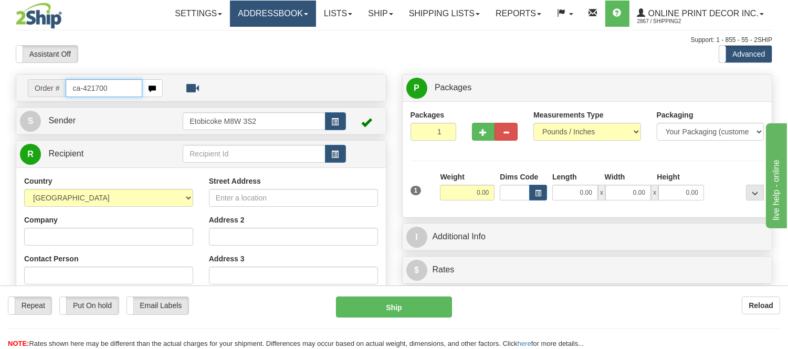
type input "ca-421700"
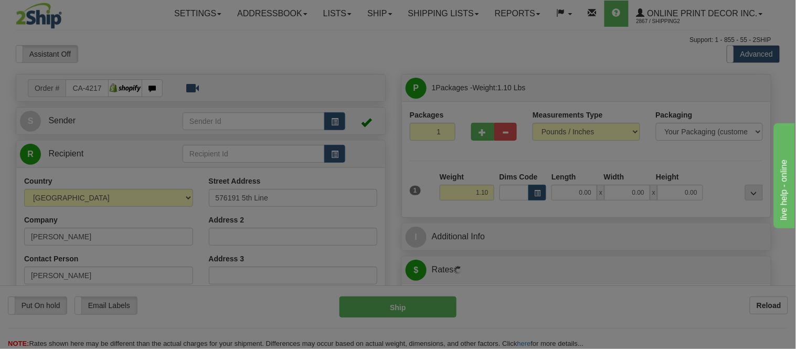
type input "[GEOGRAPHIC_DATA]"
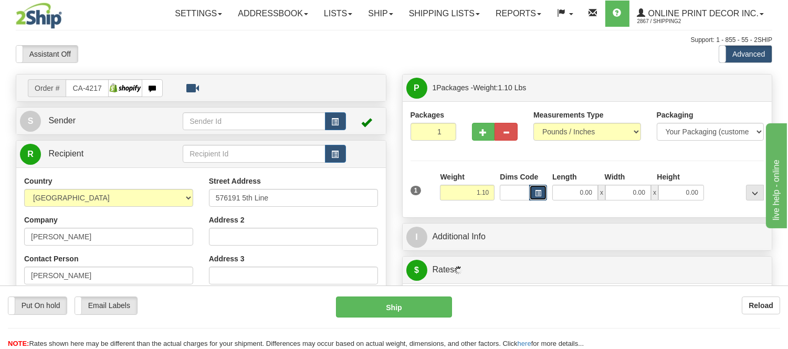
click at [538, 196] on span "button" at bounding box center [538, 193] width 6 height 6
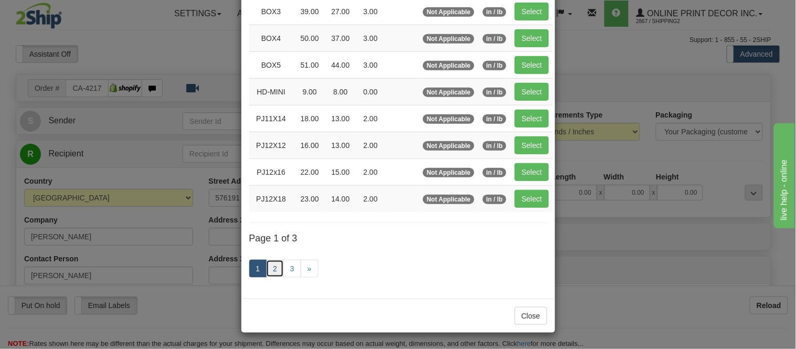
click at [271, 270] on link "2" at bounding box center [275, 269] width 18 height 18
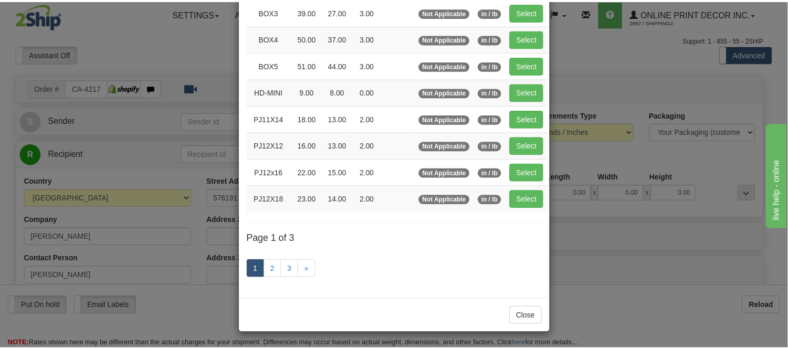
scroll to position [171, 0]
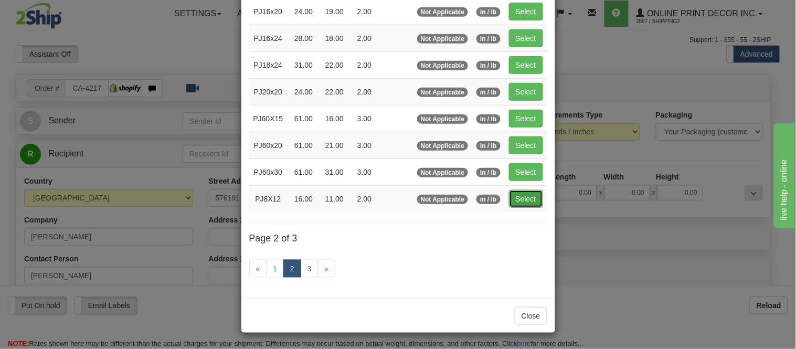
click at [529, 192] on button "Select" at bounding box center [526, 199] width 34 height 18
type input "PJ8X12"
type input "16.00"
type input "11.00"
type input "2.00"
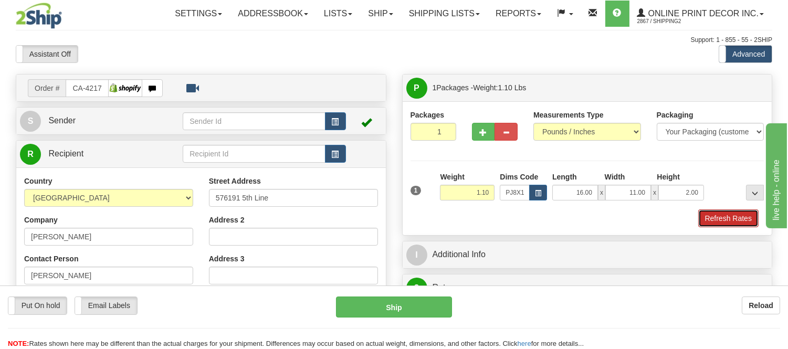
click at [712, 217] on button "Refresh Rates" at bounding box center [728, 218] width 60 height 18
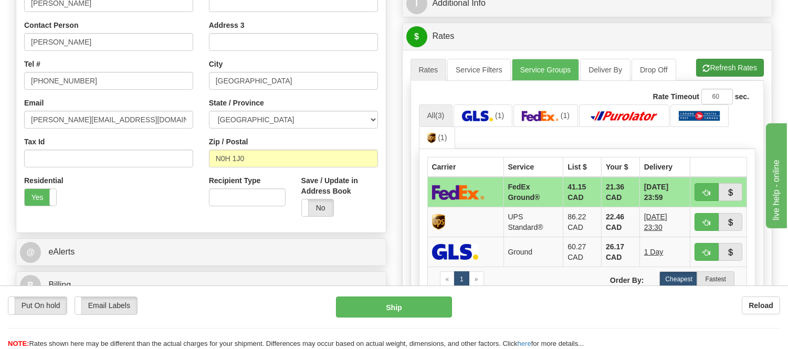
scroll to position [224, 0]
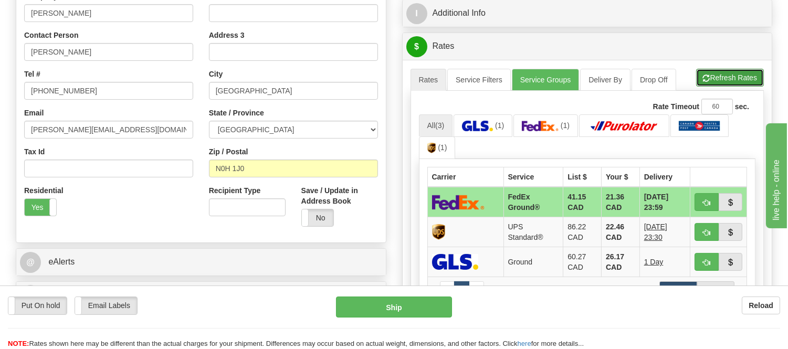
click at [726, 72] on button "Refresh Rates" at bounding box center [730, 78] width 68 height 18
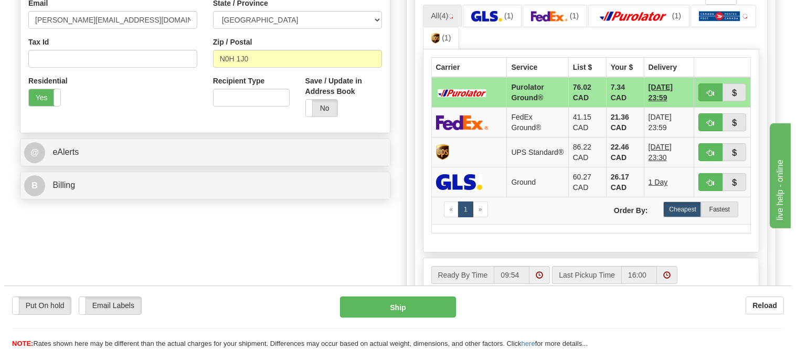
scroll to position [340, 0]
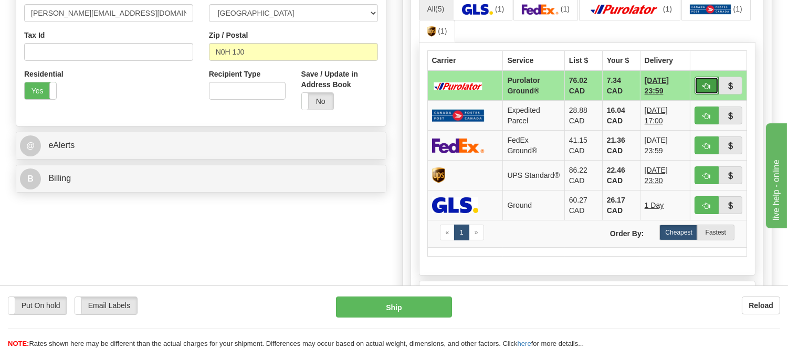
click at [711, 80] on button "button" at bounding box center [706, 86] width 24 height 18
type input "260"
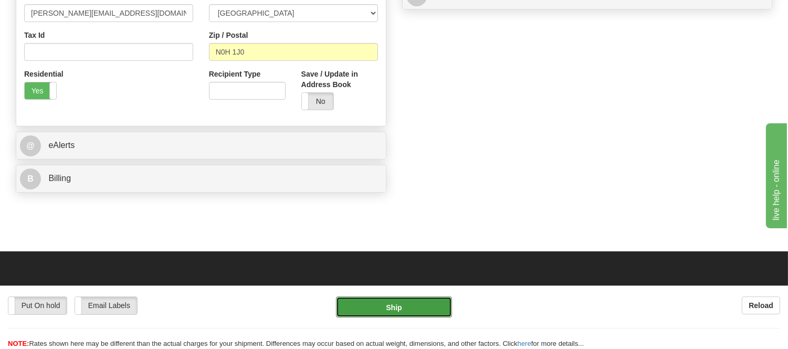
click at [427, 314] on button "Ship" at bounding box center [393, 306] width 115 height 21
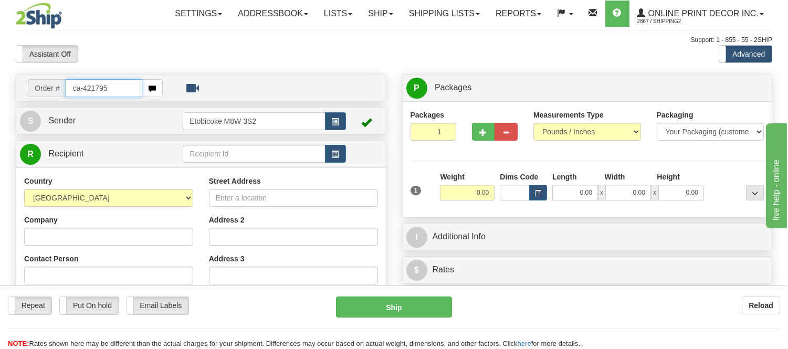
type input "ca-421795"
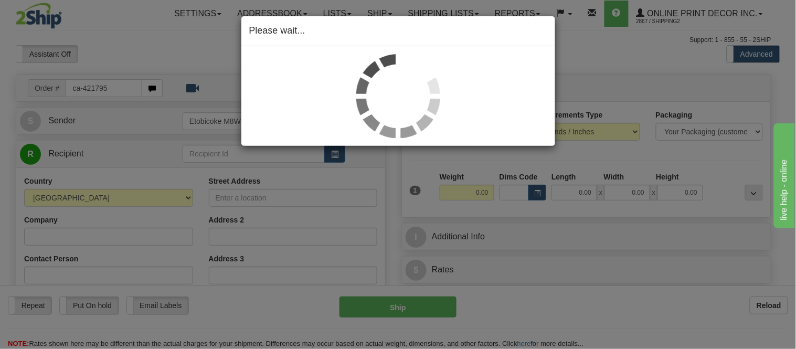
click at [540, 193] on div "Please wait..." at bounding box center [398, 174] width 796 height 349
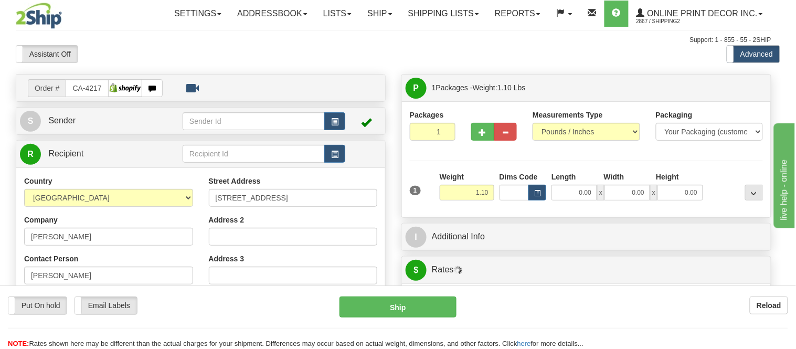
type input "[PERSON_NAME]"
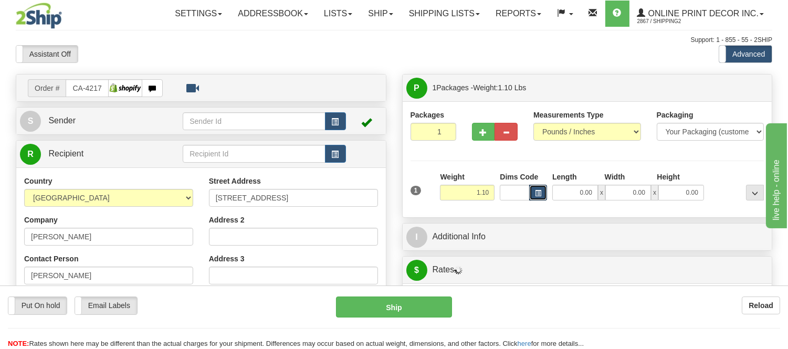
click at [540, 193] on span "button" at bounding box center [538, 193] width 6 height 6
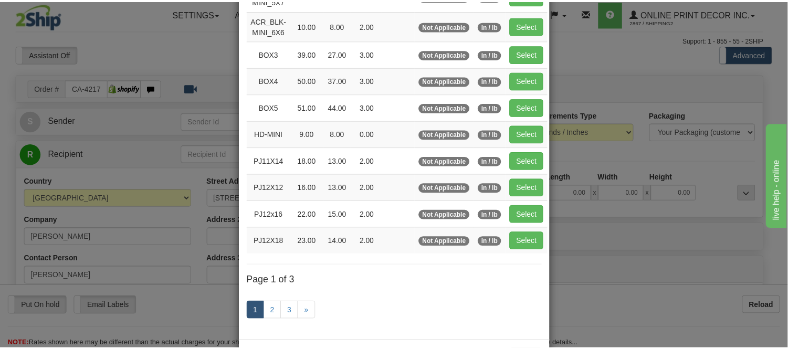
scroll to position [175, 0]
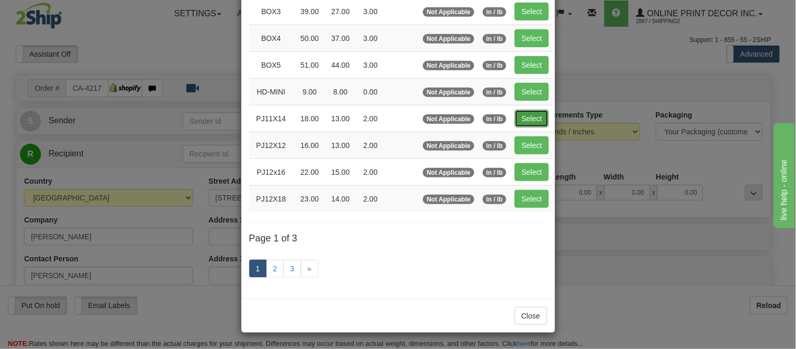
click at [525, 113] on button "Select" at bounding box center [532, 119] width 34 height 18
type input "PJ11X14"
type input "18.00"
type input "13.00"
type input "2.00"
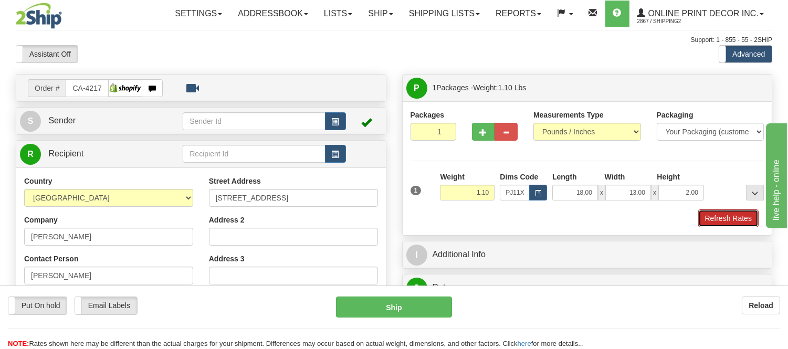
click at [743, 220] on button "Refresh Rates" at bounding box center [728, 218] width 60 height 18
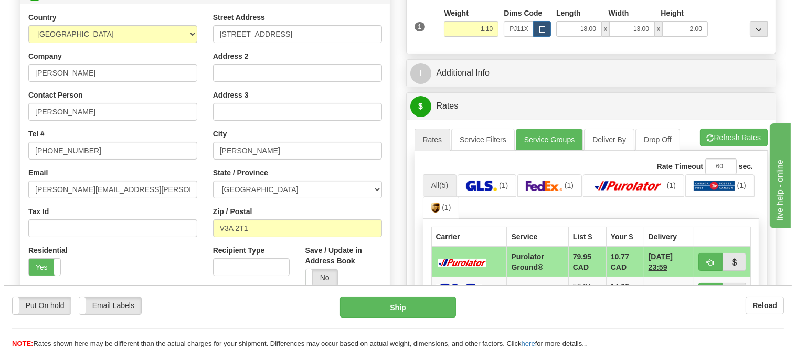
scroll to position [182, 0]
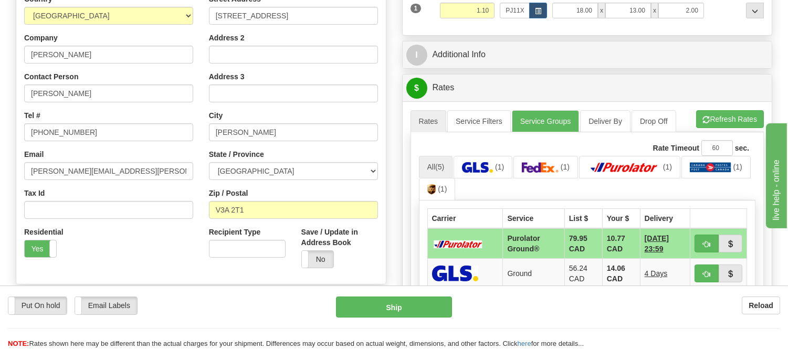
drag, startPoint x: 787, startPoint y: 142, endPoint x: 790, endPoint y: 172, distance: 29.5
click at [710, 246] on button "button" at bounding box center [706, 244] width 24 height 18
type input "260"
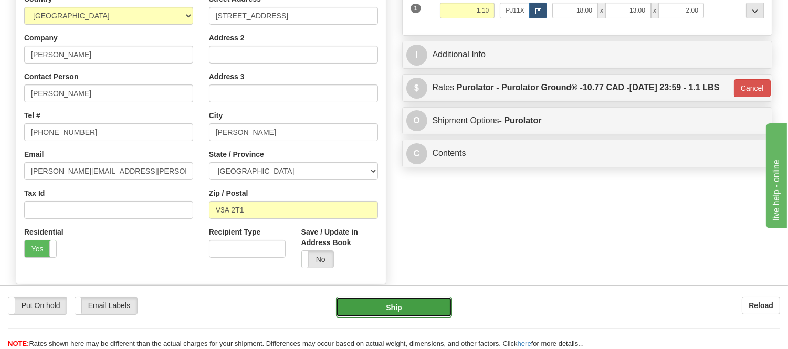
click at [378, 300] on button "Ship" at bounding box center [393, 306] width 115 height 21
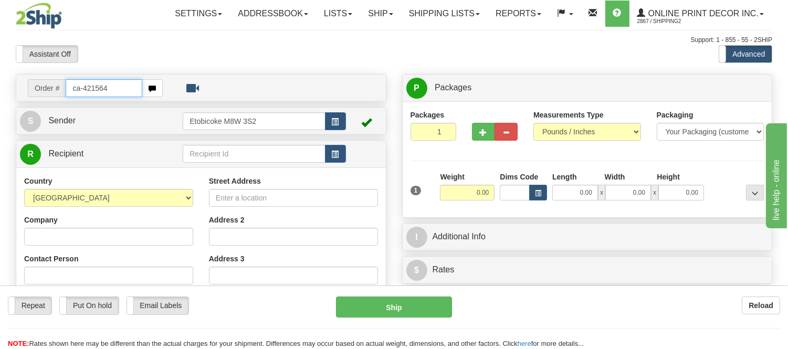
type input "ca-421564"
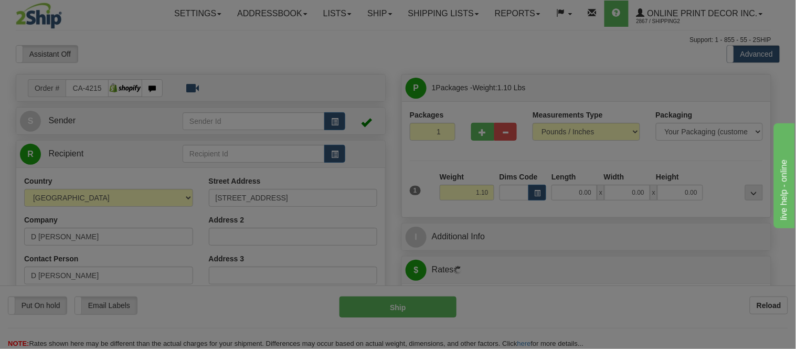
type input "VICTORIA"
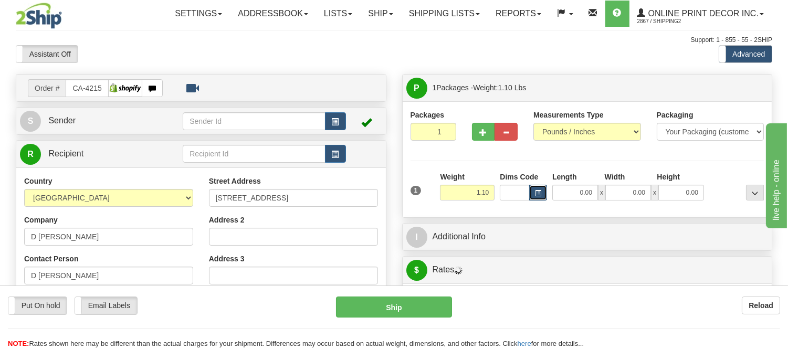
click at [540, 190] on span "button" at bounding box center [538, 193] width 6 height 6
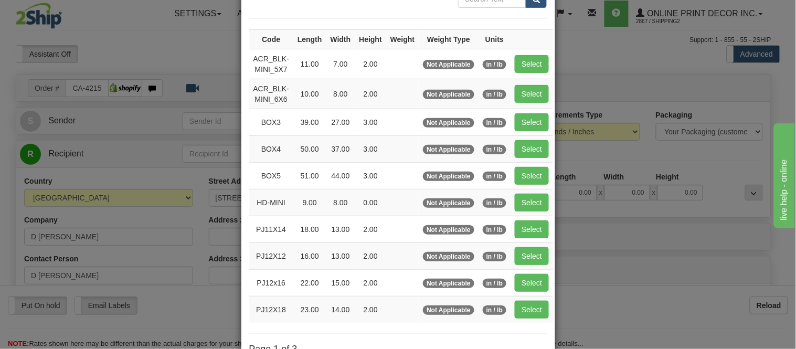
scroll to position [175, 0]
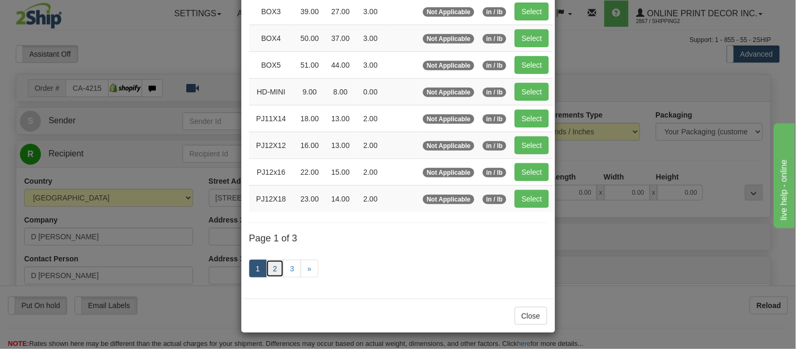
click at [266, 271] on link "2" at bounding box center [275, 269] width 18 height 18
click at [270, 271] on link "2" at bounding box center [275, 269] width 18 height 18
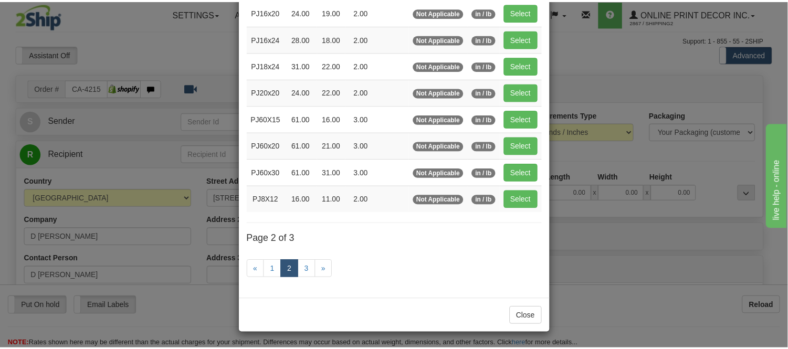
scroll to position [171, 0]
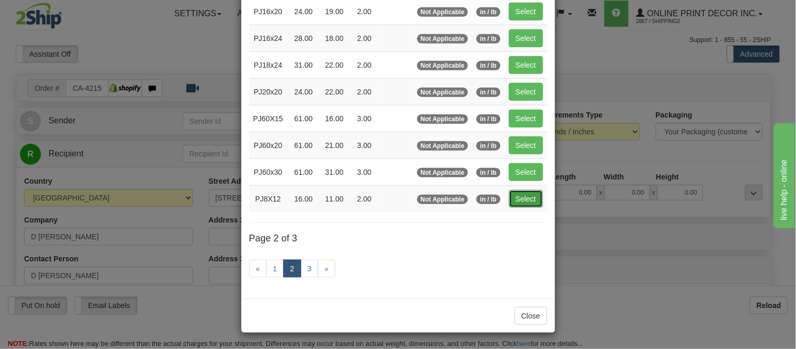
click at [523, 197] on button "Select" at bounding box center [526, 199] width 34 height 18
type input "PJ8X12"
type input "16.00"
type input "11.00"
type input "2.00"
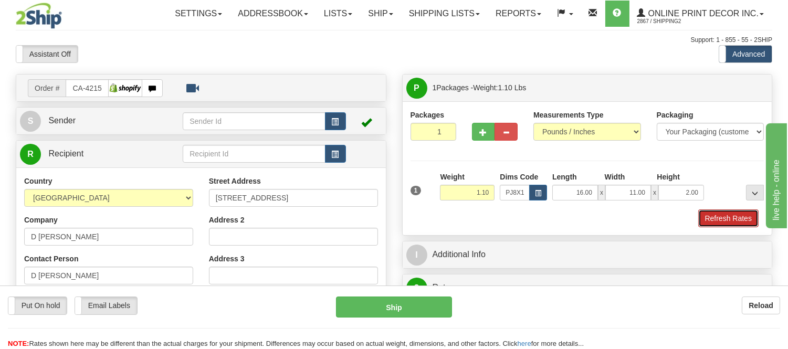
click at [716, 213] on button "Refresh Rates" at bounding box center [728, 218] width 60 height 18
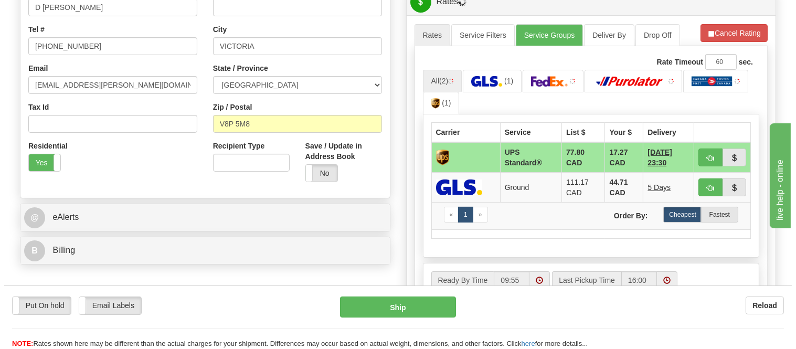
scroll to position [315, 0]
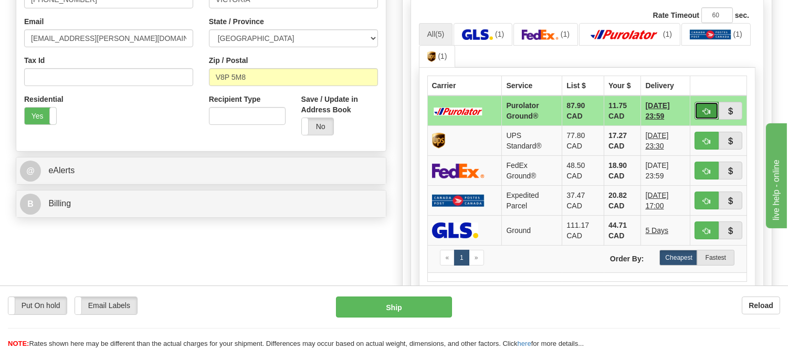
click at [709, 105] on button "button" at bounding box center [706, 111] width 24 height 18
type input "260"
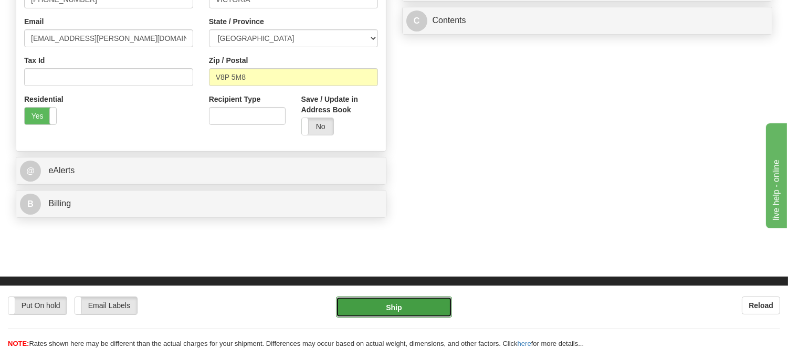
click at [421, 307] on button "Ship" at bounding box center [393, 306] width 115 height 21
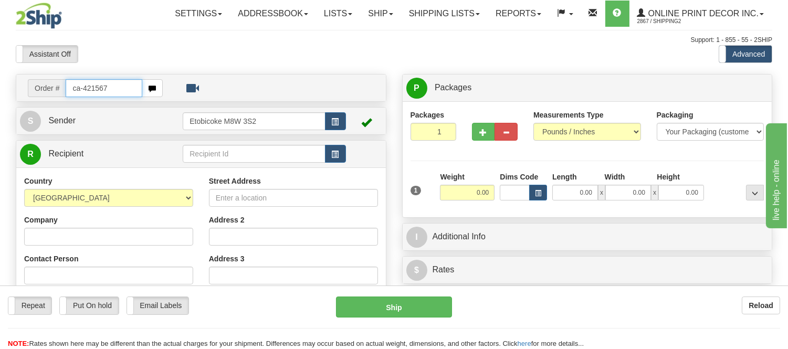
type input "ca-421567"
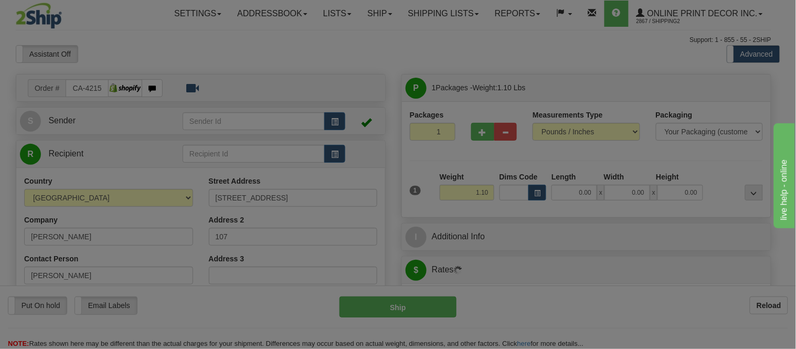
type input "OAKVILLE"
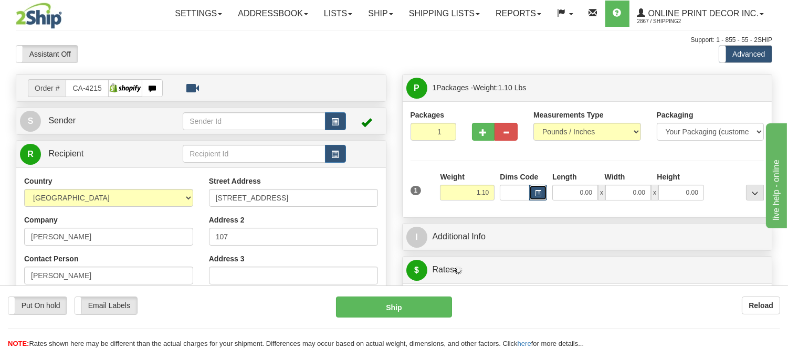
click at [537, 190] on span "button" at bounding box center [538, 193] width 6 height 6
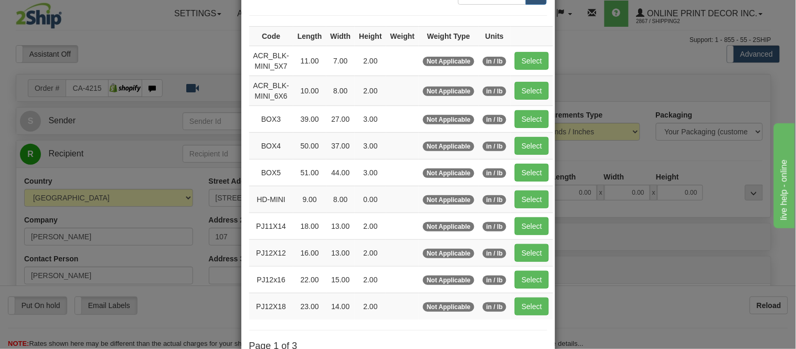
scroll to position [175, 0]
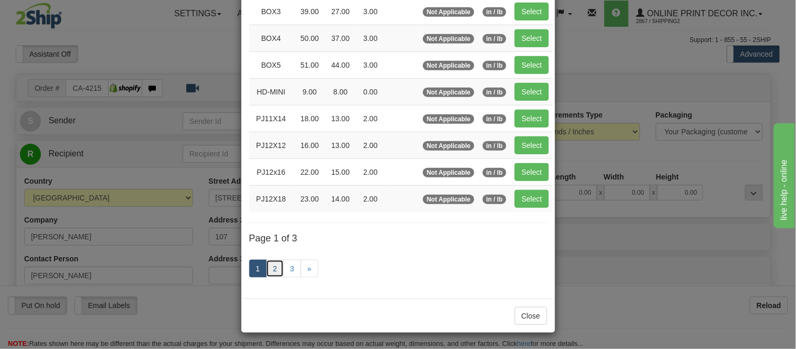
click at [269, 263] on link "2" at bounding box center [275, 269] width 18 height 18
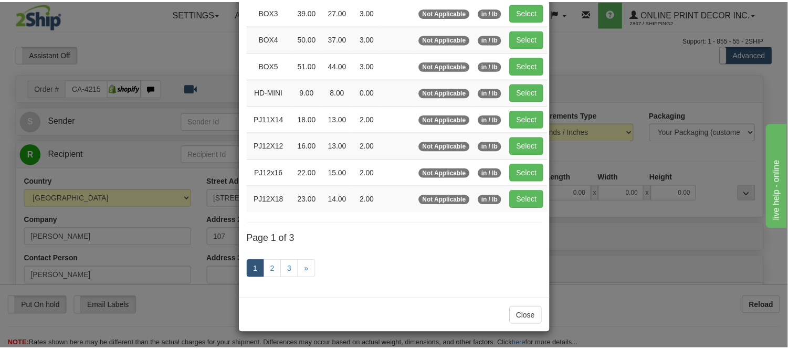
scroll to position [171, 0]
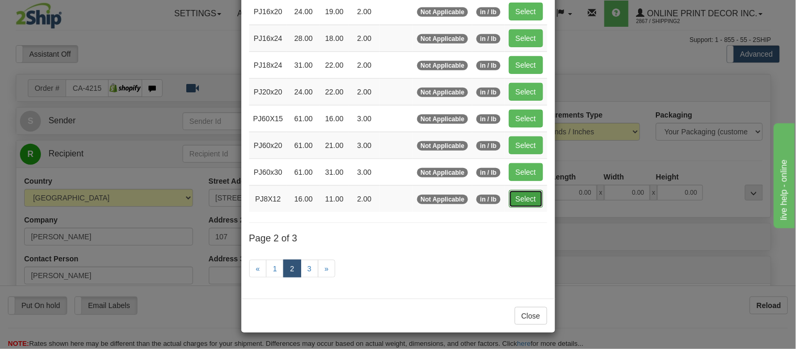
click at [525, 193] on button "Select" at bounding box center [526, 199] width 34 height 18
type input "PJ8X12"
type input "16.00"
type input "11.00"
type input "2.00"
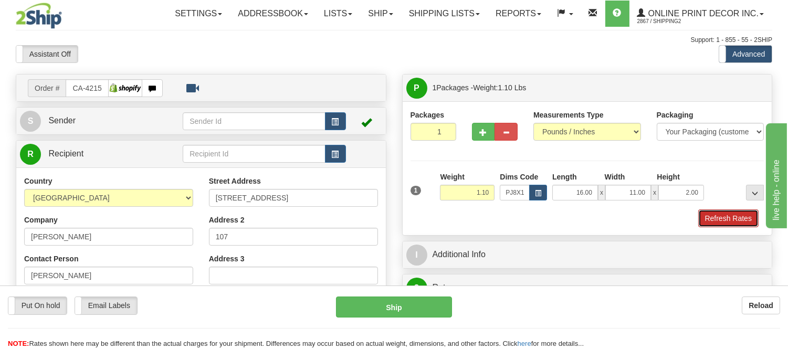
click at [722, 219] on button "Refresh Rates" at bounding box center [728, 218] width 60 height 18
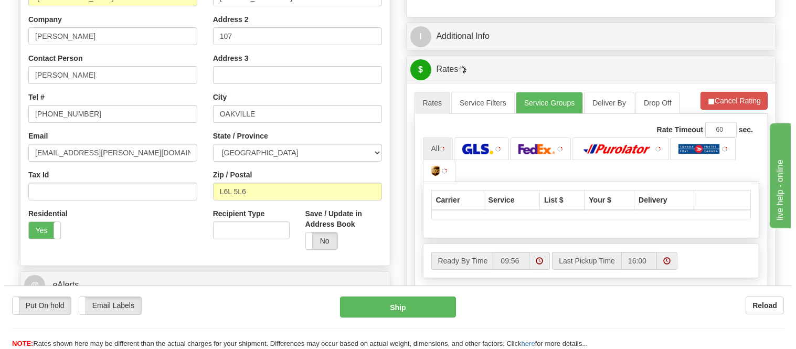
scroll to position [240, 0]
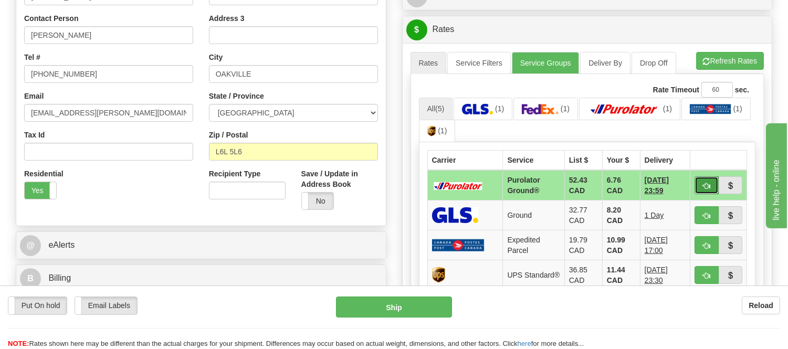
click at [706, 183] on span "button" at bounding box center [706, 186] width 7 height 7
type input "260"
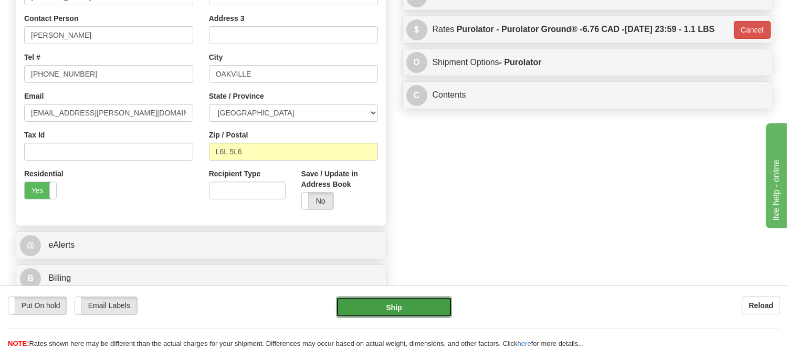
click at [386, 300] on button "Ship" at bounding box center [393, 306] width 115 height 21
